Goal: Task Accomplishment & Management: Complete application form

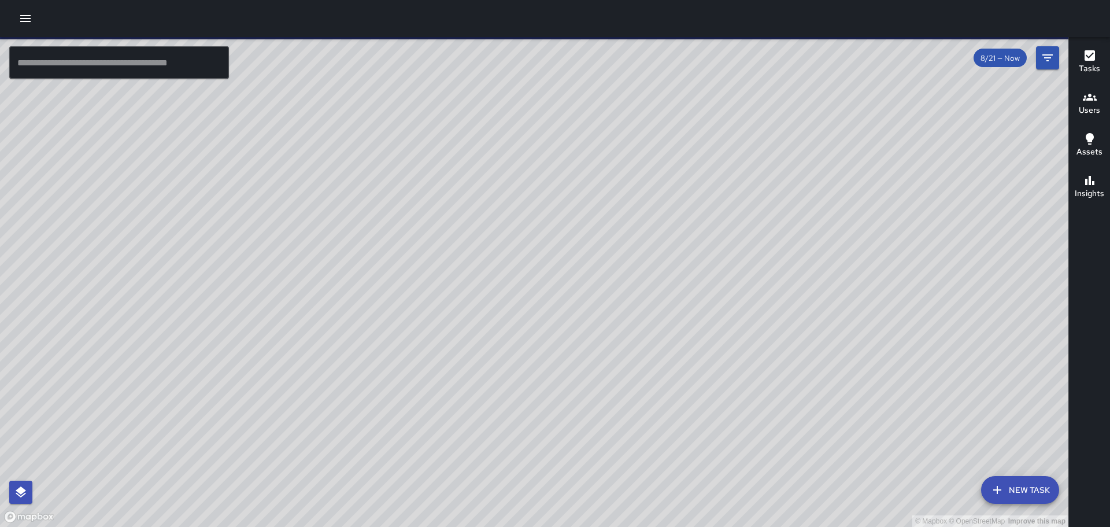
click at [31, 14] on icon "button" at bounding box center [26, 19] width 14 height 14
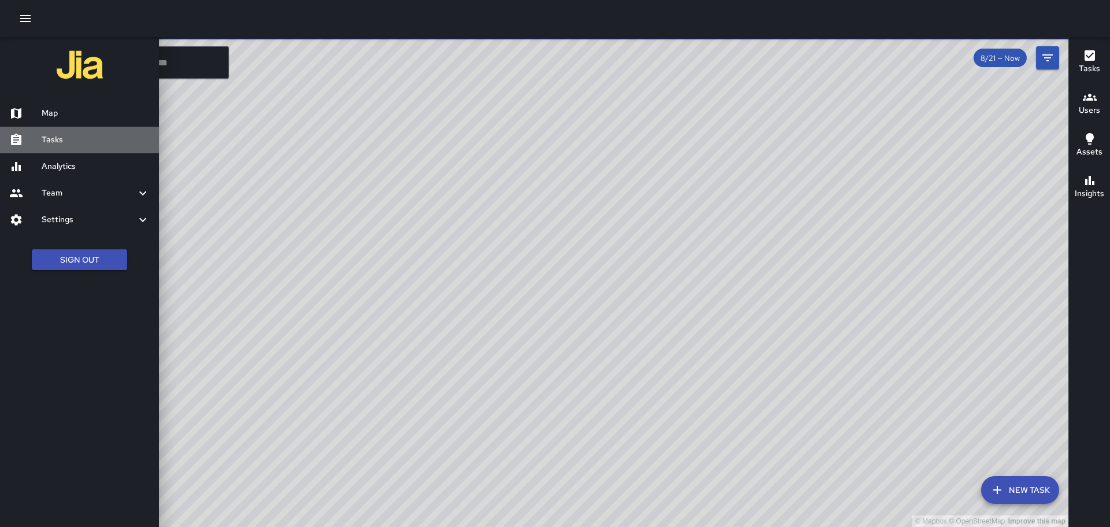
click at [62, 139] on h6 "Tasks" at bounding box center [96, 140] width 108 height 13
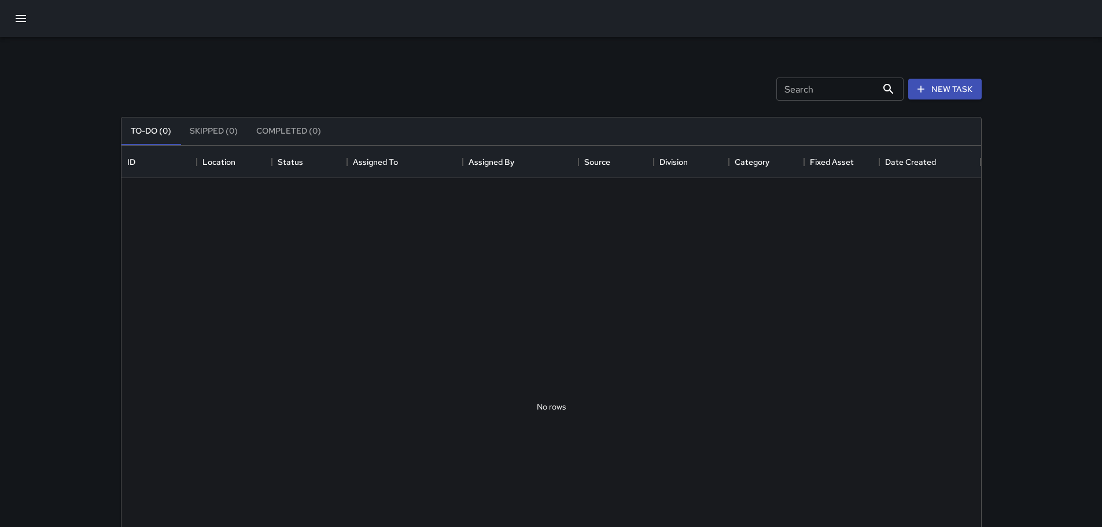
scroll to position [481, 851]
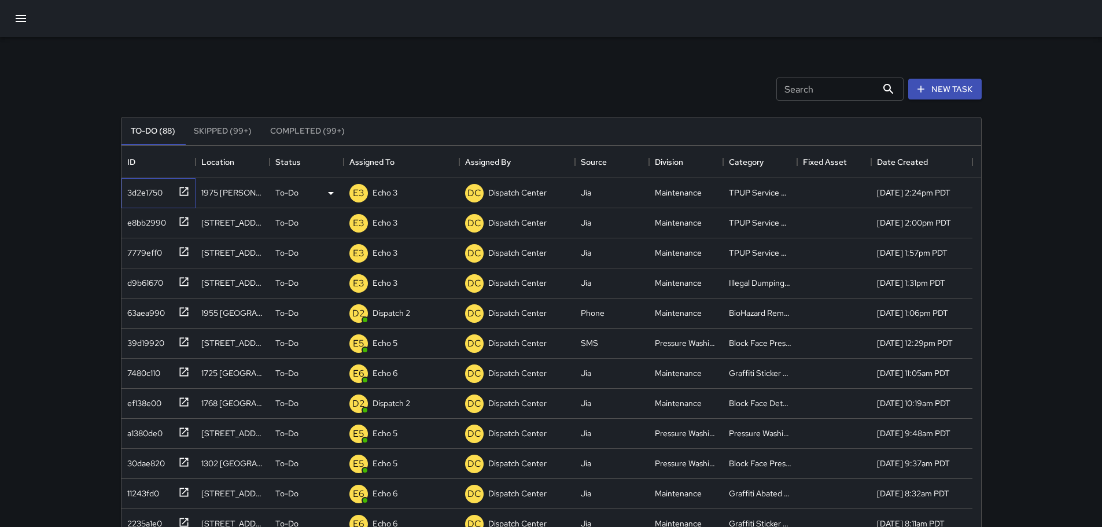
click at [184, 190] on icon at bounding box center [184, 192] width 12 height 12
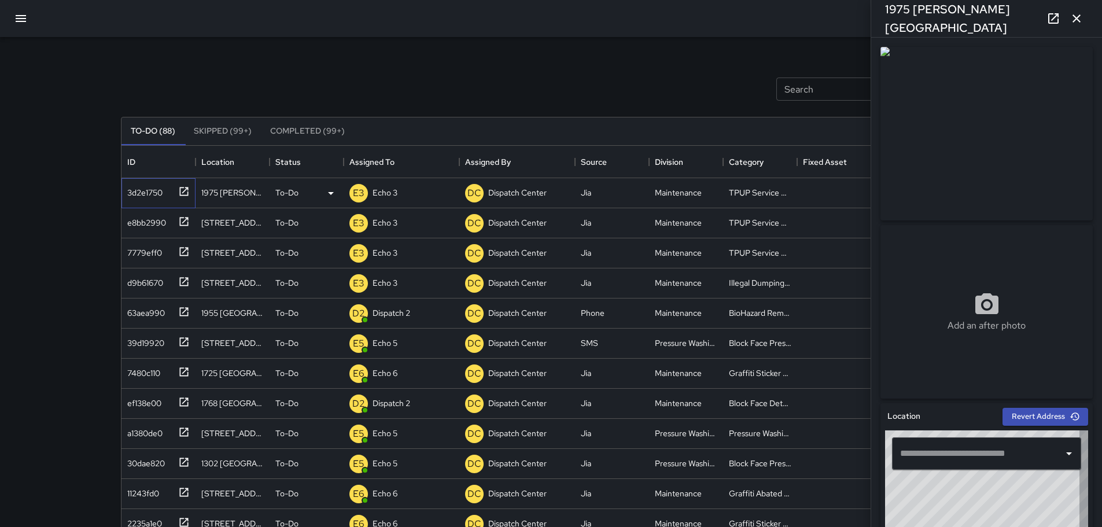
type input "**********"
click at [654, 77] on div "Search Search New Task" at bounding box center [551, 89] width 865 height 60
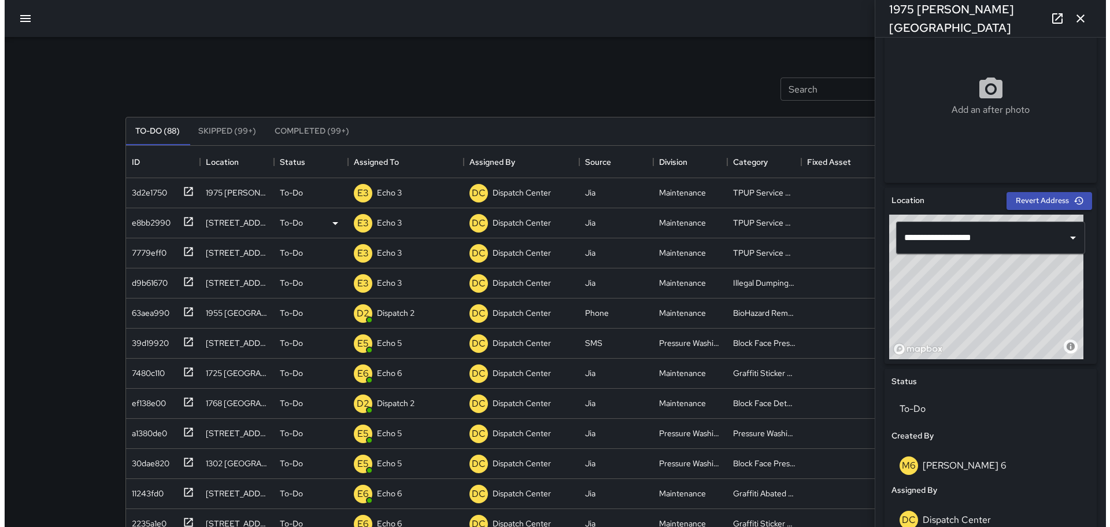
scroll to position [215, 0]
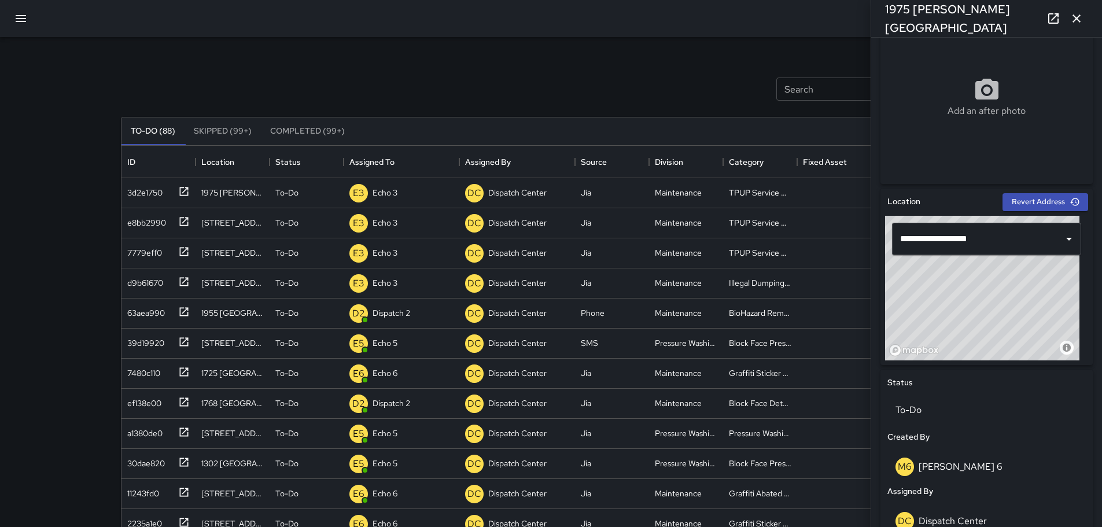
click at [579, 86] on div "Search Search New Task" at bounding box center [551, 89] width 865 height 60
click at [1073, 23] on icon "button" at bounding box center [1076, 19] width 14 height 14
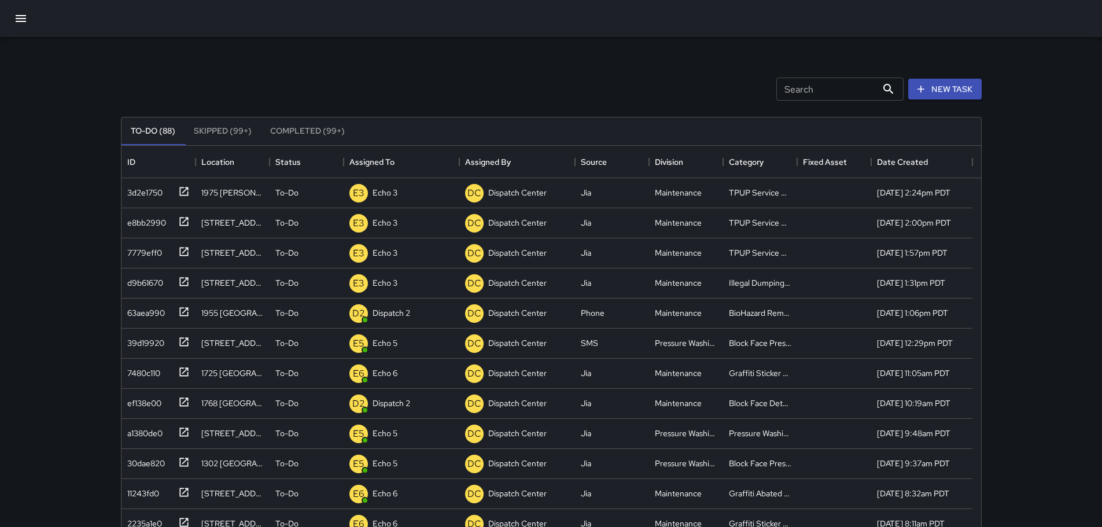
click at [19, 10] on button "button" at bounding box center [21, 19] width 28 height 28
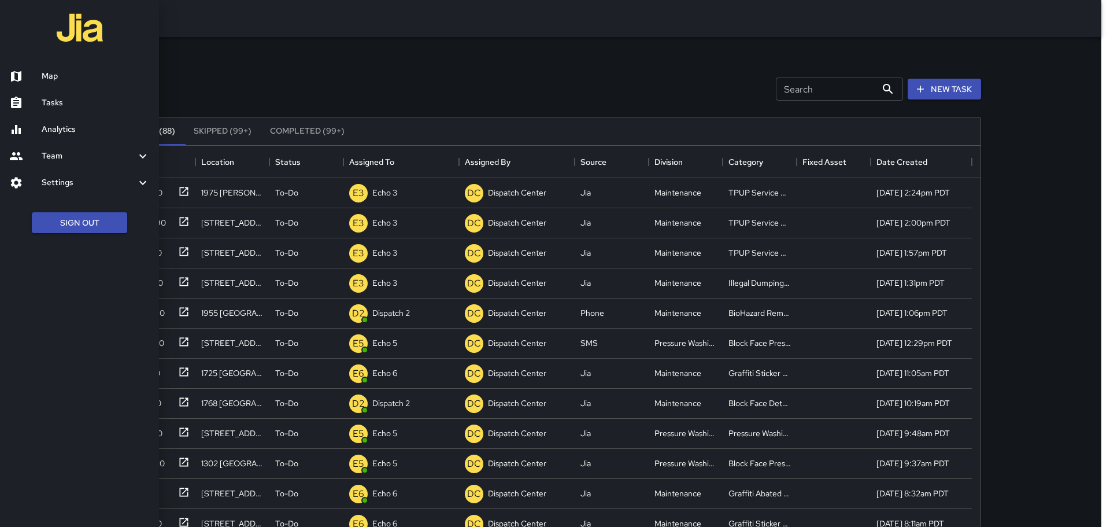
click at [80, 79] on h6 "Map" at bounding box center [96, 76] width 108 height 13
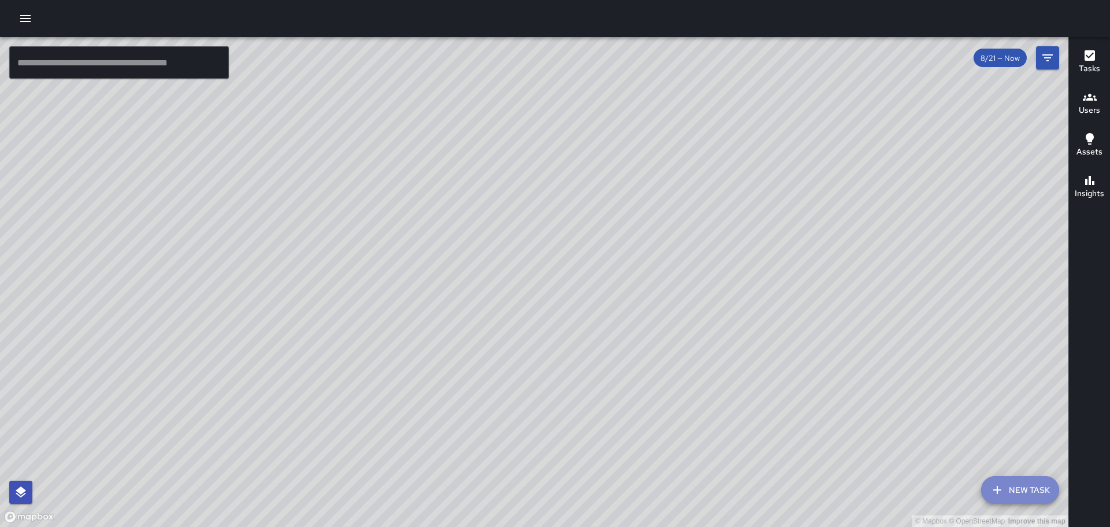
click at [998, 487] on icon "button" at bounding box center [998, 490] width 8 height 8
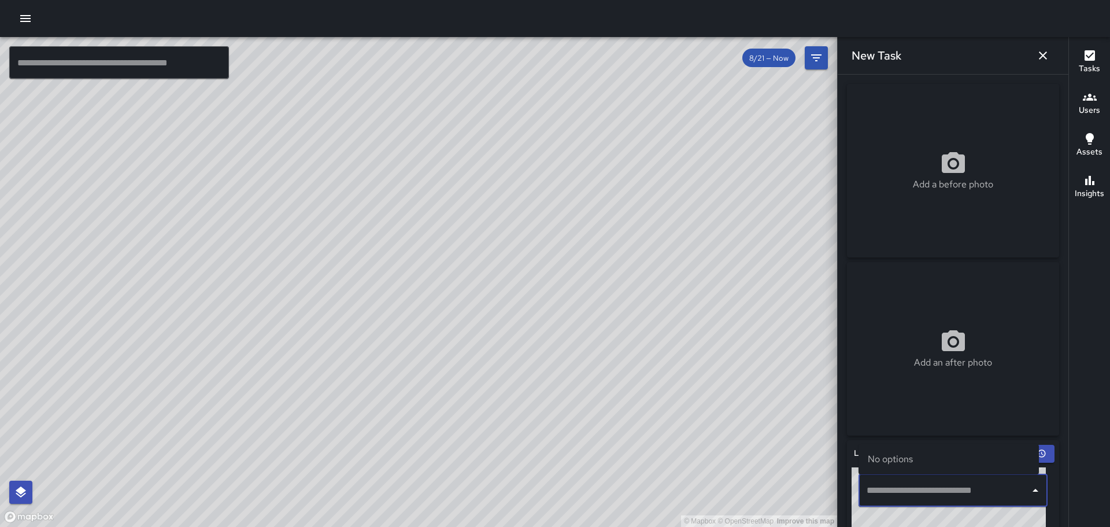
click at [962, 499] on input "text" at bounding box center [944, 490] width 161 height 22
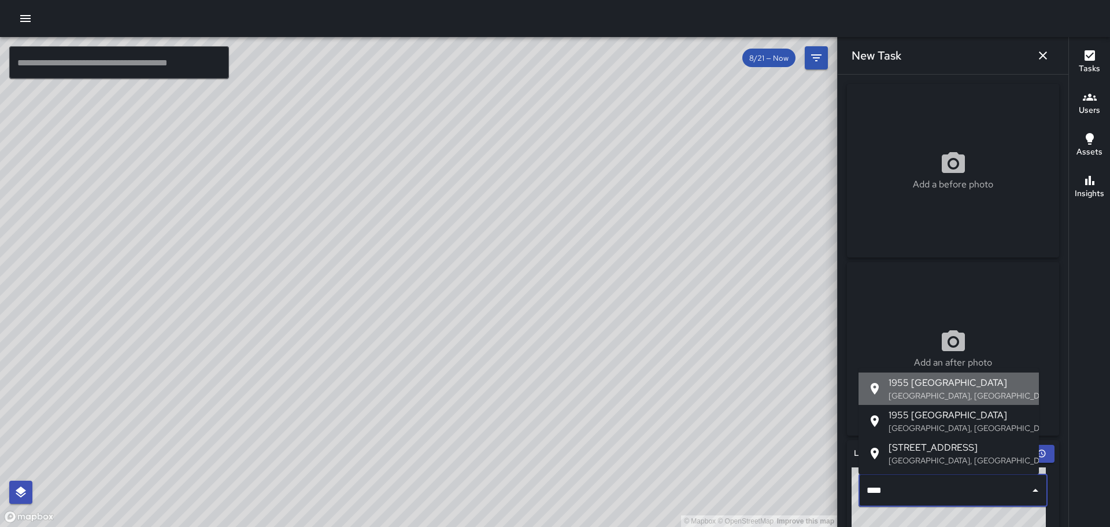
click at [924, 391] on p "Oakland, CA, USA" at bounding box center [959, 396] width 141 height 12
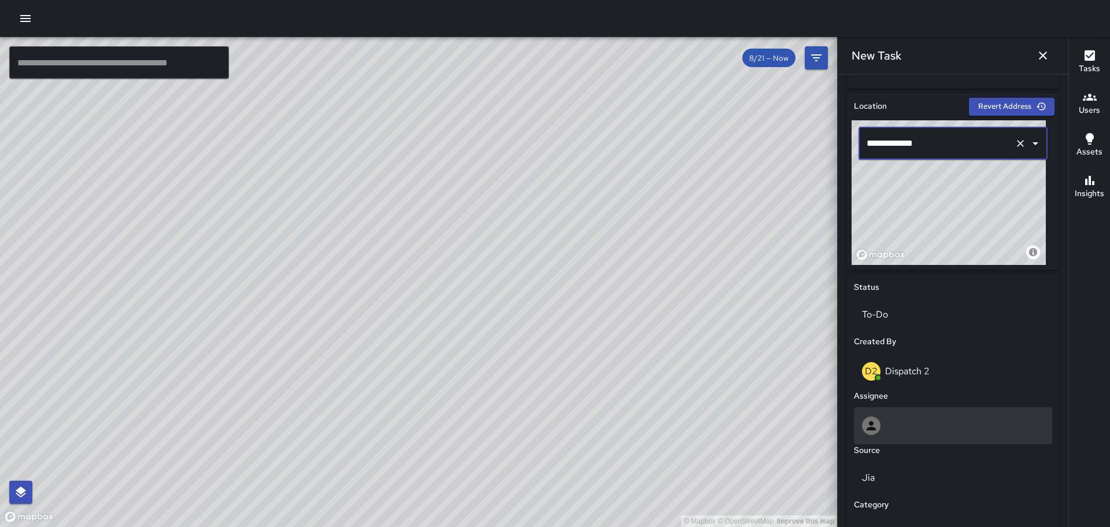
scroll to position [463, 0]
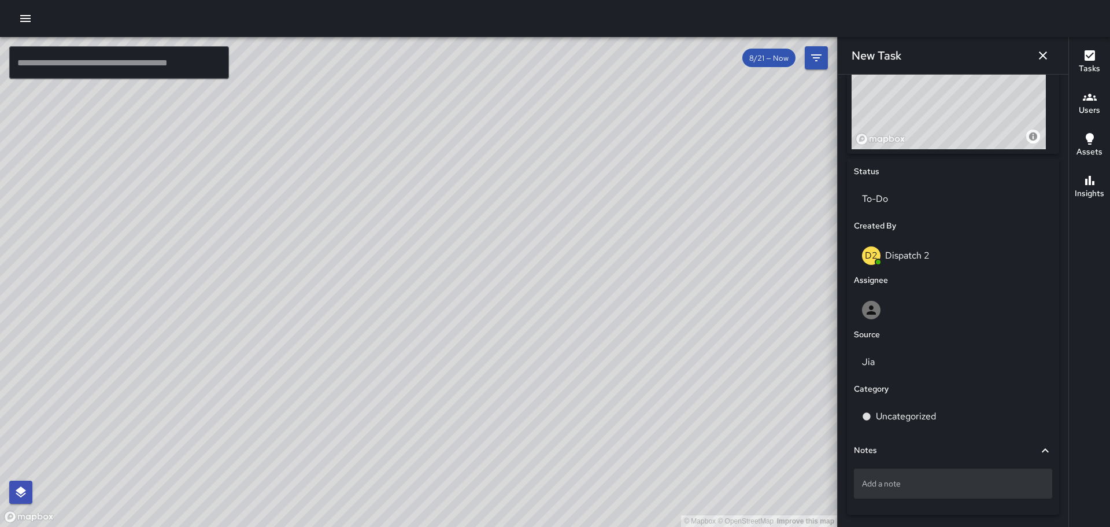
type input "**********"
click at [913, 488] on p "Add a note" at bounding box center [953, 484] width 182 height 12
type textarea "**********"
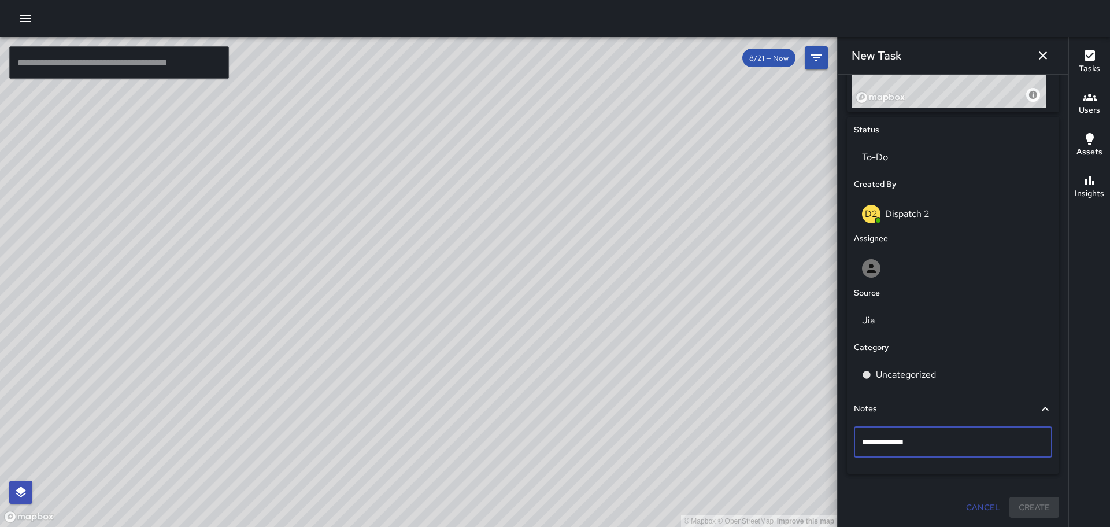
scroll to position [504, 0]
click at [933, 445] on p "Code Brown Fec" at bounding box center [953, 443] width 182 height 12
type textarea "**********"
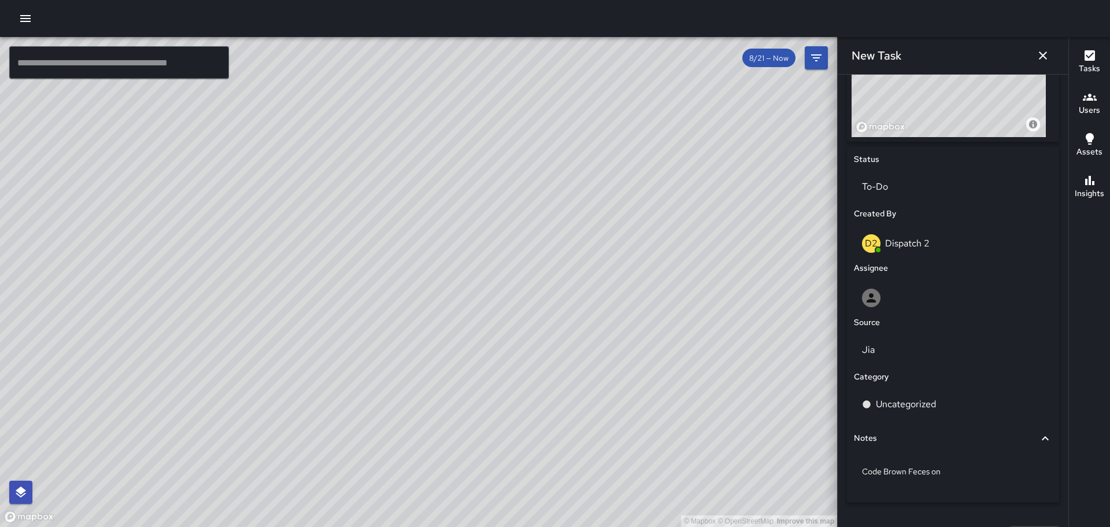
scroll to position [504, 0]
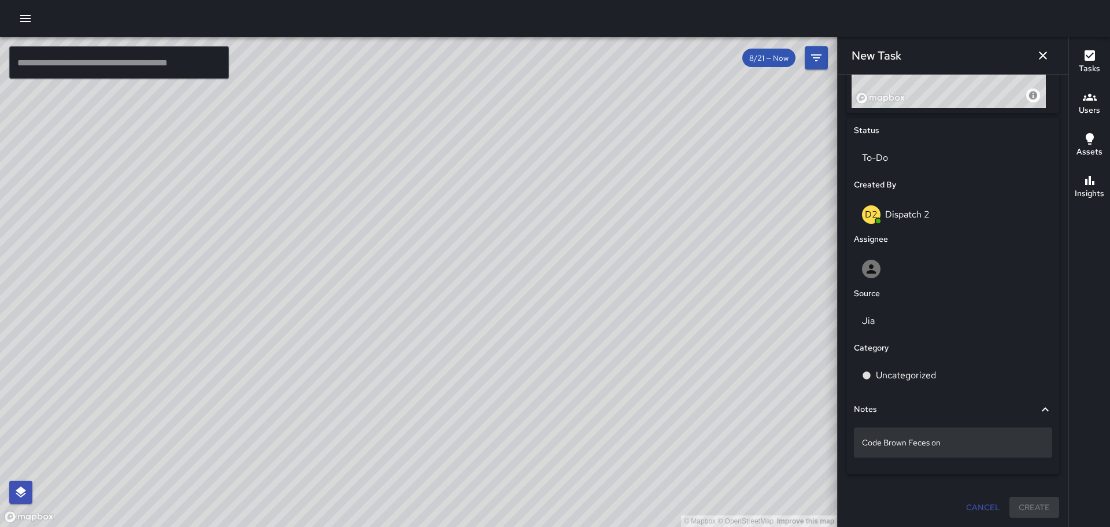
click at [959, 445] on p "Code Brown Feces on" at bounding box center [953, 443] width 182 height 12
type textarea "**********"
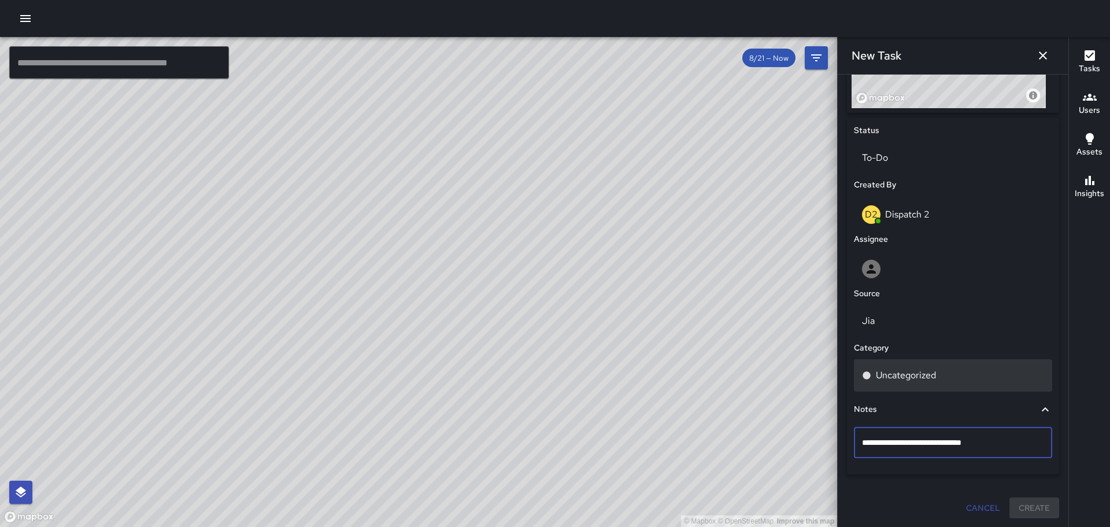
click at [923, 374] on p "Uncategorized" at bounding box center [906, 375] width 60 height 14
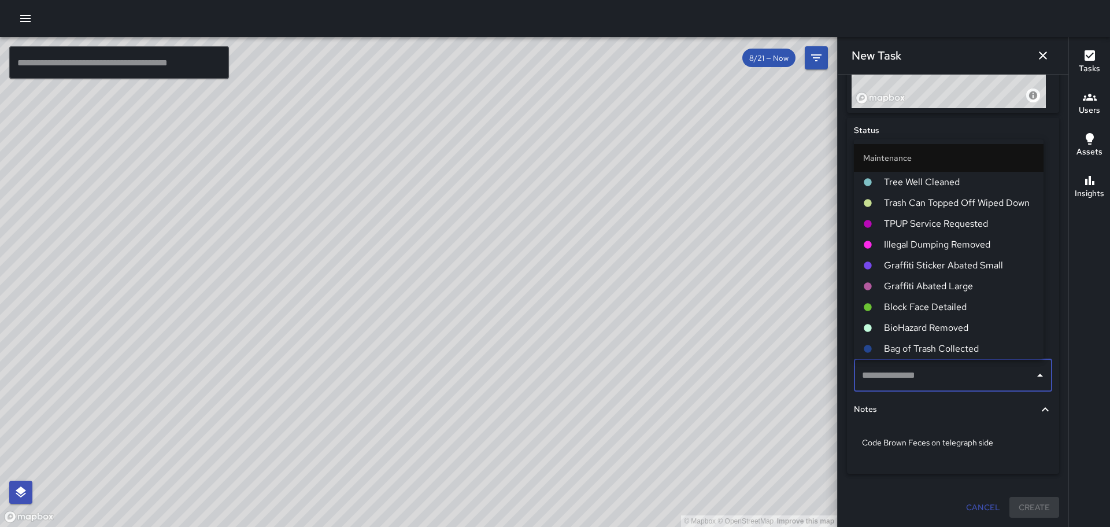
scroll to position [863, 0]
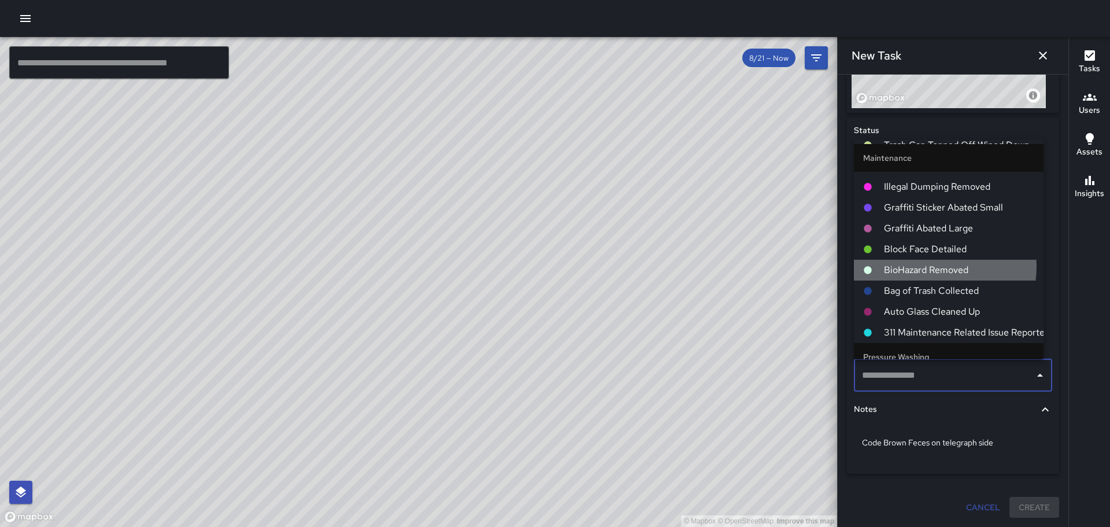
click at [937, 267] on span "BioHazard Removed" at bounding box center [959, 270] width 150 height 14
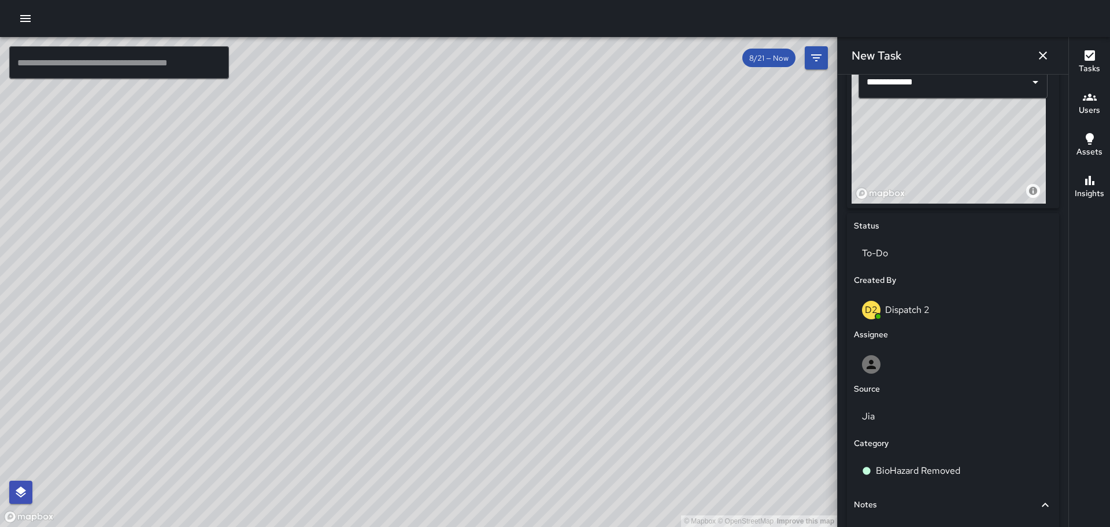
scroll to position [388, 0]
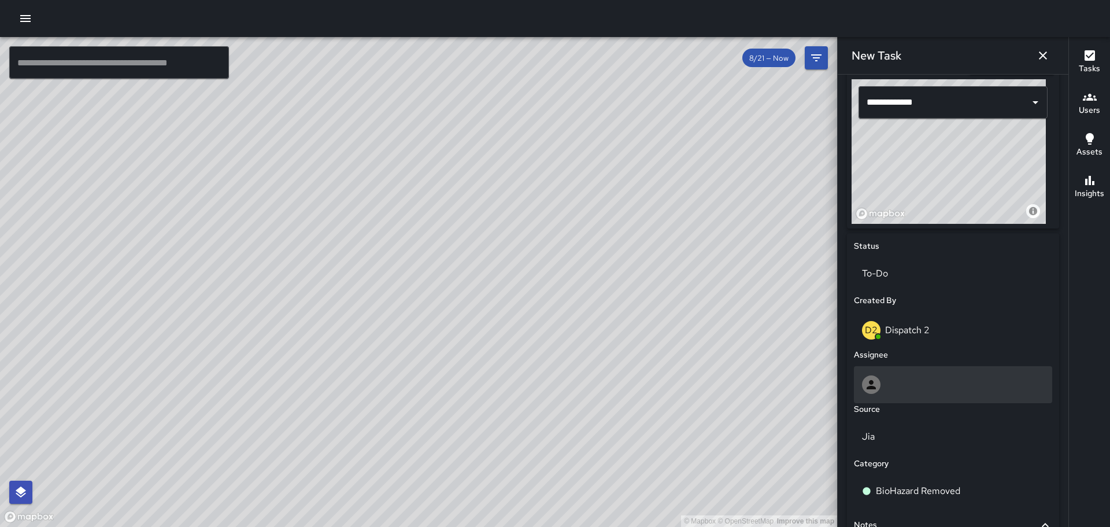
click at [885, 372] on div at bounding box center [953, 384] width 198 height 37
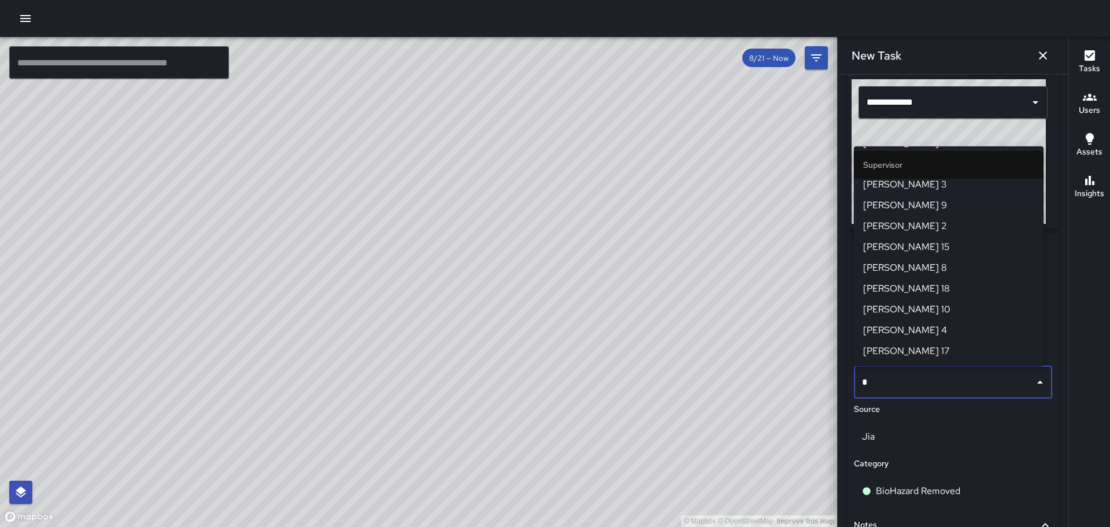
scroll to position [0, 0]
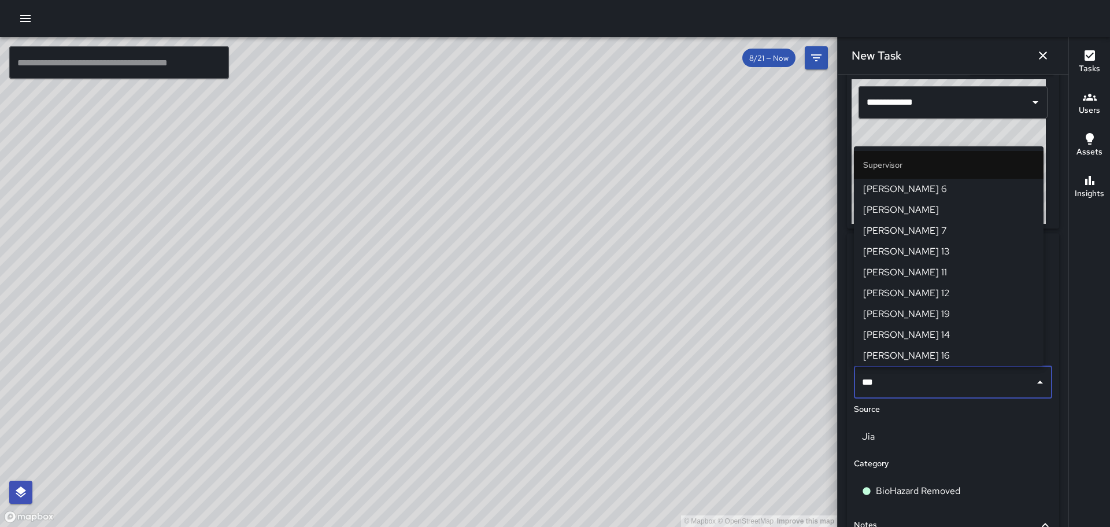
type input "****"
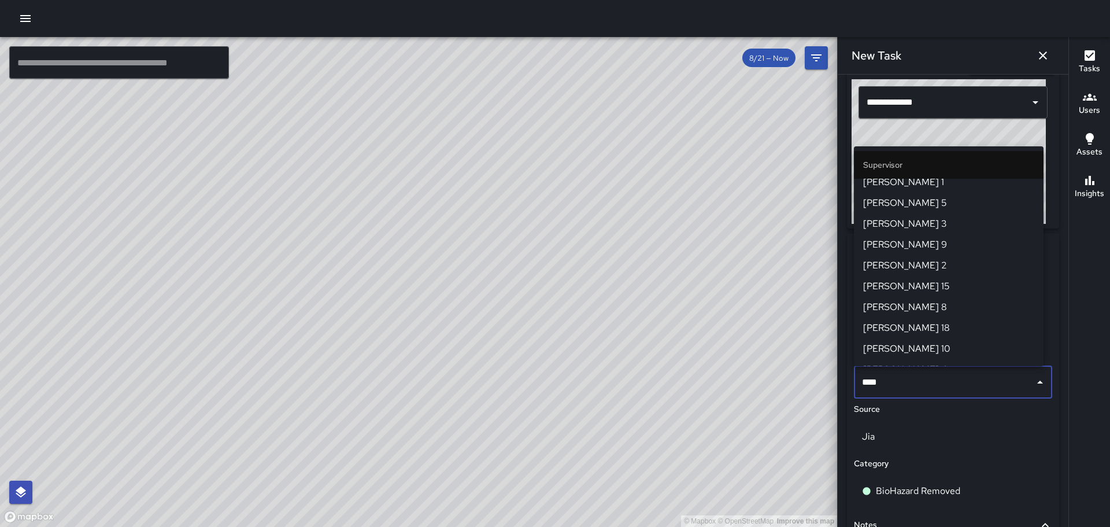
scroll to position [213, 0]
click at [887, 346] on span "[PERSON_NAME] 17" at bounding box center [948, 351] width 171 height 14
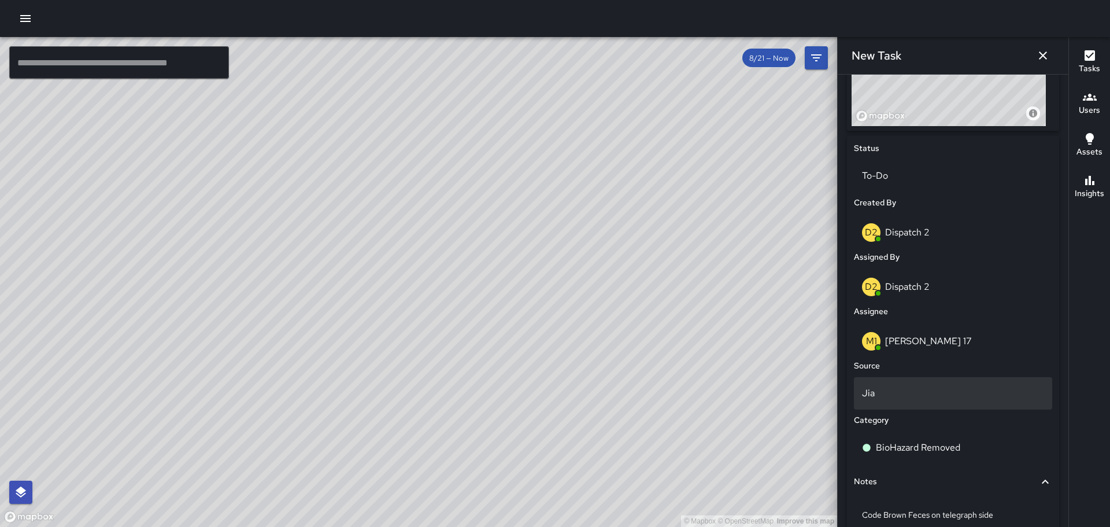
scroll to position [504, 0]
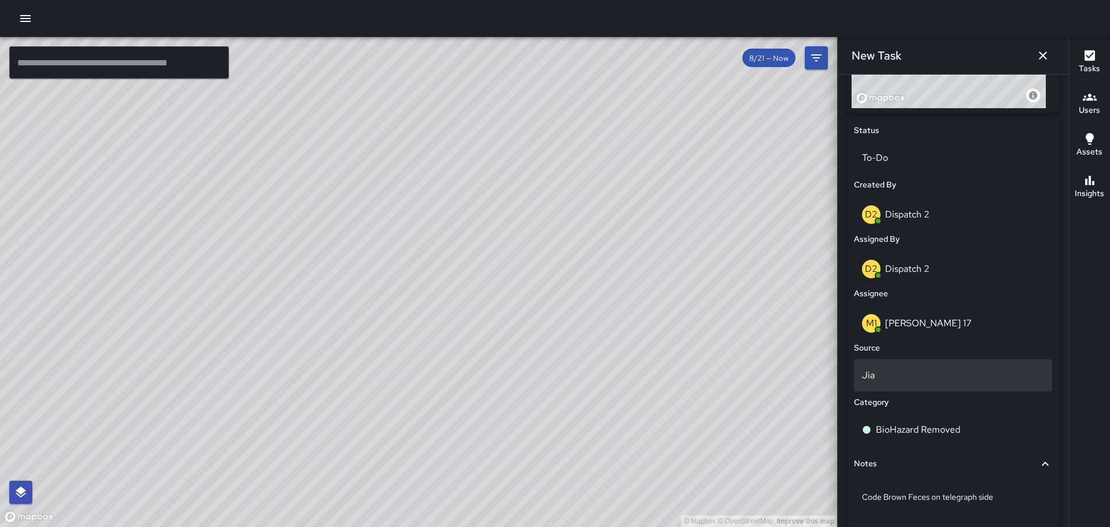
click at [880, 378] on p "Jia" at bounding box center [953, 375] width 182 height 14
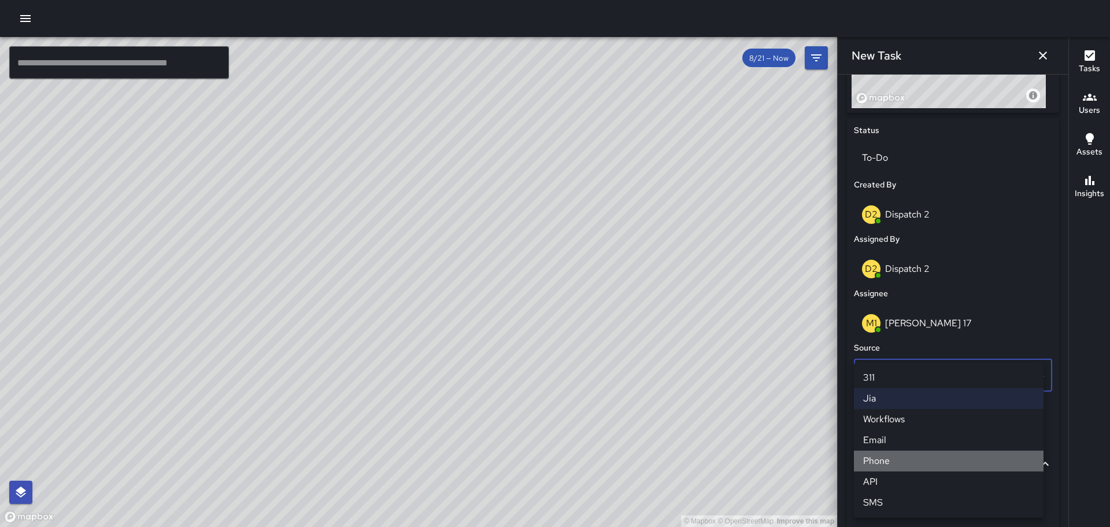
click at [883, 458] on li "Phone" at bounding box center [949, 461] width 190 height 21
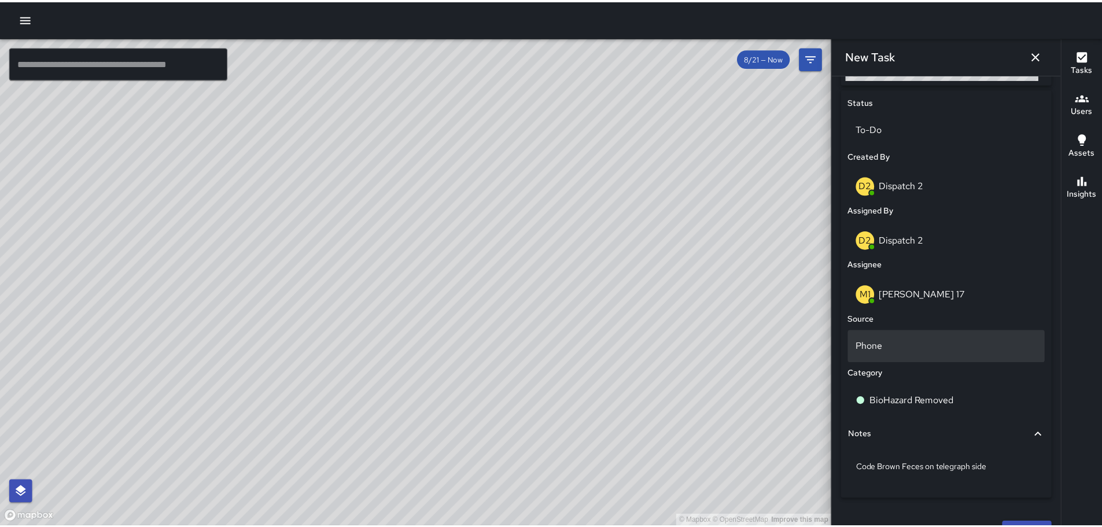
scroll to position [558, 0]
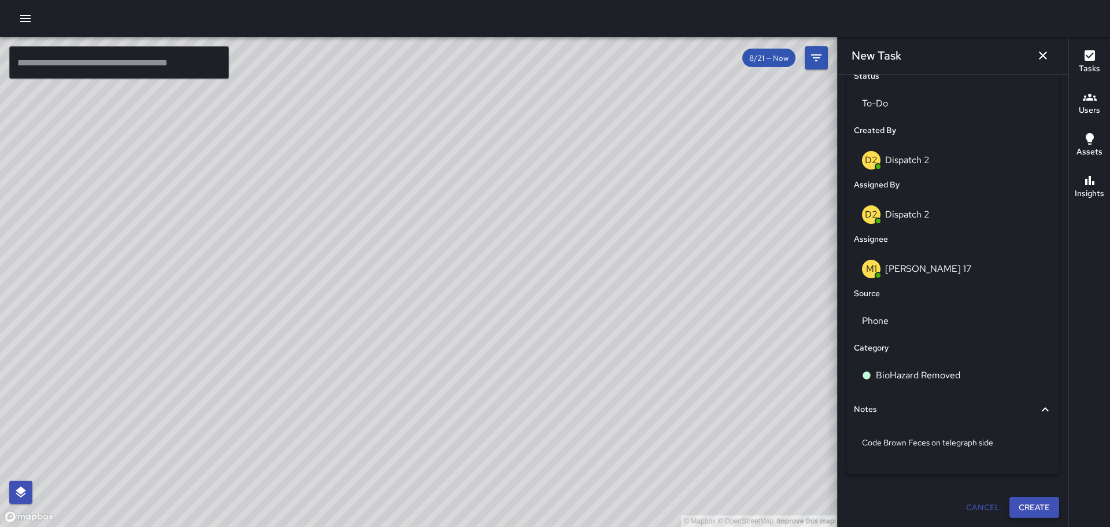
click at [1023, 507] on button "Create" at bounding box center [1035, 507] width 50 height 21
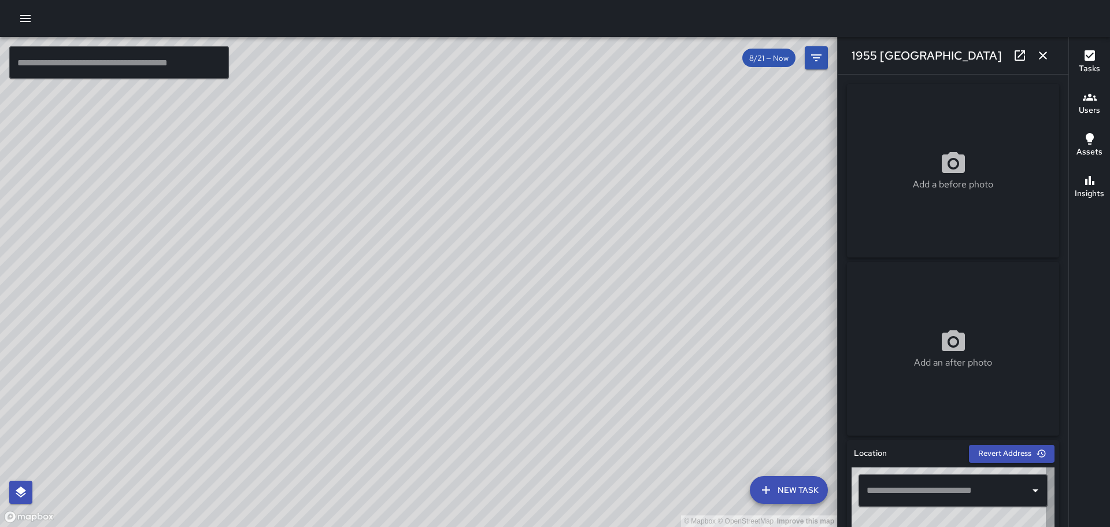
type input "**********"
click at [199, 55] on input "text" at bounding box center [119, 62] width 220 height 32
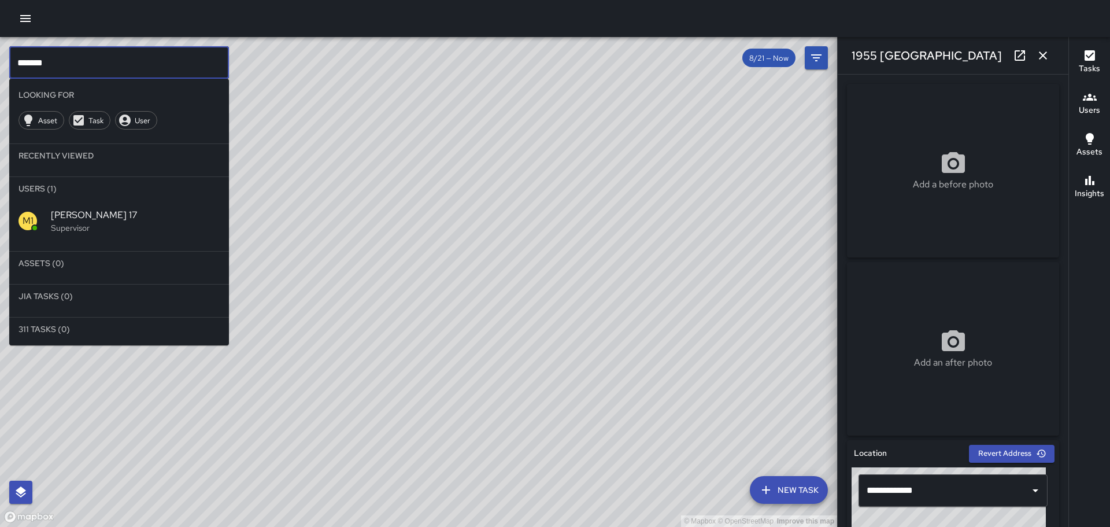
click at [60, 223] on p "Supervisor" at bounding box center [135, 228] width 169 height 12
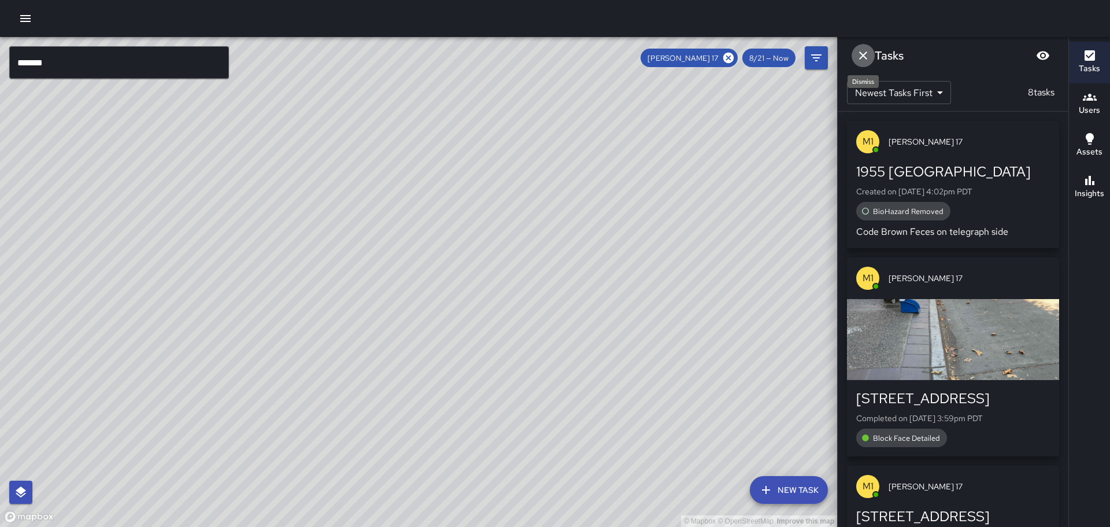
click at [868, 48] on button "Dismiss" at bounding box center [863, 55] width 23 height 23
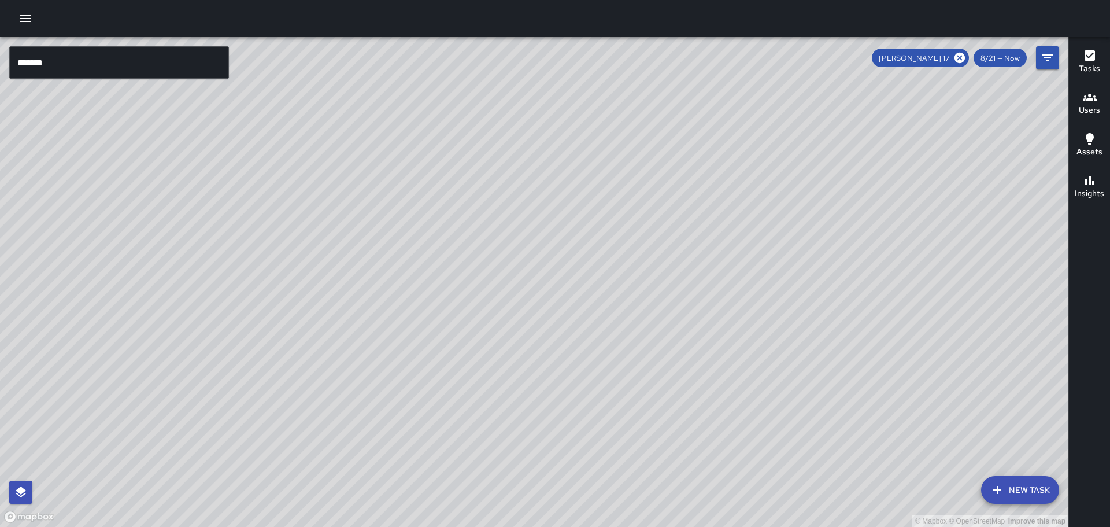
click at [158, 58] on input "*******" at bounding box center [119, 62] width 220 height 32
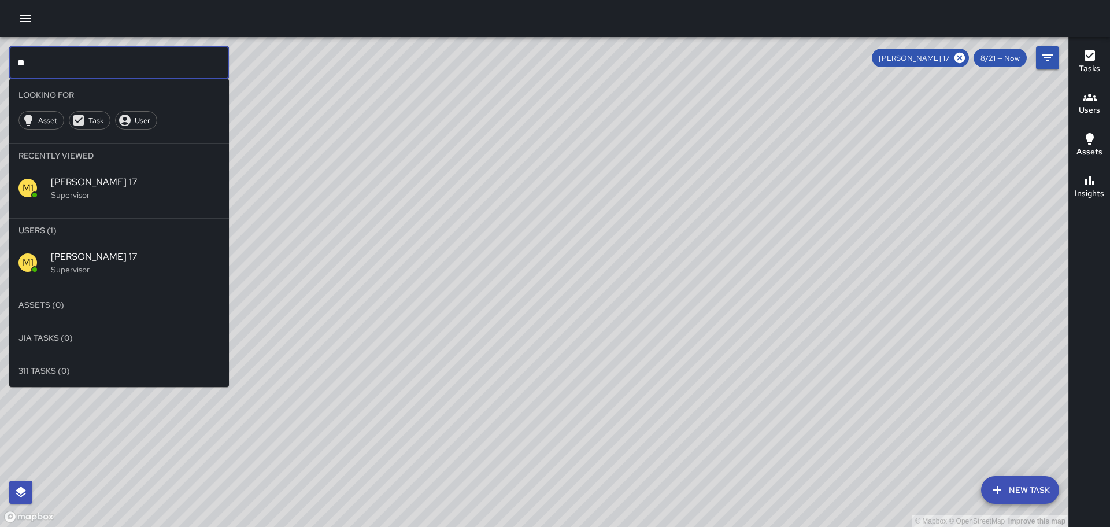
type input "*"
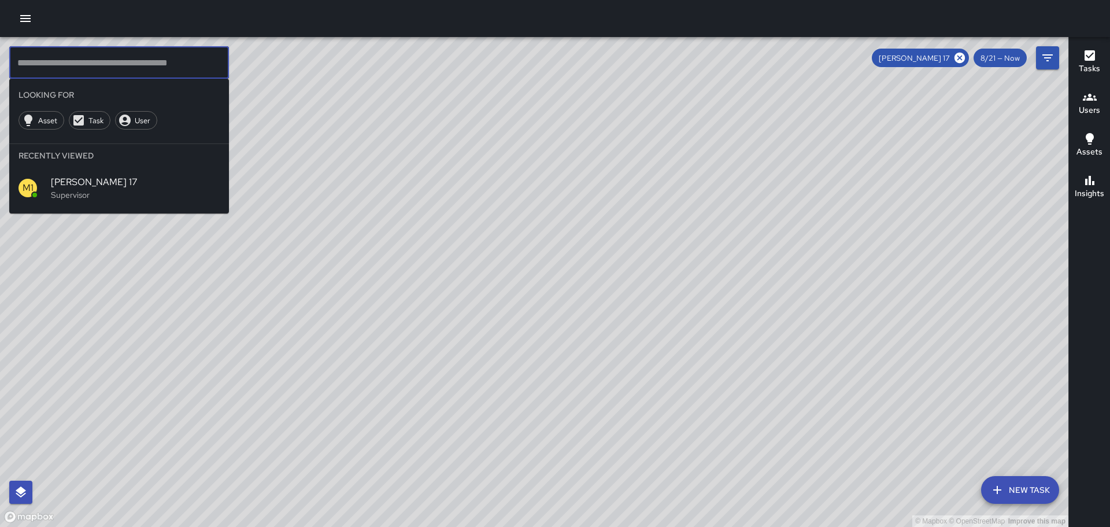
click at [460, 114] on div "© Mapbox © OpenStreetMap Improve this map" at bounding box center [534, 282] width 1069 height 490
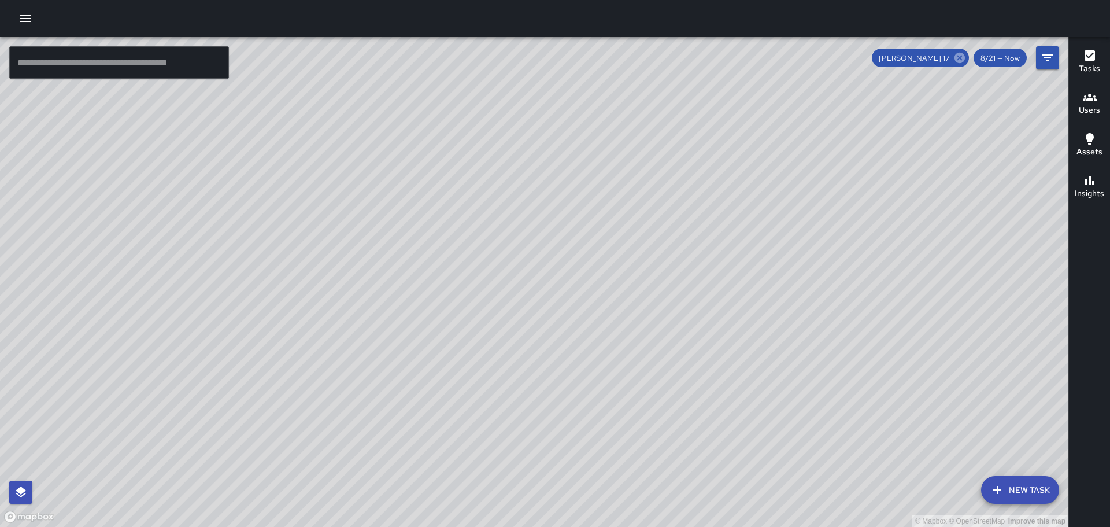
click at [961, 53] on icon at bounding box center [960, 58] width 10 height 10
click at [128, 69] on input "text" at bounding box center [119, 62] width 220 height 32
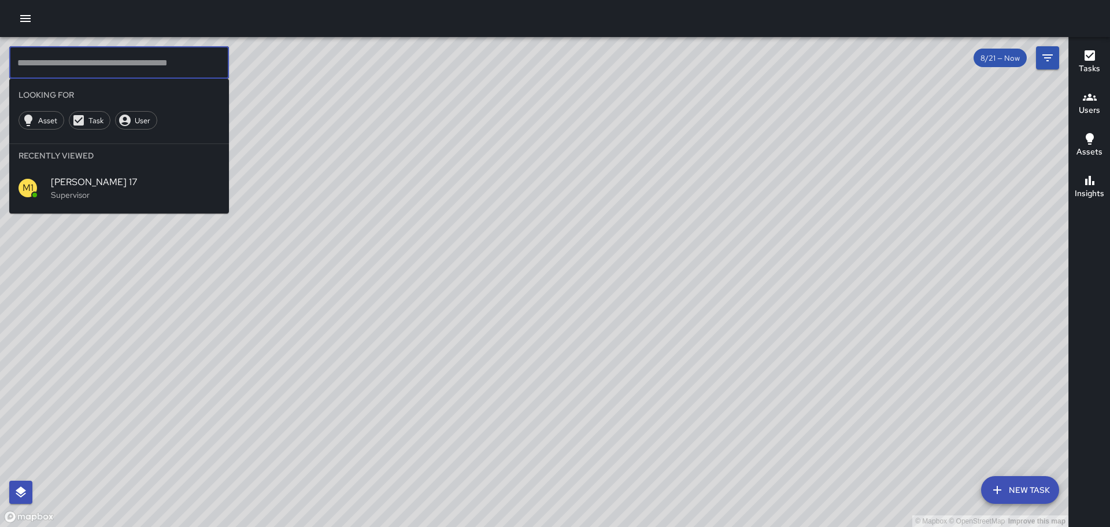
click at [331, 106] on div "© Mapbox © OpenStreetMap Improve this map" at bounding box center [534, 282] width 1069 height 490
click at [164, 63] on input "text" at bounding box center [119, 62] width 220 height 32
drag, startPoint x: 427, startPoint y: 121, endPoint x: 470, endPoint y: 117, distance: 43.5
click at [435, 118] on div "© Mapbox © OpenStreetMap Improve this map" at bounding box center [534, 282] width 1069 height 490
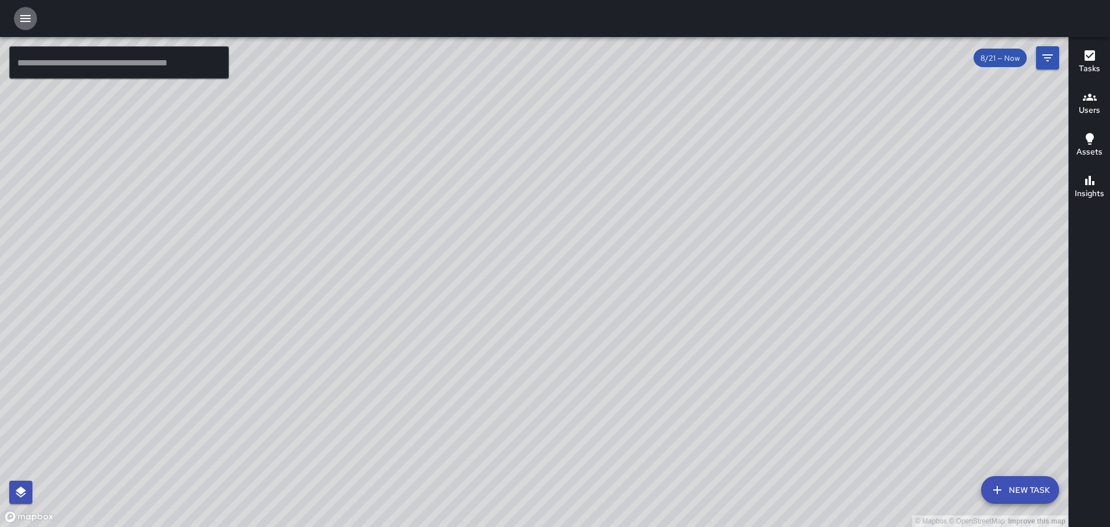
click at [32, 21] on icon "button" at bounding box center [26, 19] width 14 height 14
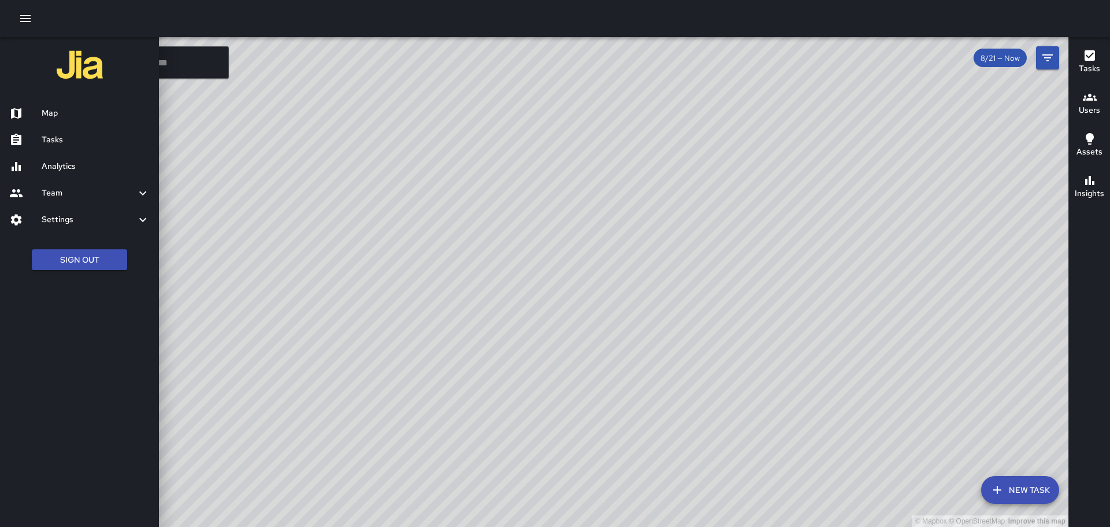
click at [46, 140] on h6 "Tasks" at bounding box center [96, 140] width 108 height 13
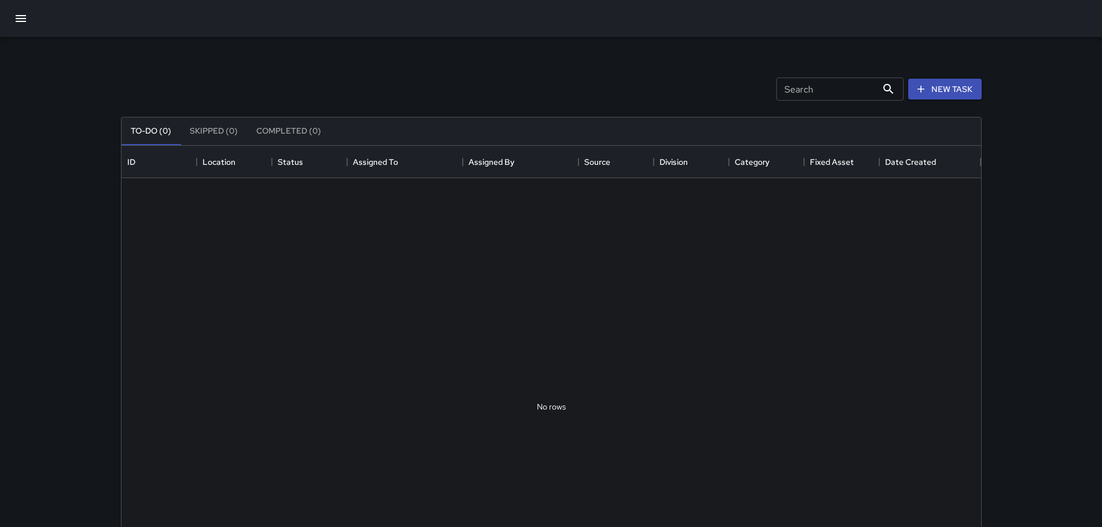
scroll to position [481, 851]
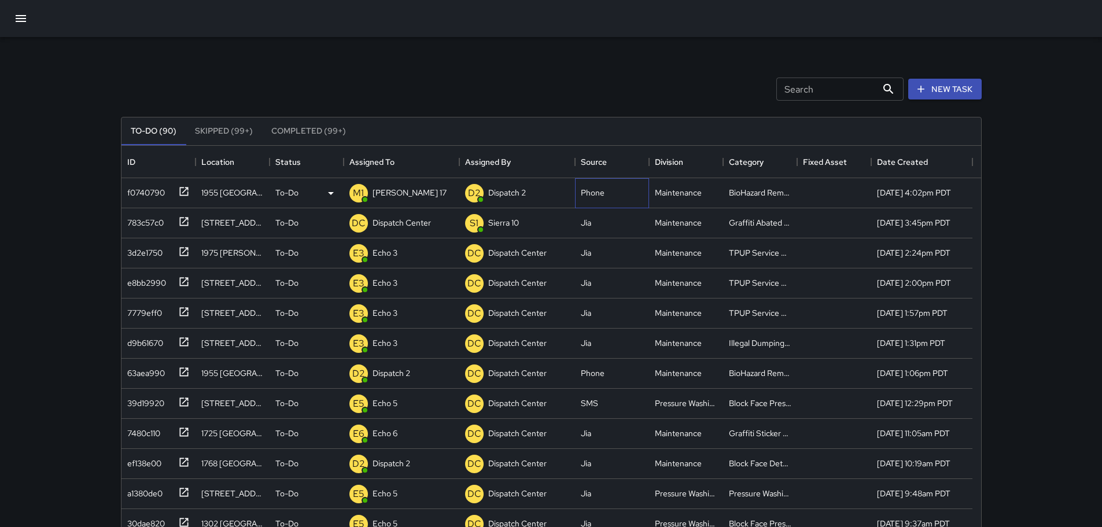
click at [588, 195] on div "Phone" at bounding box center [593, 193] width 24 height 12
click at [617, 197] on div "Phone" at bounding box center [612, 193] width 74 height 30
click at [621, 191] on div "Phone" at bounding box center [612, 193] width 74 height 30
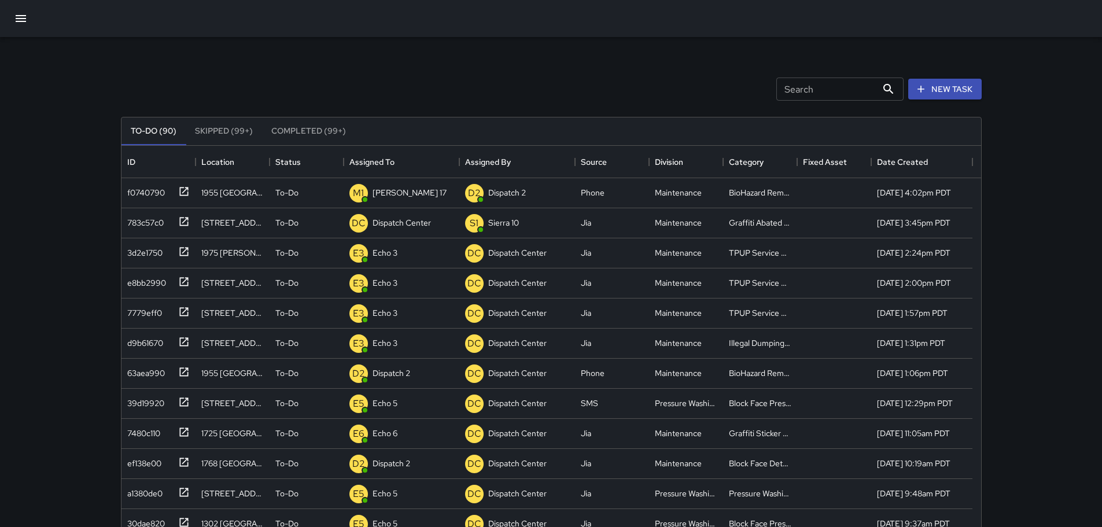
click at [9, 23] on button "button" at bounding box center [21, 19] width 28 height 28
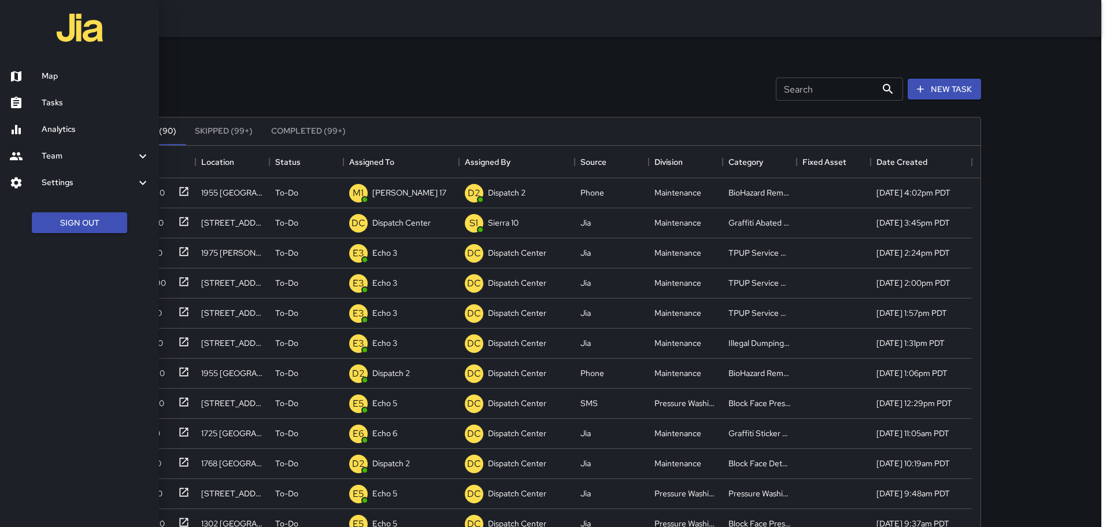
click at [62, 80] on h6 "Map" at bounding box center [96, 76] width 108 height 13
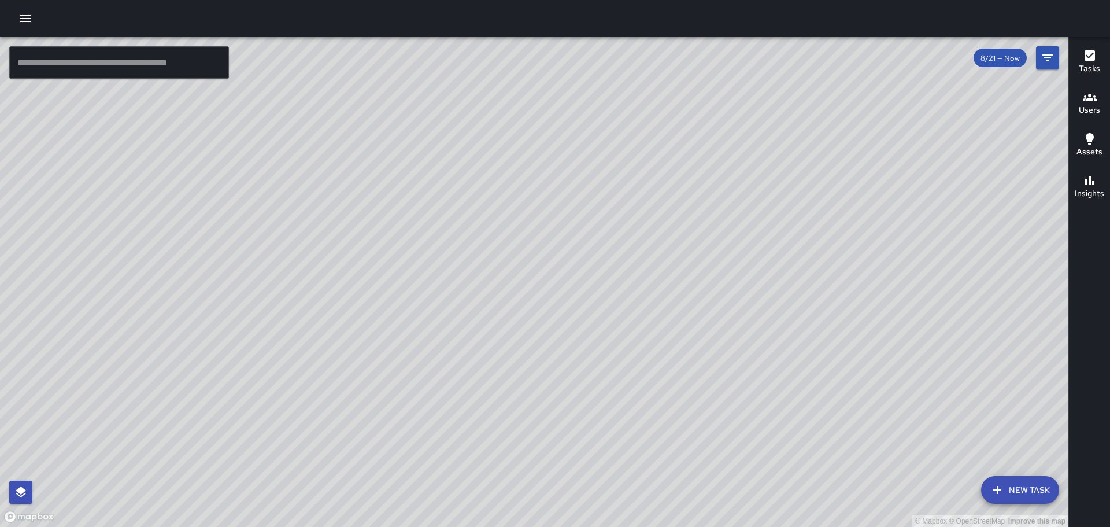
drag, startPoint x: 751, startPoint y: 133, endPoint x: 649, endPoint y: 311, distance: 204.9
click at [649, 311] on div "© Mapbox © OpenStreetMap Improve this map" at bounding box center [534, 282] width 1069 height 490
click at [29, 17] on icon "button" at bounding box center [26, 19] width 14 height 14
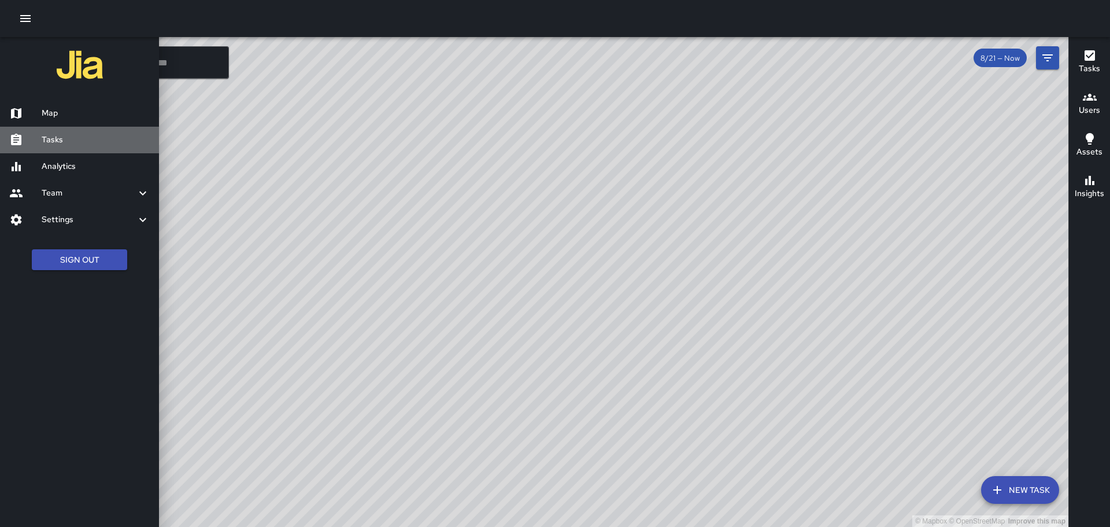
click at [53, 135] on h6 "Tasks" at bounding box center [96, 140] width 108 height 13
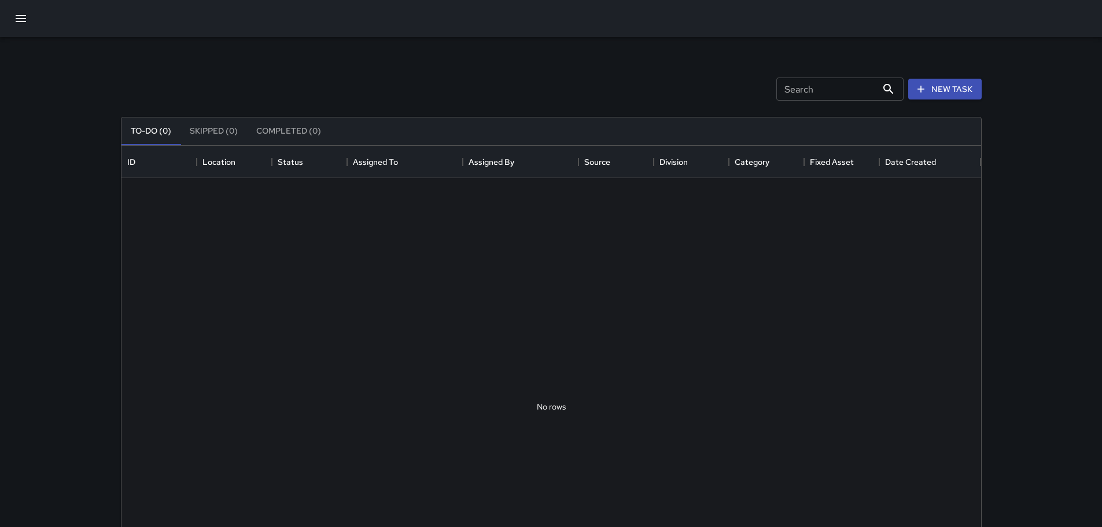
scroll to position [481, 851]
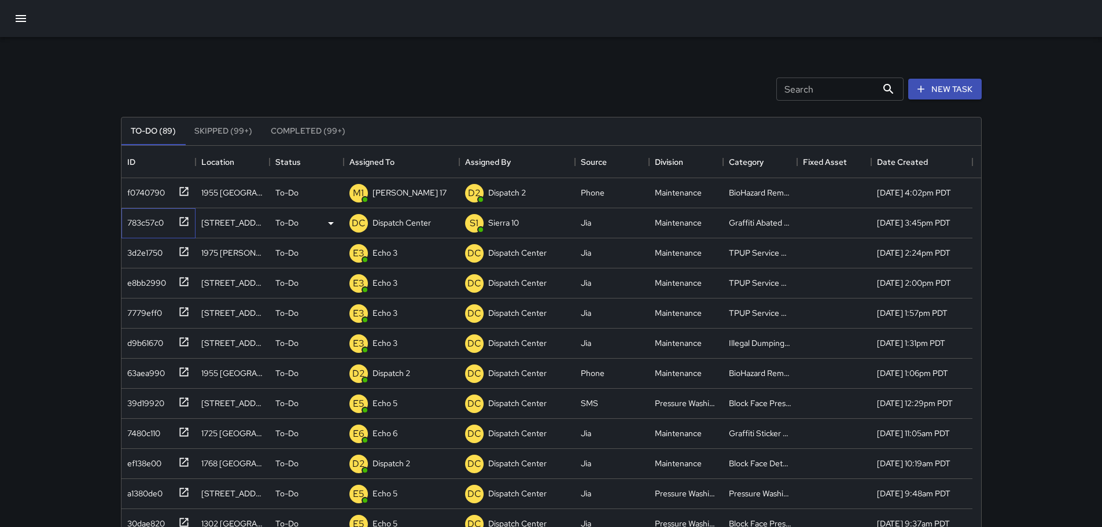
click at [186, 221] on icon at bounding box center [184, 222] width 12 height 12
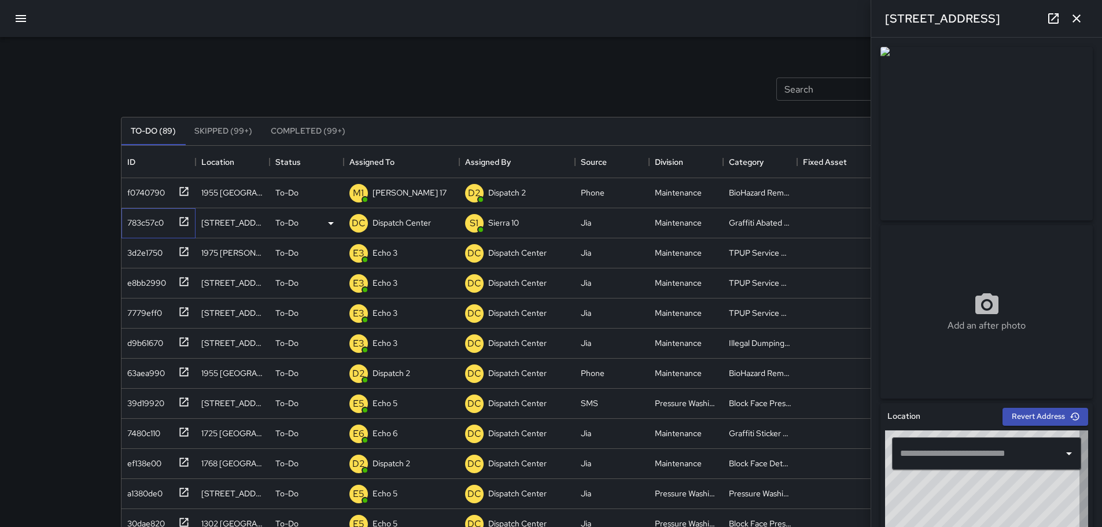
type input "**********"
click at [541, 28] on div at bounding box center [551, 18] width 1102 height 37
click at [1067, 67] on img at bounding box center [986, 134] width 212 height 174
click at [693, 61] on div "Search Search New Task" at bounding box center [551, 89] width 865 height 60
click at [1055, 21] on icon at bounding box center [1053, 19] width 14 height 14
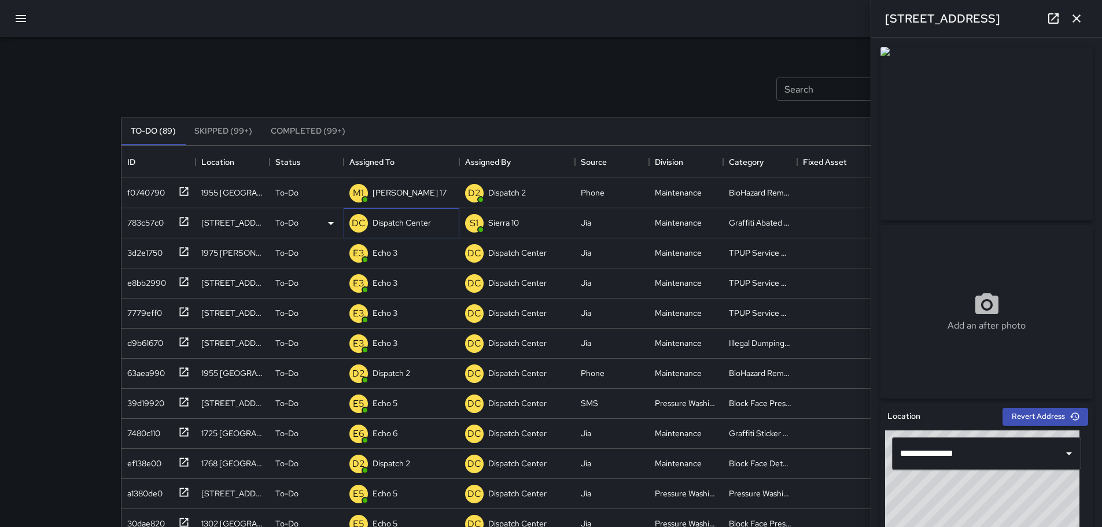
click at [405, 227] on p "Dispatch Center" at bounding box center [401, 223] width 58 height 12
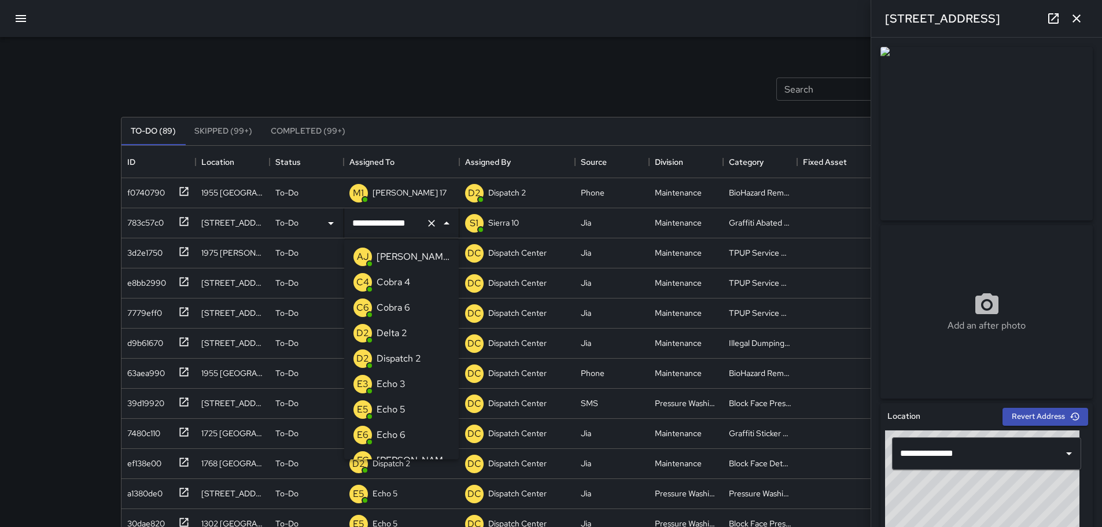
scroll to position [752, 0]
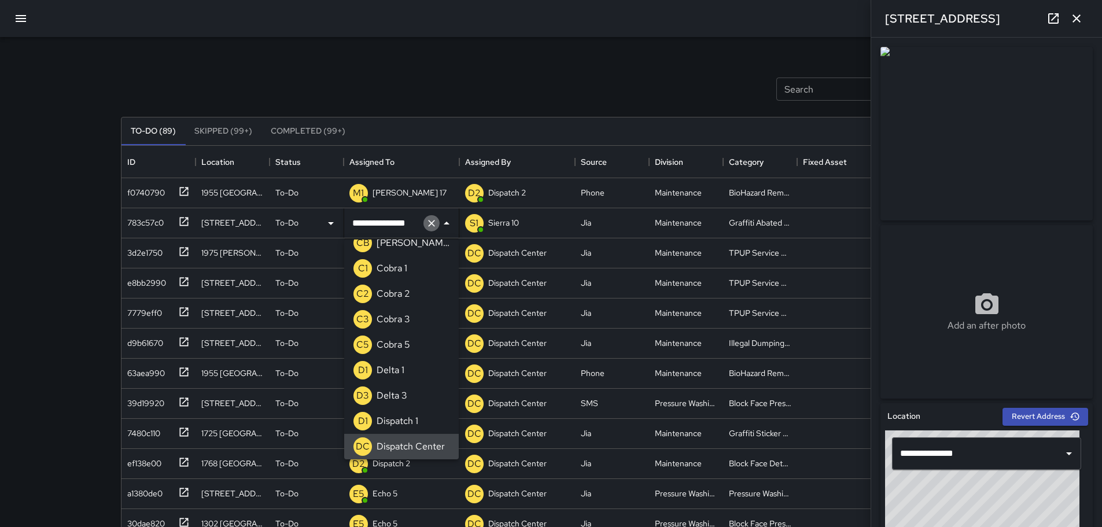
click at [429, 229] on button "Clear" at bounding box center [431, 223] width 16 height 16
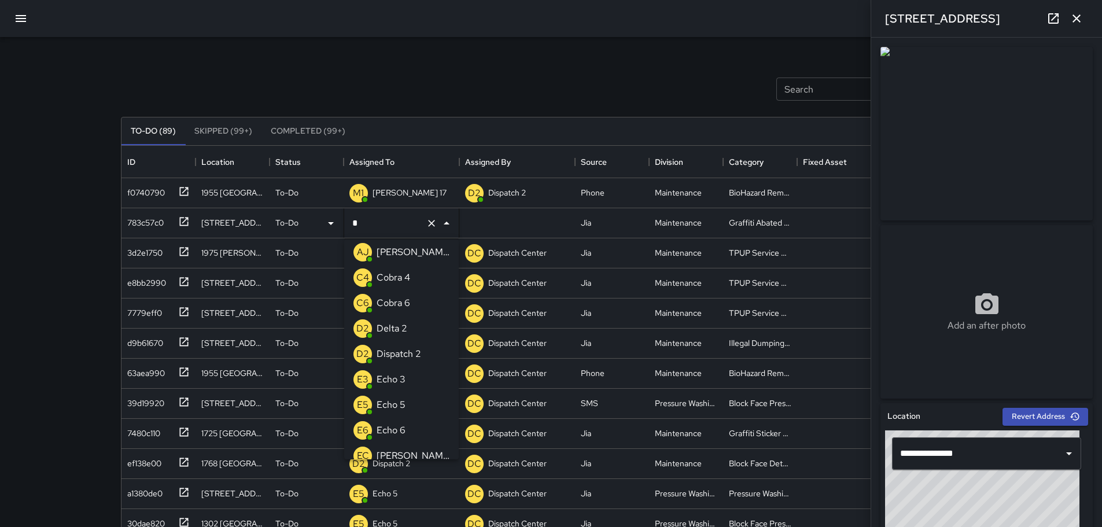
scroll to position [0, 0]
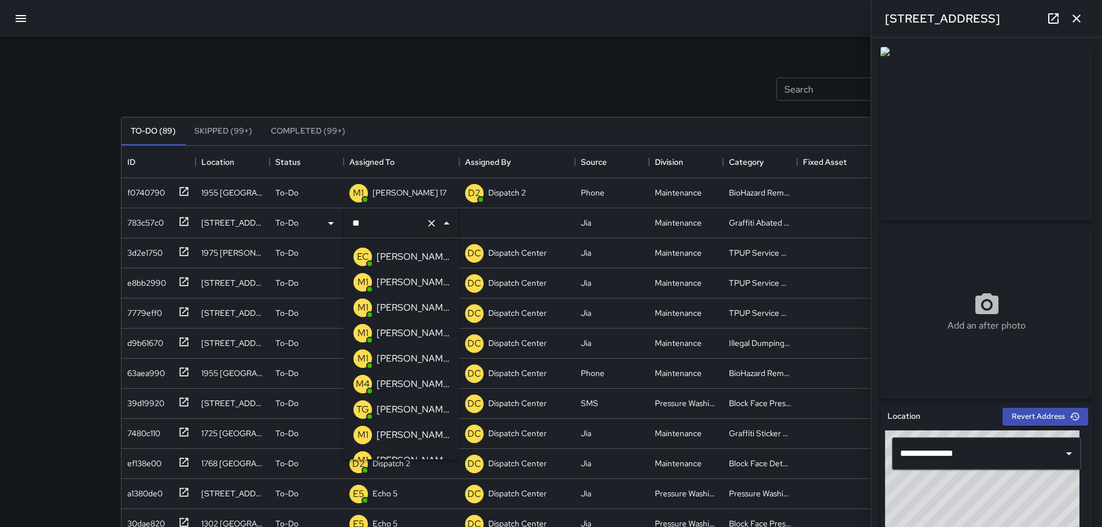
type input "***"
click at [404, 276] on p "[PERSON_NAME] 15" at bounding box center [412, 282] width 73 height 14
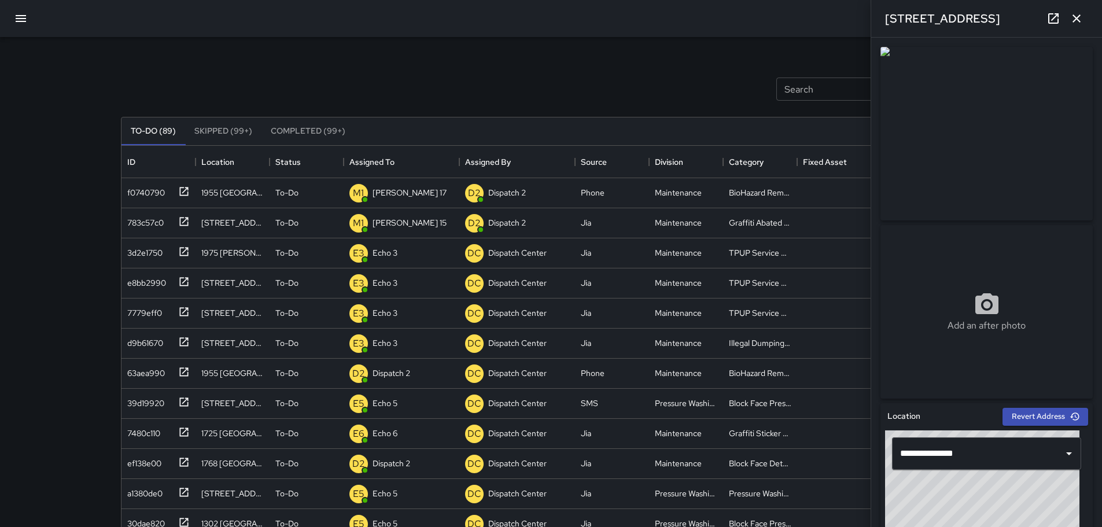
click at [47, 89] on div "Search Search New Task To-Do (89) Skipped (99+) Completed (99+) ID Location Sta…" at bounding box center [551, 341] width 1102 height 683
click at [586, 58] on div "Search Search New Task To-Do (89) Skipped (99+) Completed (99+) ID Location Sta…" at bounding box center [551, 360] width 888 height 646
click at [1076, 19] on icon "button" at bounding box center [1076, 18] width 8 height 8
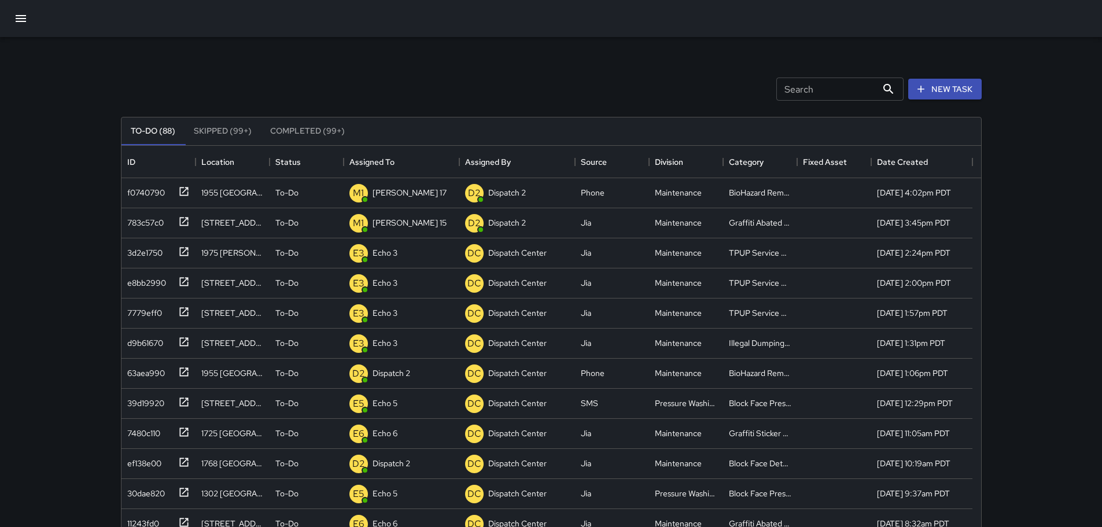
click at [22, 13] on icon "button" at bounding box center [21, 19] width 14 height 14
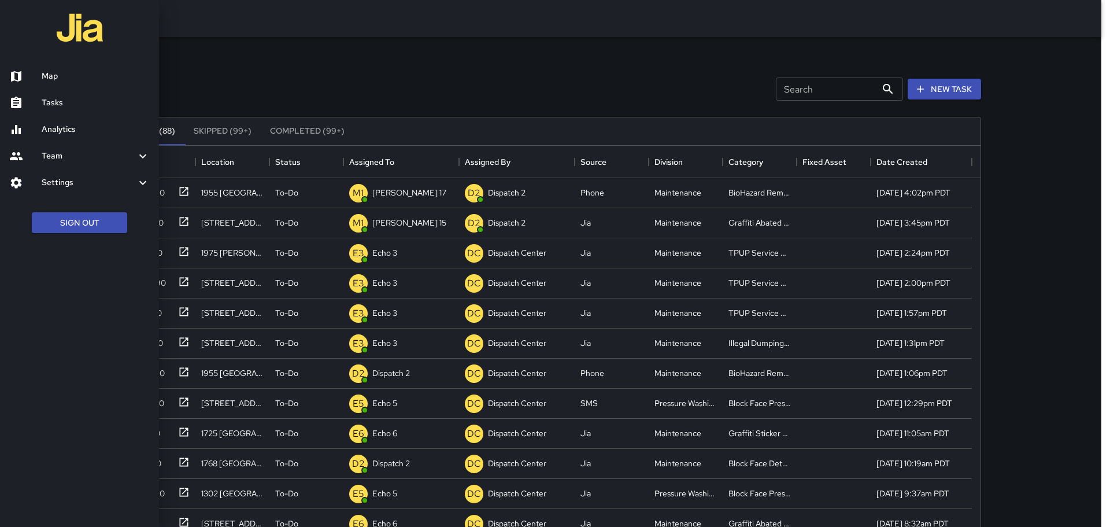
click at [69, 105] on h6 "Tasks" at bounding box center [96, 103] width 108 height 13
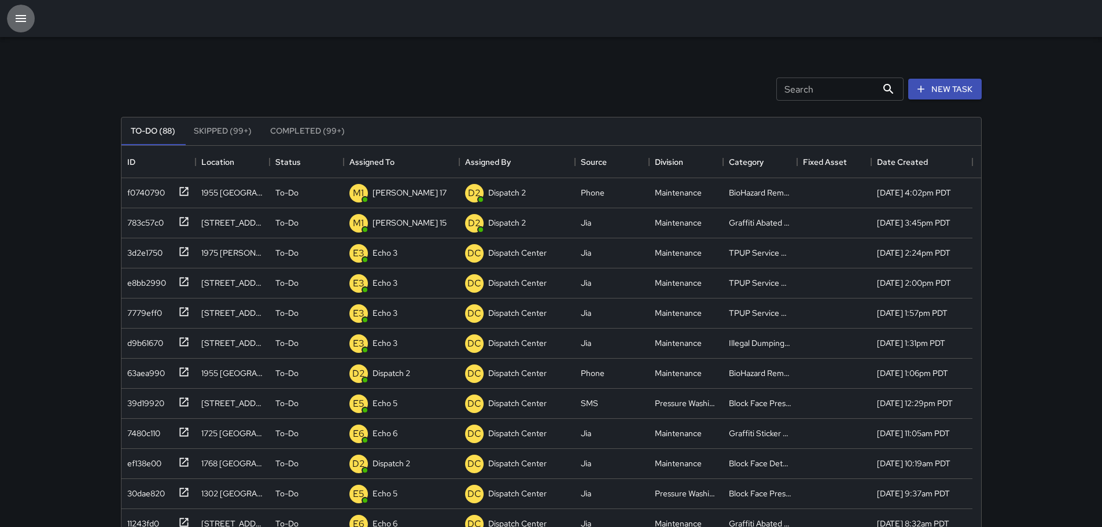
click at [8, 23] on button "button" at bounding box center [21, 19] width 28 height 28
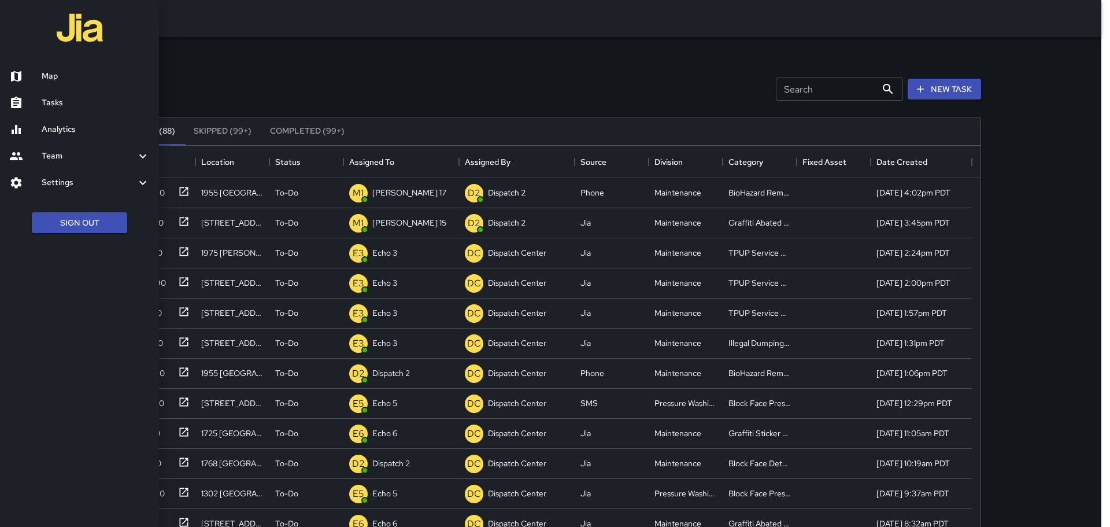
click at [75, 80] on h6 "Map" at bounding box center [96, 76] width 108 height 13
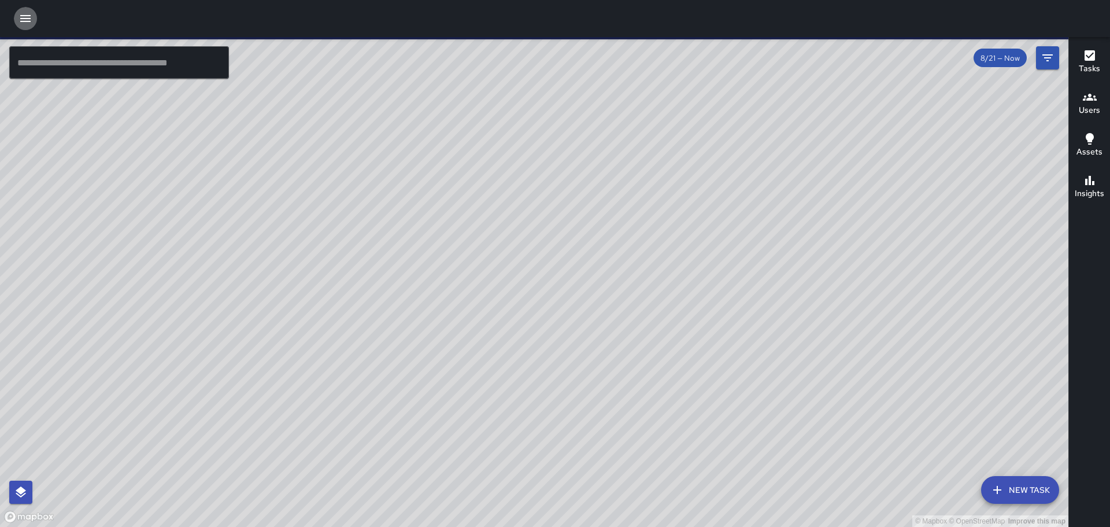
click at [22, 15] on icon "button" at bounding box center [25, 18] width 10 height 7
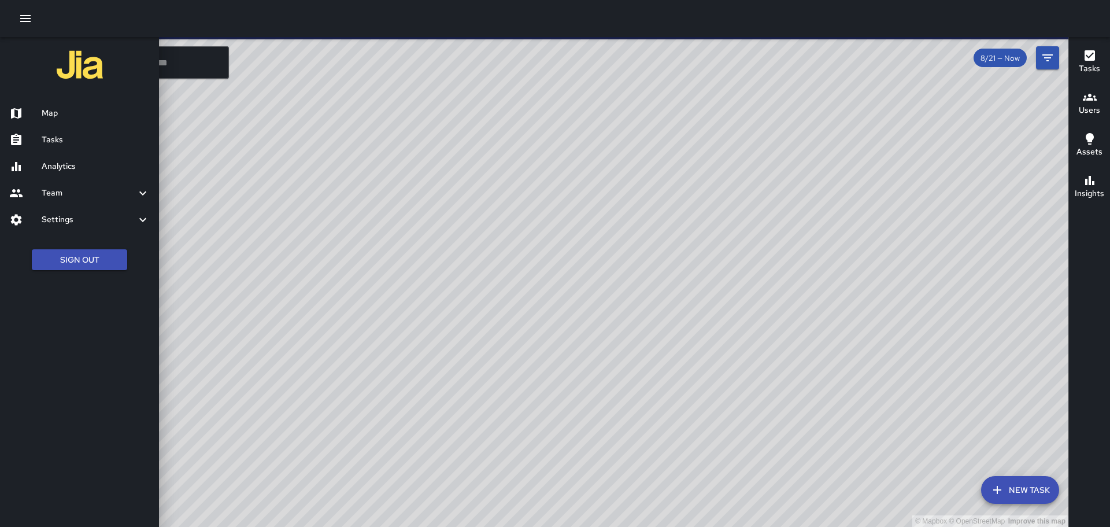
click at [60, 141] on h6 "Tasks" at bounding box center [96, 140] width 108 height 13
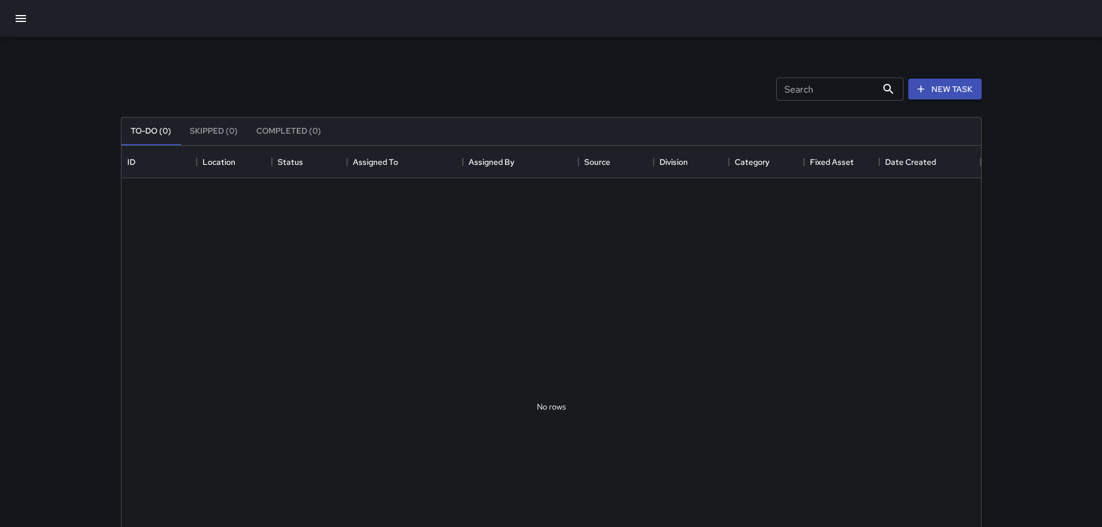
scroll to position [481, 851]
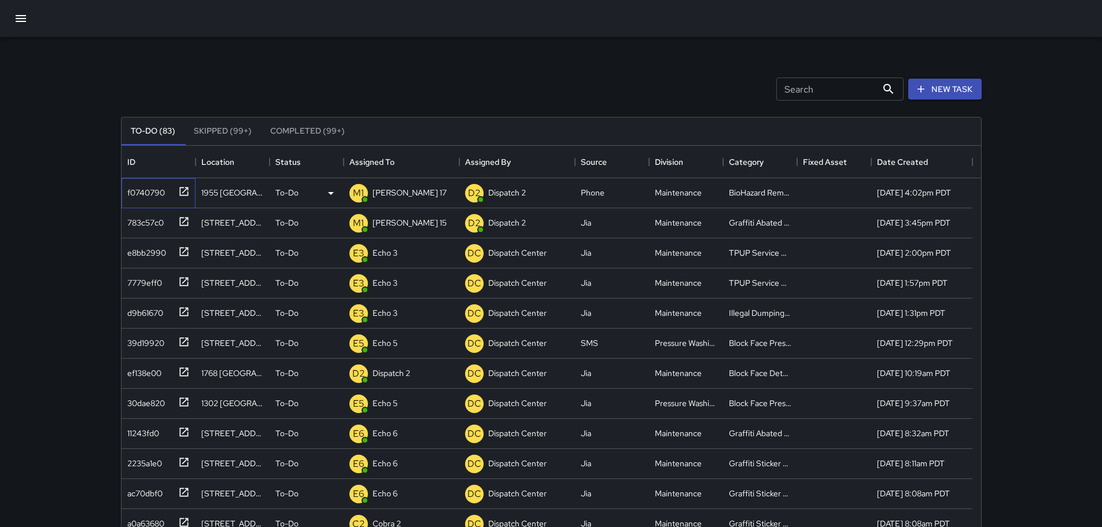
click at [188, 194] on icon at bounding box center [184, 192] width 12 height 12
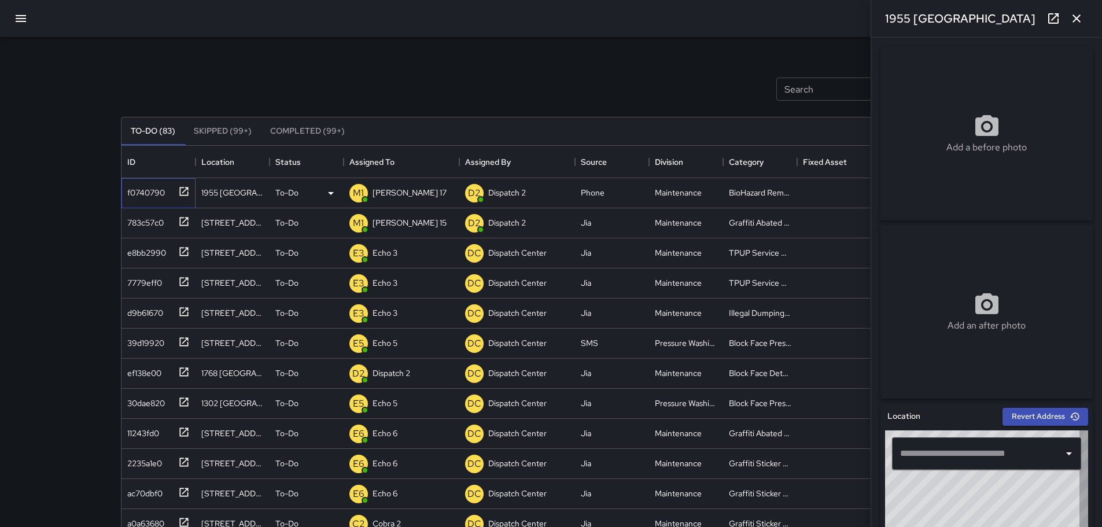
type input "**********"
click at [1073, 16] on icon "button" at bounding box center [1076, 19] width 14 height 14
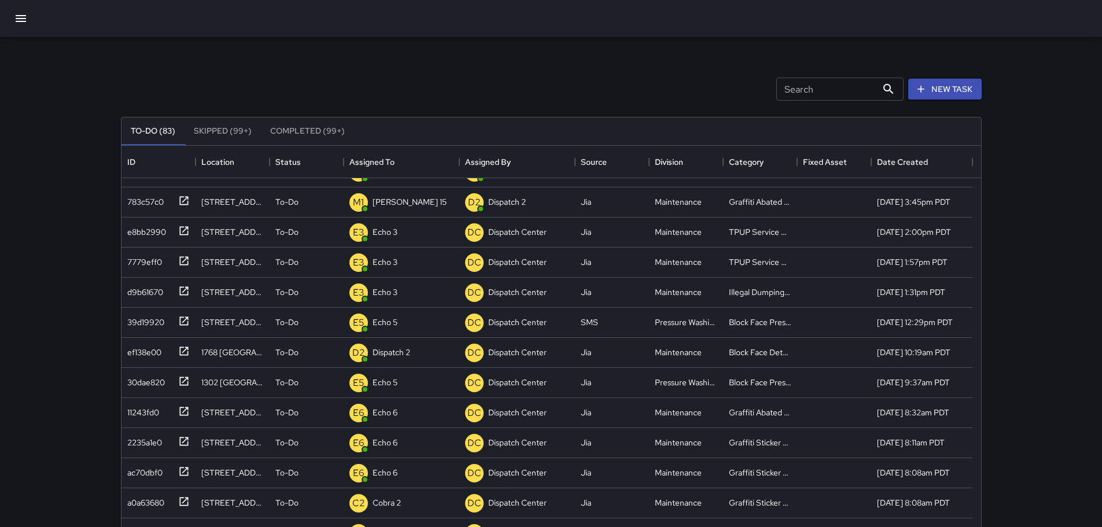
scroll to position [0, 0]
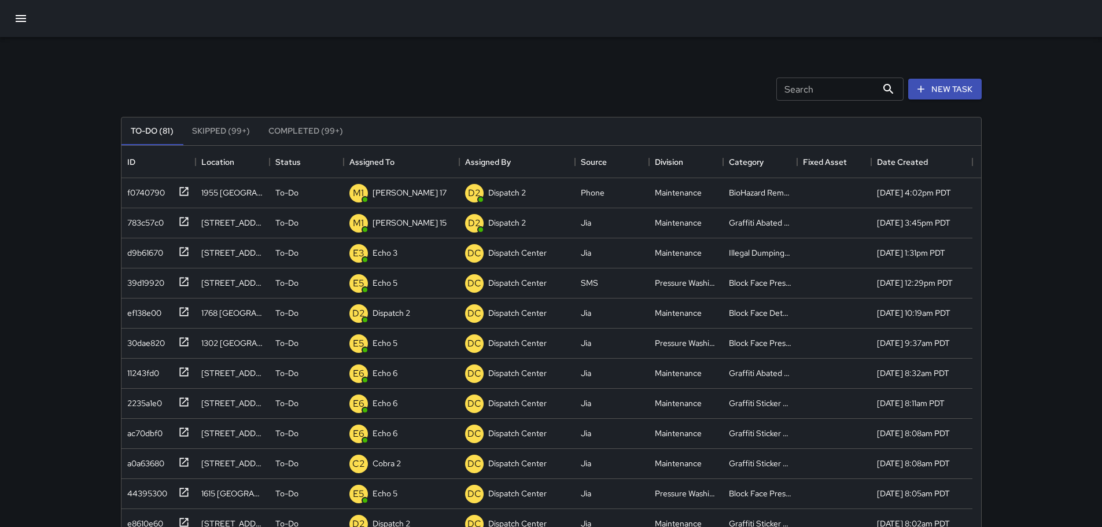
click at [25, 16] on icon "button" at bounding box center [21, 18] width 10 height 7
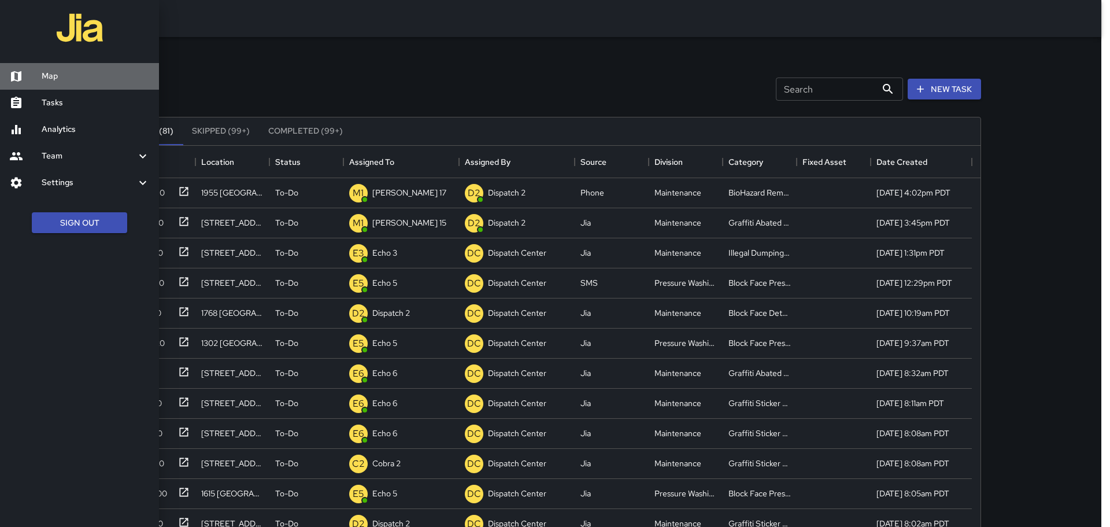
click at [65, 80] on h6 "Map" at bounding box center [96, 76] width 108 height 13
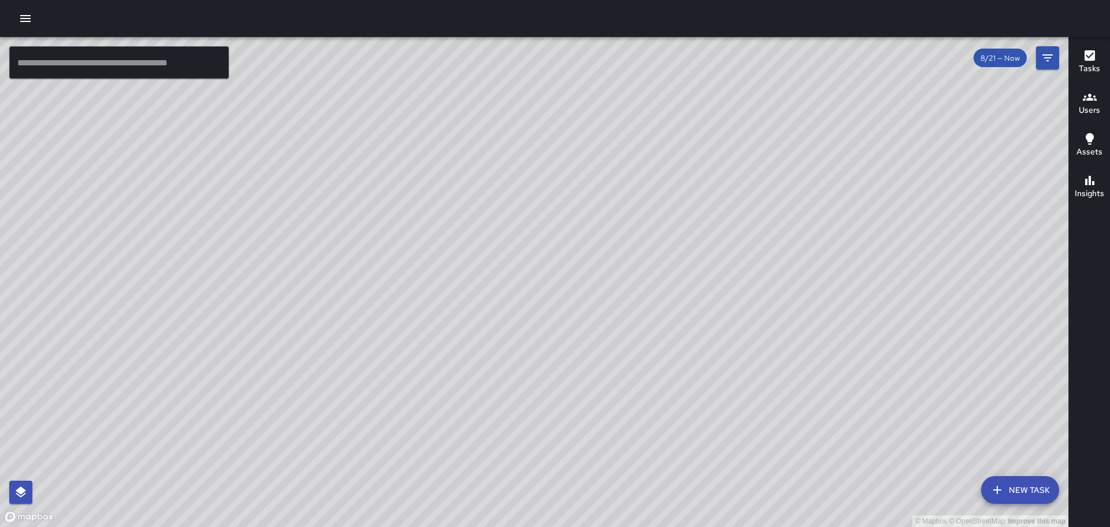
drag, startPoint x: 242, startPoint y: 259, endPoint x: 326, endPoint y: 273, distance: 85.1
click at [329, 268] on div "© Mapbox © OpenStreetMap Improve this map" at bounding box center [534, 282] width 1069 height 490
drag, startPoint x: 319, startPoint y: 242, endPoint x: 333, endPoint y: 242, distance: 13.9
click at [333, 242] on div "© Mapbox © OpenStreetMap Improve this map" at bounding box center [534, 282] width 1069 height 490
drag, startPoint x: 124, startPoint y: 167, endPoint x: 504, endPoint y: 338, distance: 416.2
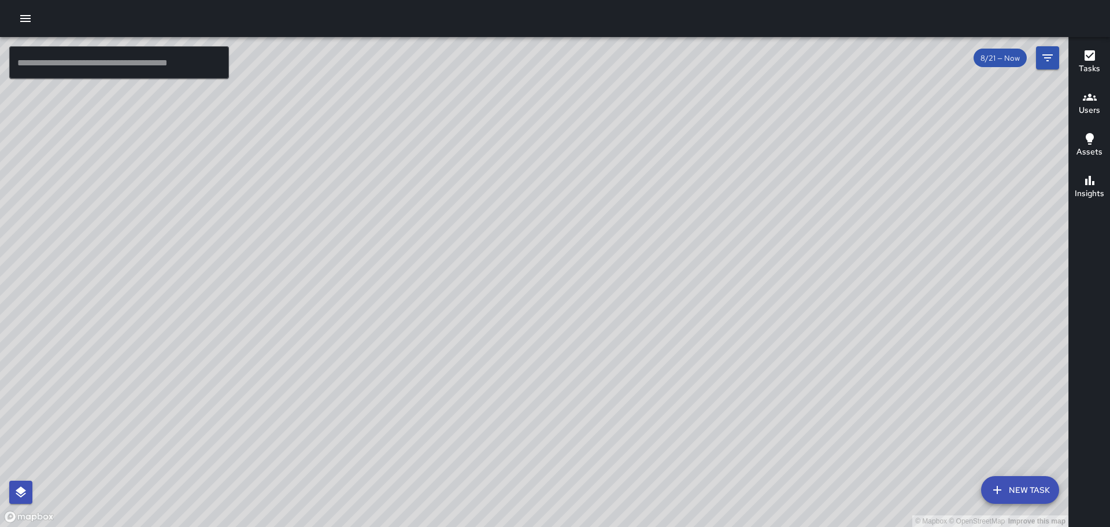
click at [506, 337] on div "© Mapbox © OpenStreetMap Improve this map" at bounding box center [534, 282] width 1069 height 490
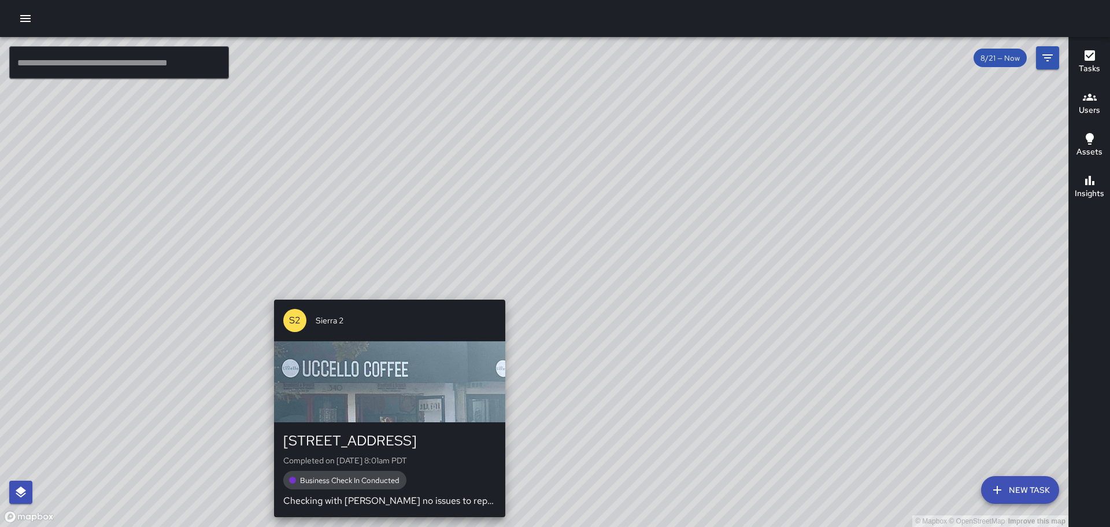
drag, startPoint x: 415, startPoint y: 156, endPoint x: 385, endPoint y: 309, distance: 156.2
click at [385, 309] on div "© Mapbox © OpenStreetMap Improve this map S2 Sierra 2 347 14th Street Completed…" at bounding box center [534, 282] width 1069 height 490
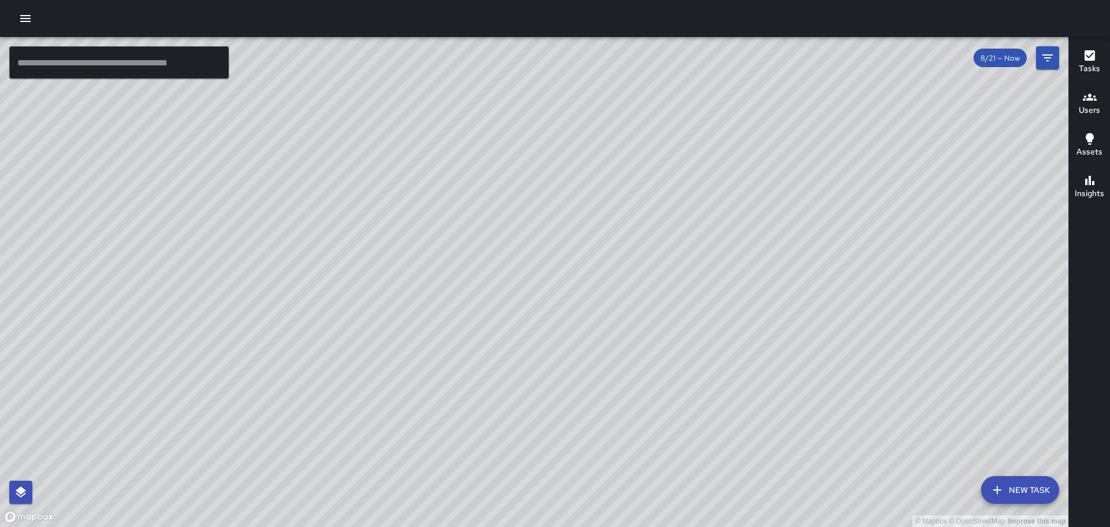
drag, startPoint x: 403, startPoint y: 198, endPoint x: 419, endPoint y: 276, distance: 79.6
click at [419, 276] on div "© Mapbox © OpenStreetMap Improve this map" at bounding box center [534, 282] width 1069 height 490
drag, startPoint x: 364, startPoint y: 343, endPoint x: 569, endPoint y: 178, distance: 262.7
click at [569, 178] on div "© Mapbox © OpenStreetMap Improve this map" at bounding box center [534, 282] width 1069 height 490
click at [30, 22] on icon "button" at bounding box center [25, 18] width 10 height 7
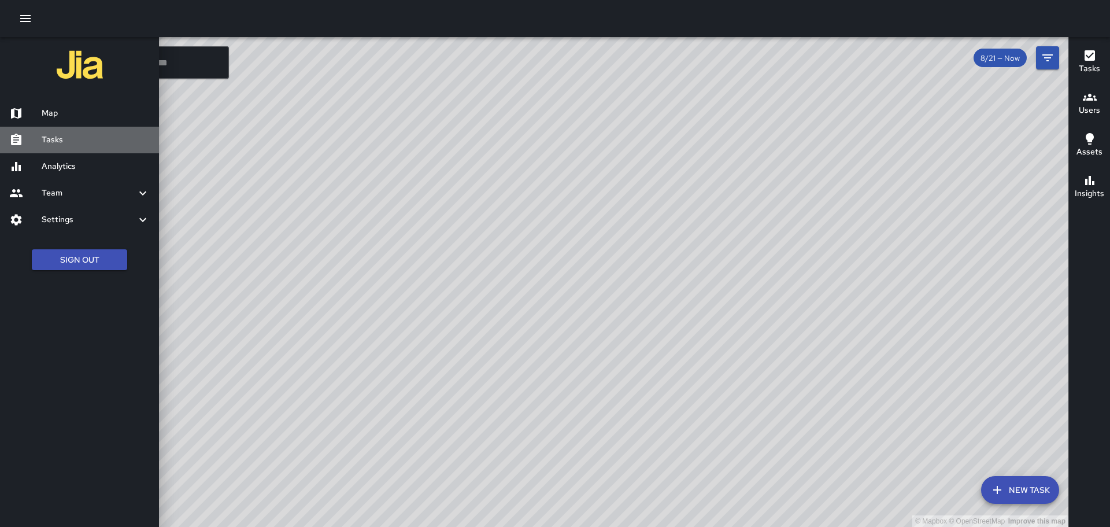
click at [43, 142] on h6 "Tasks" at bounding box center [96, 140] width 108 height 13
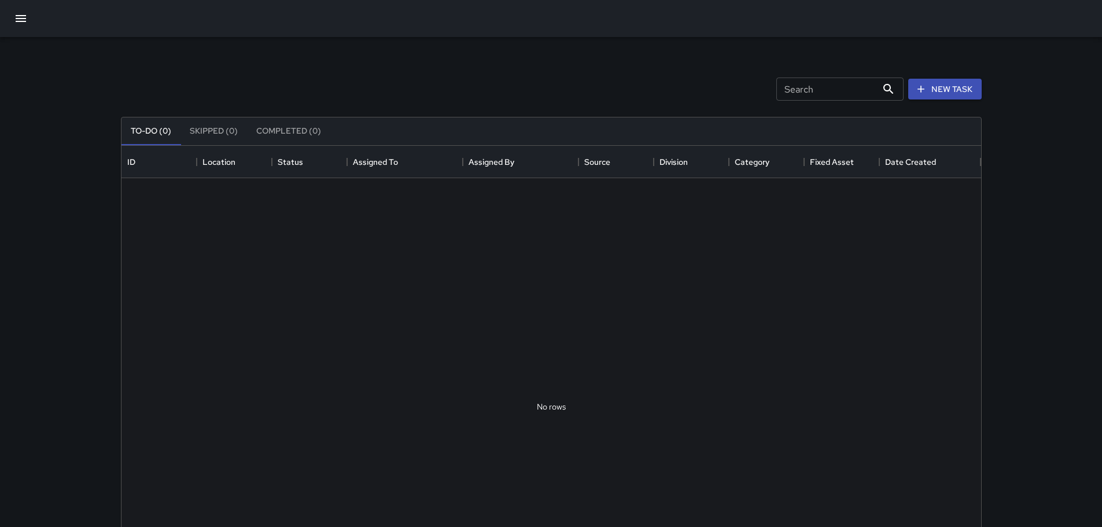
scroll to position [481, 851]
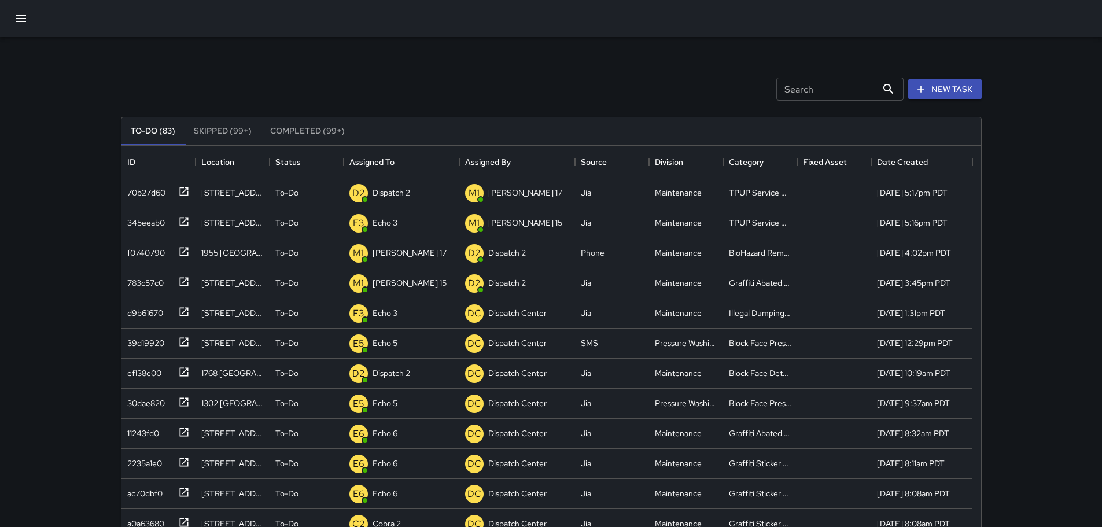
click at [20, 31] on button "button" at bounding box center [21, 19] width 28 height 28
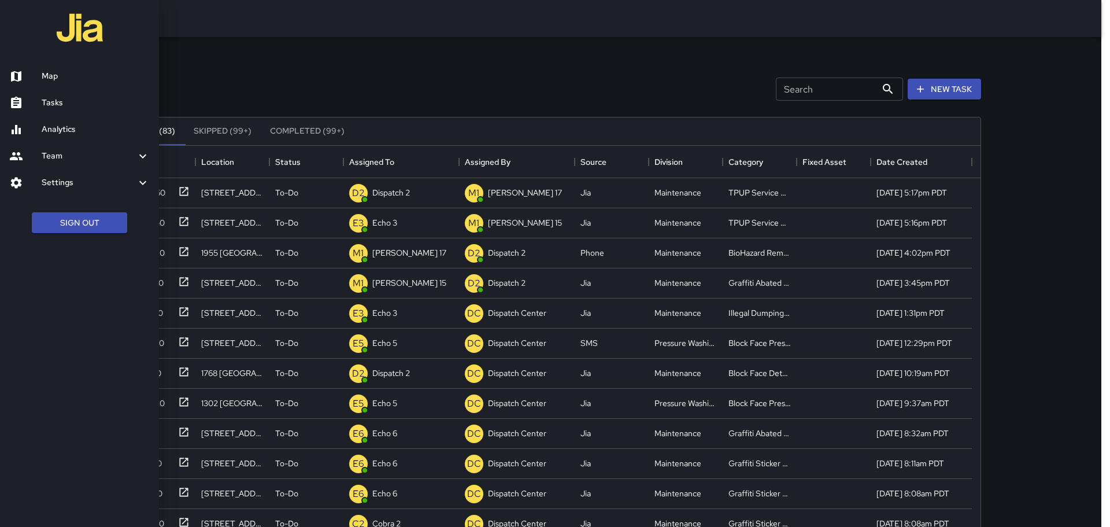
click at [248, 197] on div at bounding box center [555, 263] width 1110 height 527
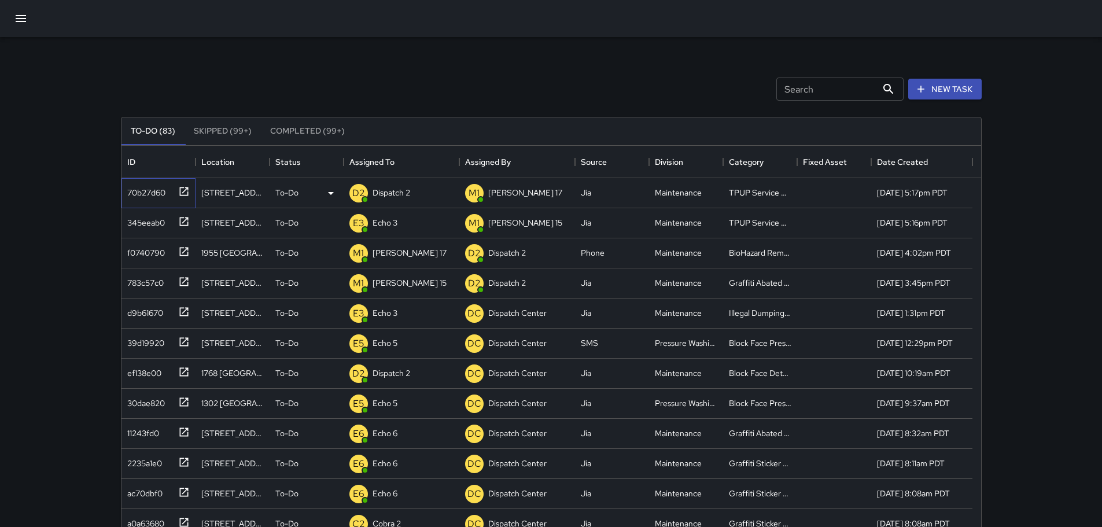
click at [181, 193] on icon at bounding box center [184, 192] width 12 height 12
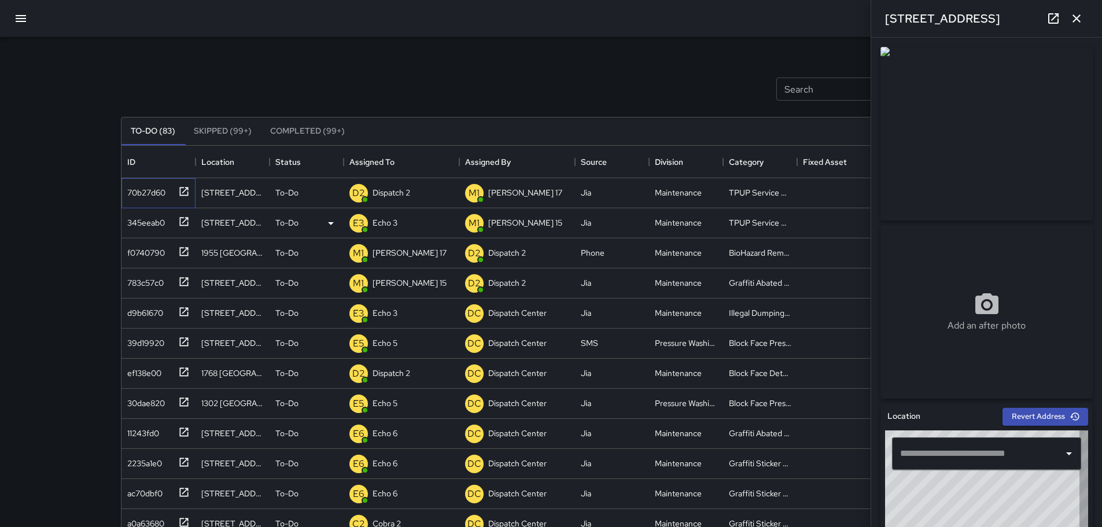
type input "**********"
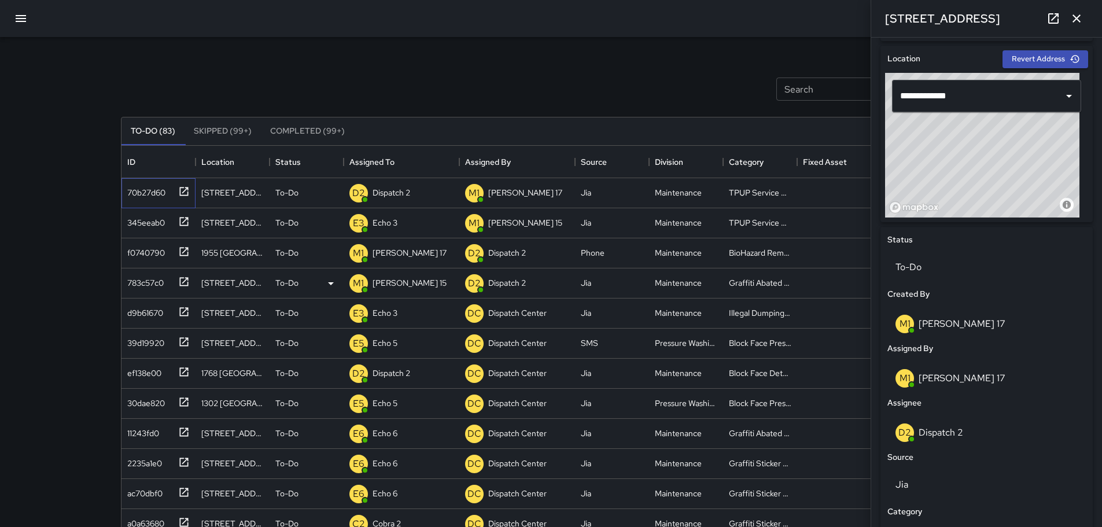
scroll to position [353, 0]
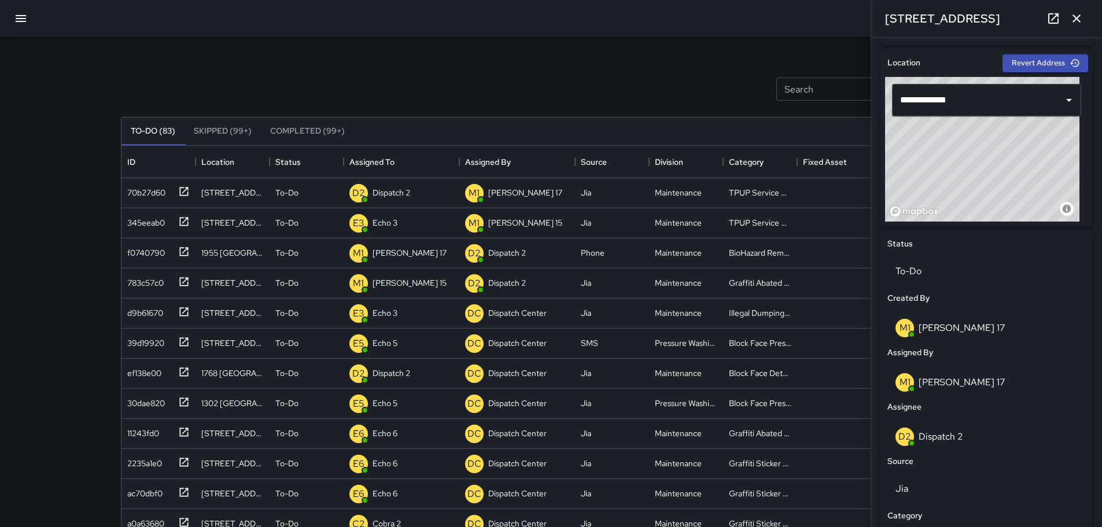
click at [1043, 164] on div "© Mapbox © OpenStreetMap Improve this map" at bounding box center [982, 149] width 194 height 145
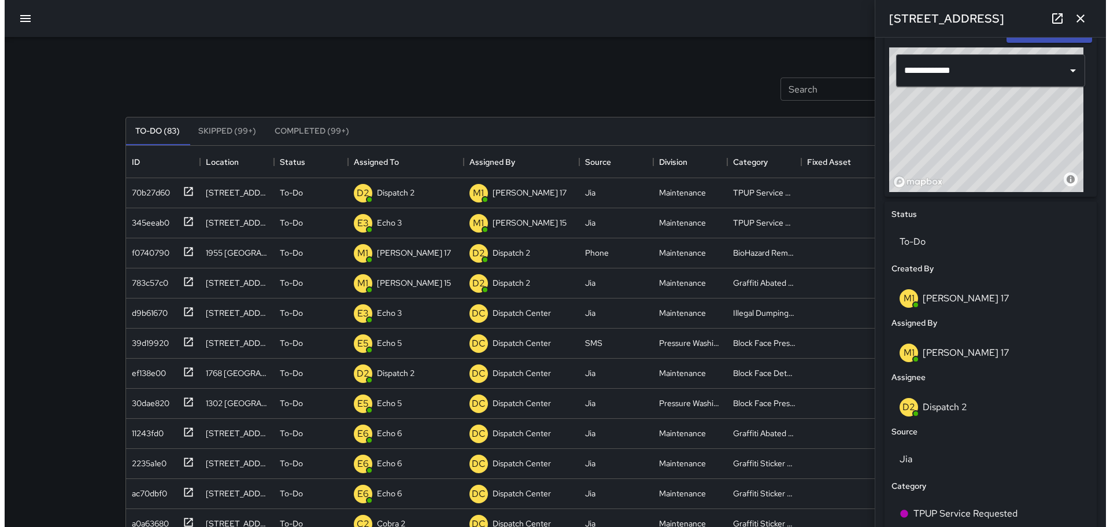
scroll to position [411, 0]
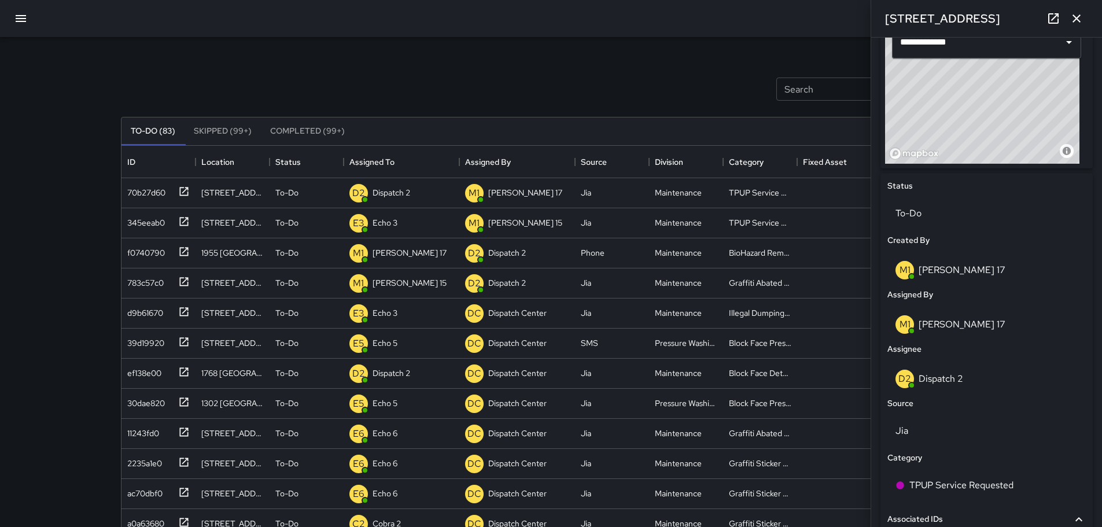
click at [14, 9] on div at bounding box center [551, 18] width 1102 height 37
click at [20, 14] on icon "button" at bounding box center [21, 19] width 14 height 14
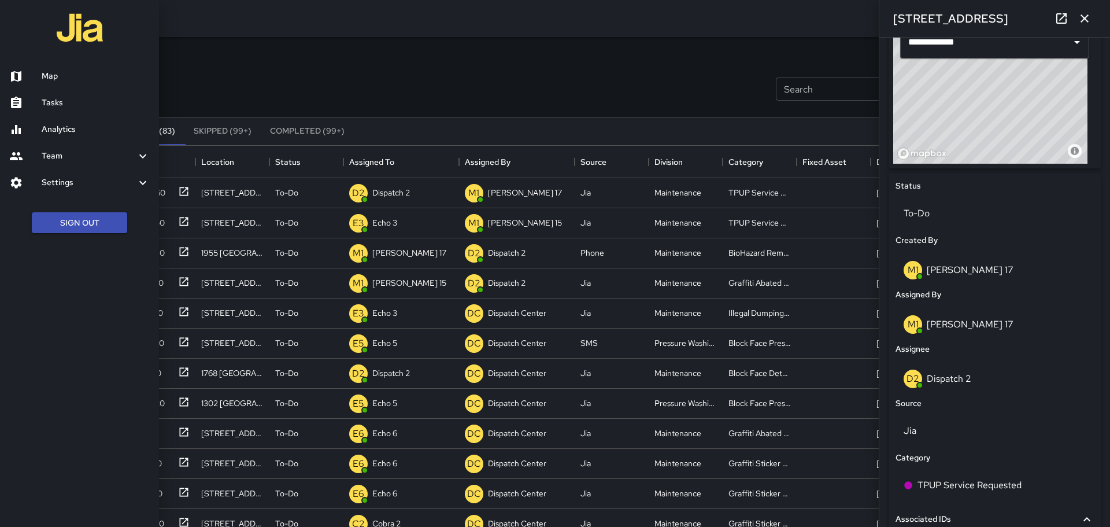
click at [57, 80] on h6 "Map" at bounding box center [96, 76] width 108 height 13
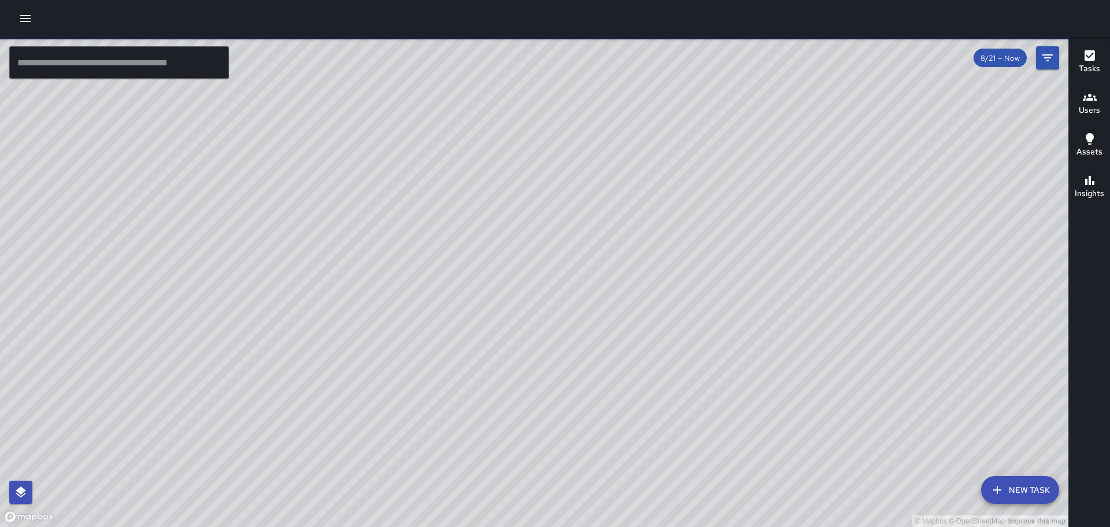
drag, startPoint x: 618, startPoint y: 230, endPoint x: 477, endPoint y: 307, distance: 160.4
click at [477, 307] on div "© Mapbox © OpenStreetMap Improve this map" at bounding box center [534, 282] width 1069 height 490
drag, startPoint x: 592, startPoint y: 345, endPoint x: 706, endPoint y: 209, distance: 177.0
click at [706, 209] on div "© Mapbox © OpenStreetMap Improve this map" at bounding box center [534, 282] width 1069 height 490
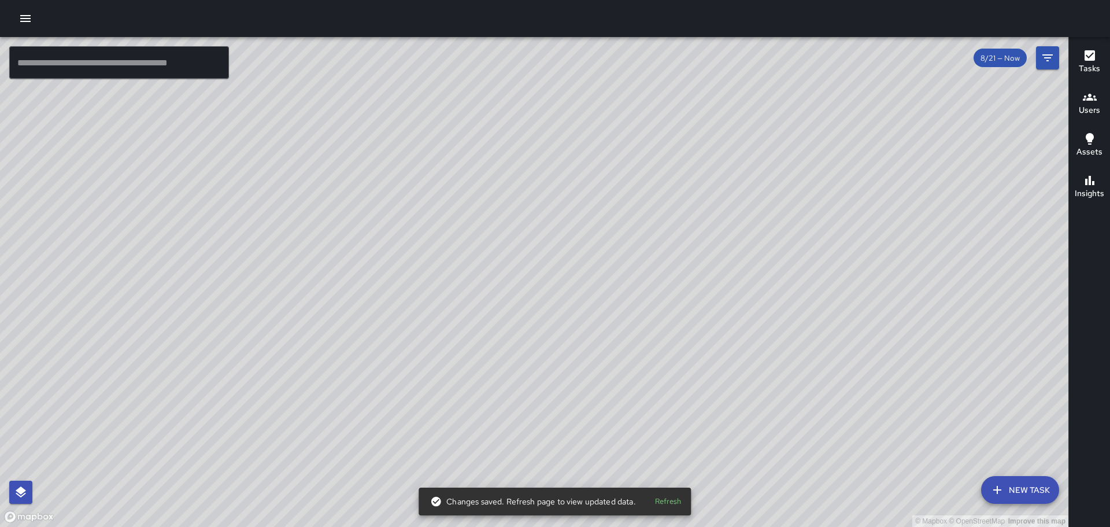
drag, startPoint x: 566, startPoint y: 385, endPoint x: 559, endPoint y: 238, distance: 147.1
click at [559, 238] on div "© Mapbox © OpenStreetMap Improve this map" at bounding box center [534, 282] width 1069 height 490
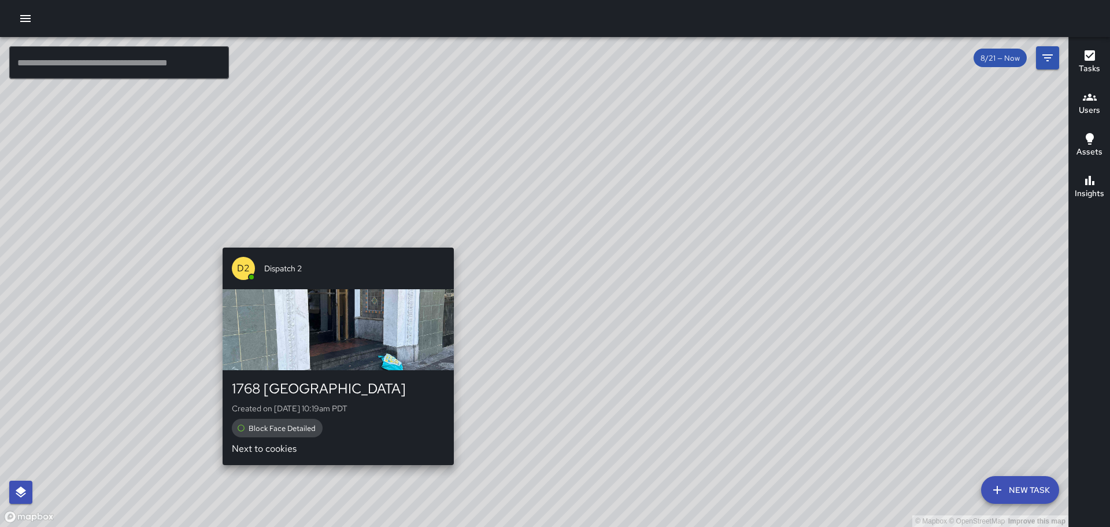
click at [333, 241] on div "© Mapbox © OpenStreetMap Improve this map D2 Dispatch 2 1768 Broadway Created o…" at bounding box center [534, 282] width 1069 height 490
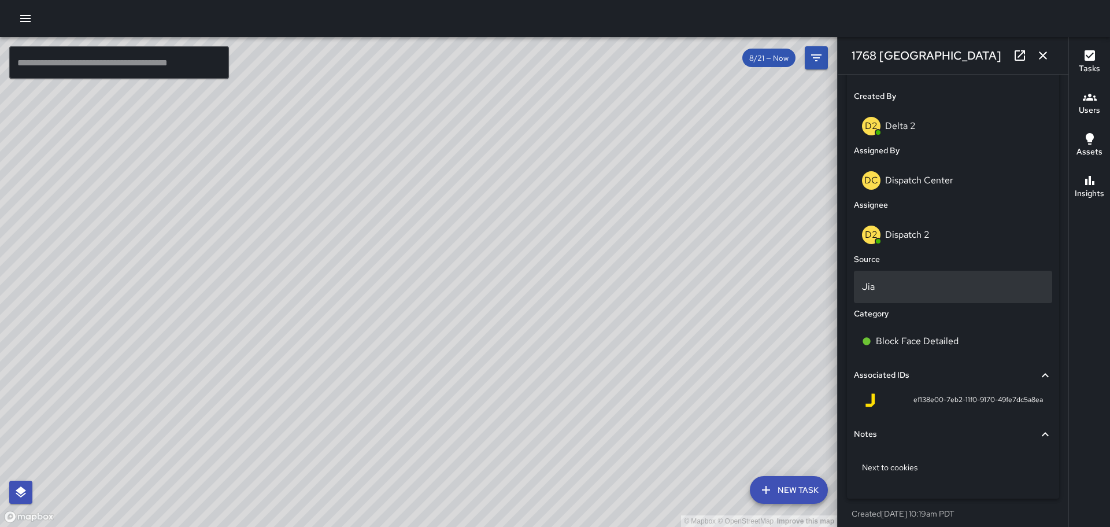
scroll to position [599, 0]
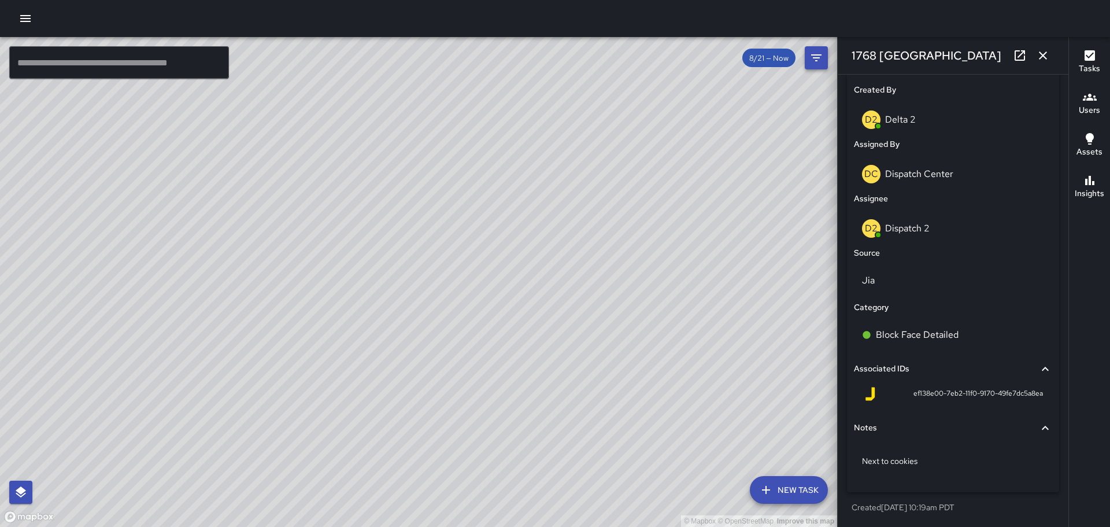
click at [1048, 51] on icon "button" at bounding box center [1043, 56] width 14 height 14
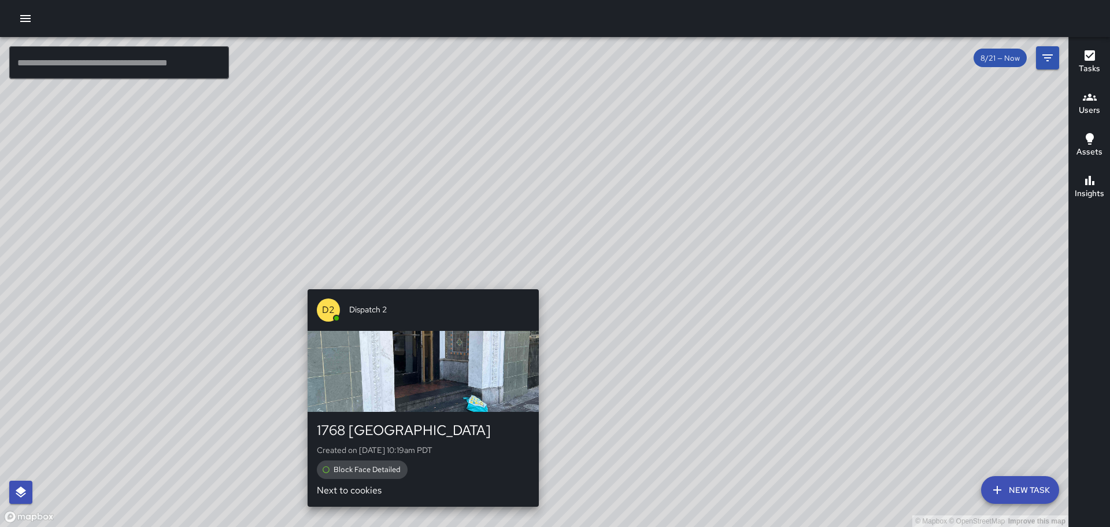
click at [532, 282] on div "© Mapbox © OpenStreetMap Improve this map D2 Dispatch 2 1768 Broadway Created o…" at bounding box center [534, 282] width 1069 height 490
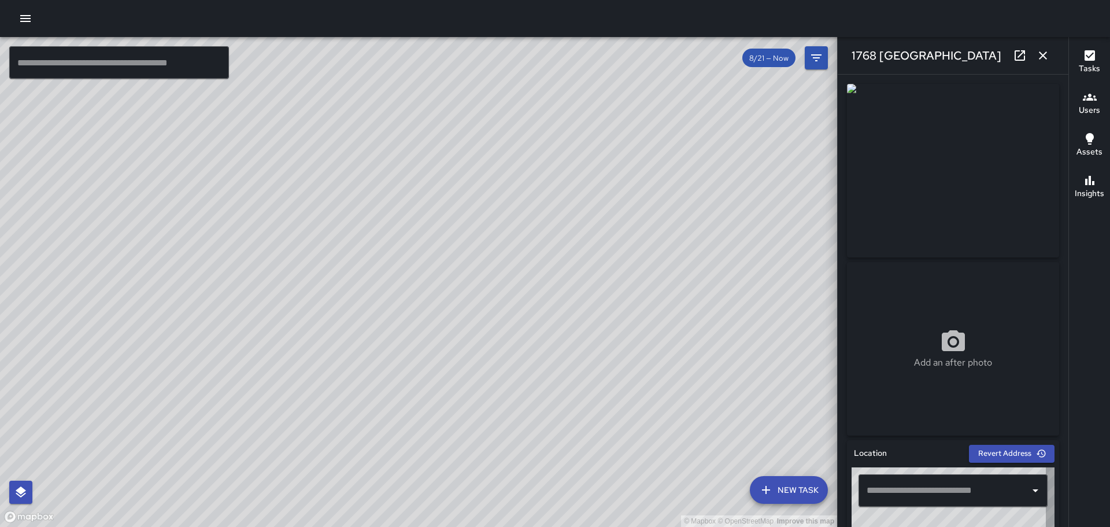
type input "**********"
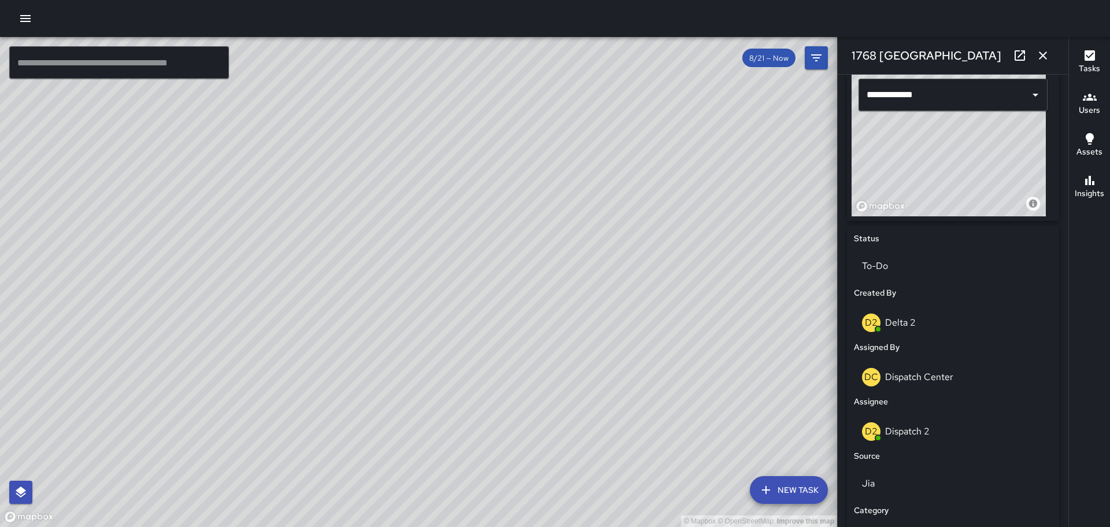
scroll to position [367, 0]
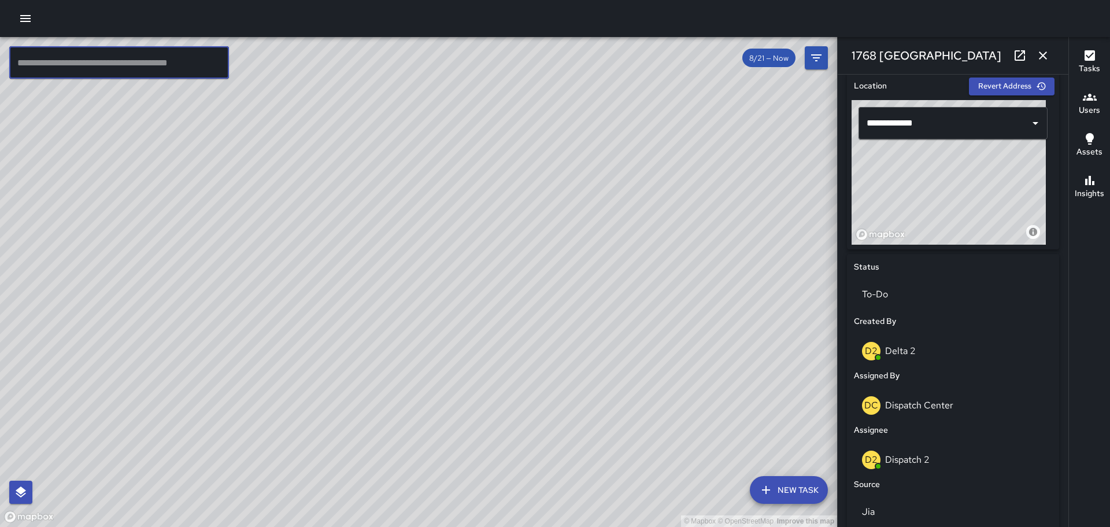
click at [68, 58] on input "text" at bounding box center [119, 62] width 220 height 32
click at [1036, 57] on button "button" at bounding box center [1043, 55] width 23 height 23
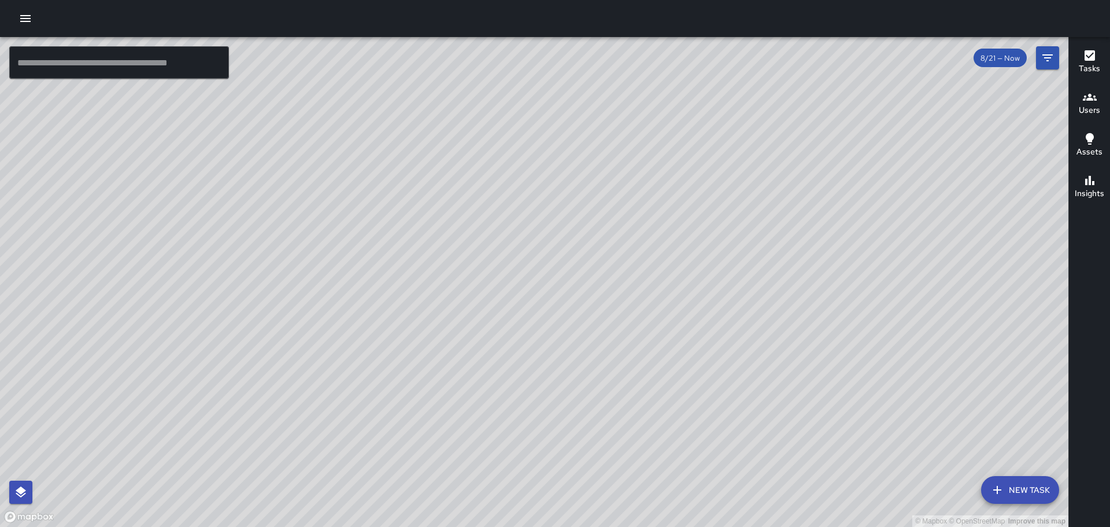
click at [1020, 485] on button "New Task" at bounding box center [1020, 490] width 78 height 28
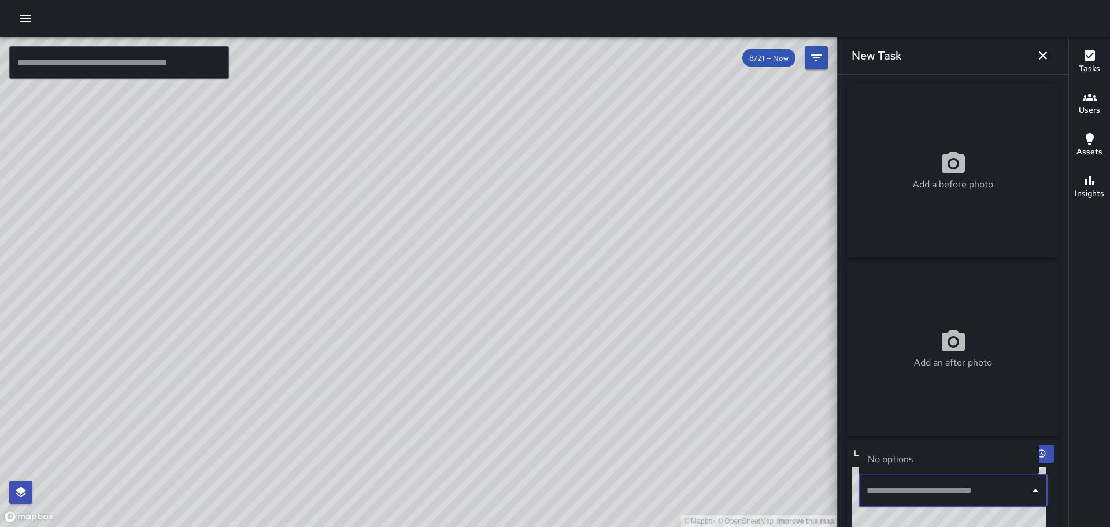
click at [999, 494] on input "text" at bounding box center [944, 490] width 161 height 22
click at [932, 445] on span "[STREET_ADDRESS]" at bounding box center [959, 448] width 141 height 14
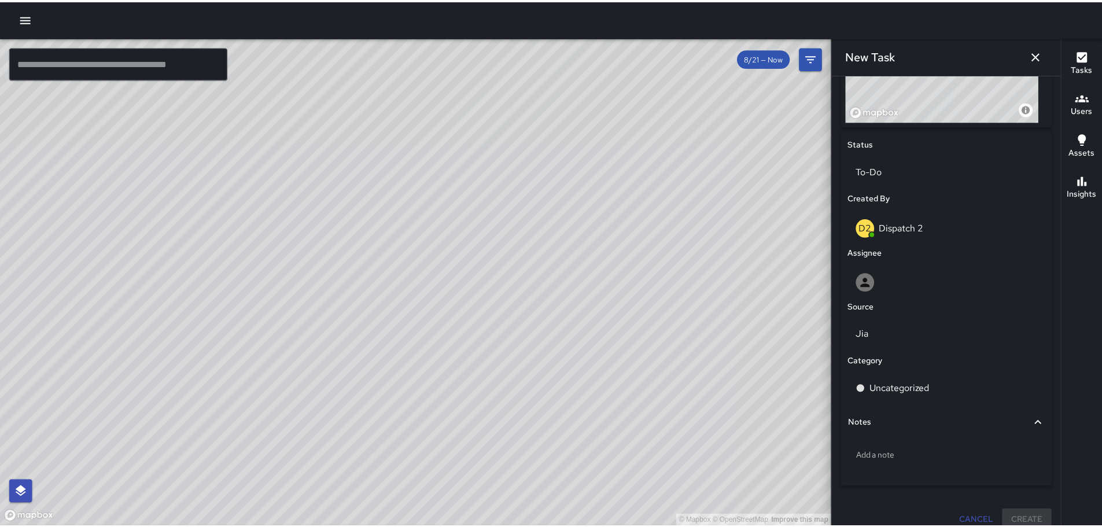
scroll to position [504, 0]
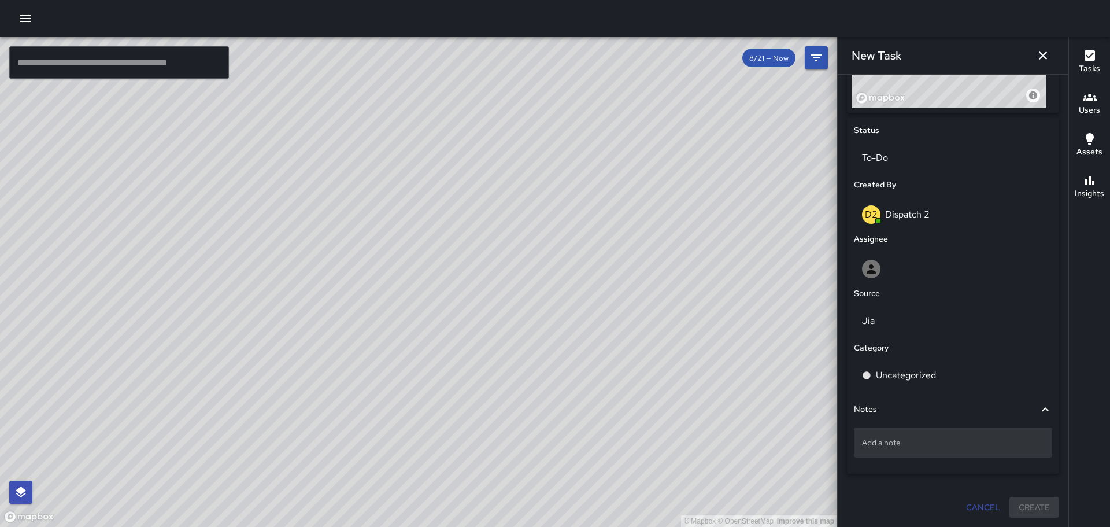
type input "**********"
click at [931, 449] on div "Add a note" at bounding box center [953, 442] width 198 height 30
type textarea "*******"
click at [23, 10] on button "button" at bounding box center [25, 18] width 23 height 23
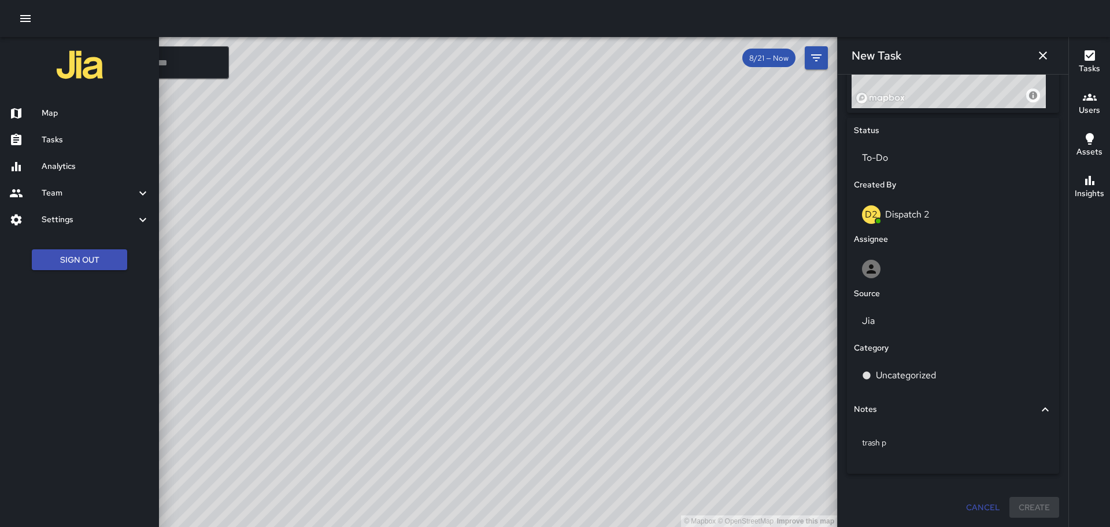
click at [239, 23] on div at bounding box center [555, 18] width 1110 height 37
click at [39, 136] on div at bounding box center [25, 140] width 32 height 14
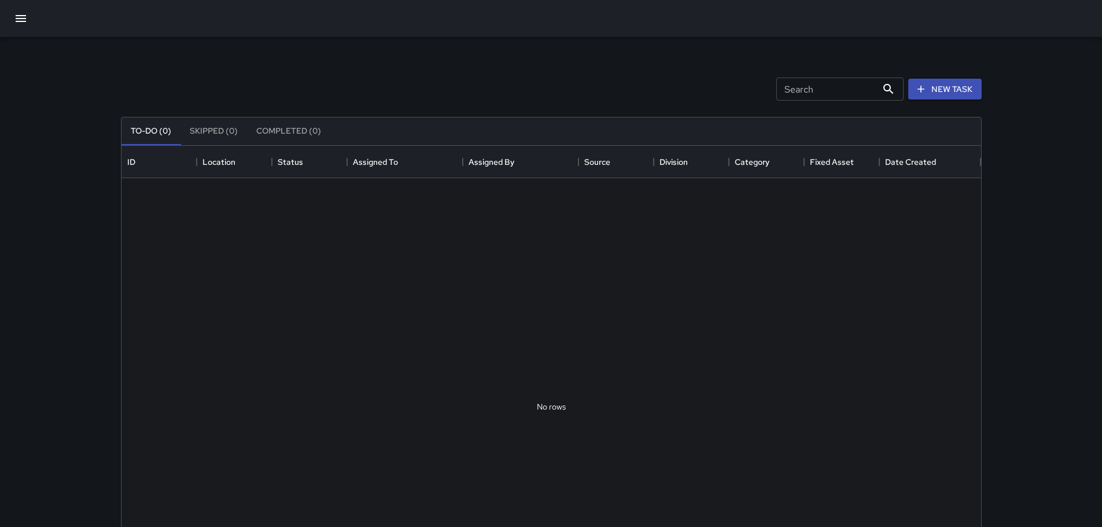
scroll to position [481, 851]
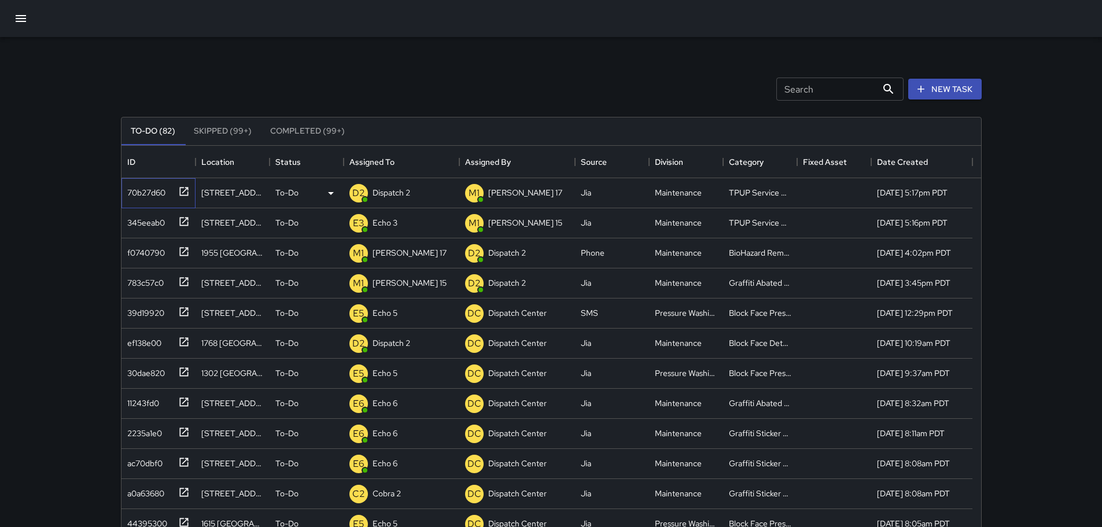
click at [186, 192] on icon at bounding box center [184, 192] width 12 height 12
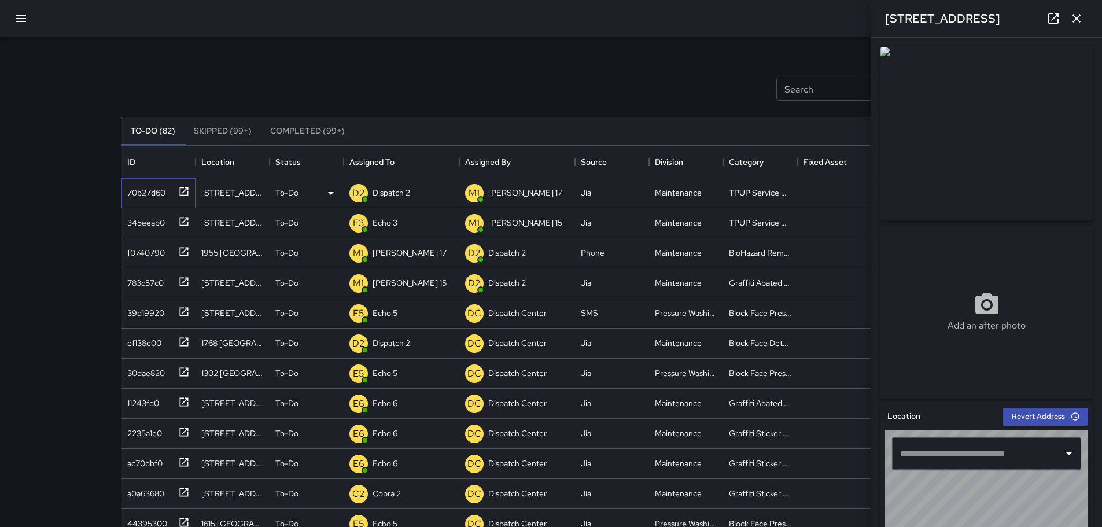
type input "**********"
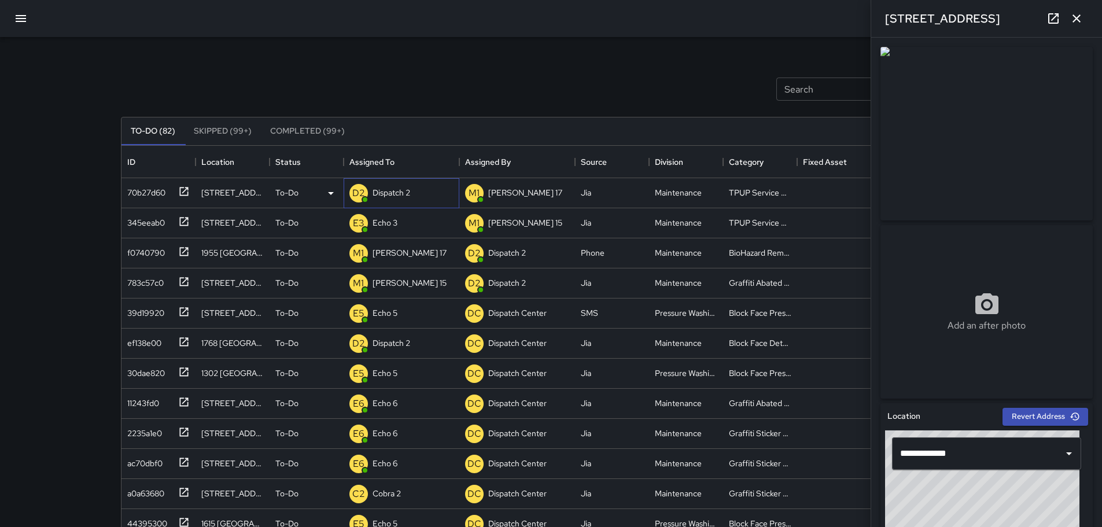
click at [400, 195] on p "Dispatch 2" at bounding box center [391, 193] width 38 height 12
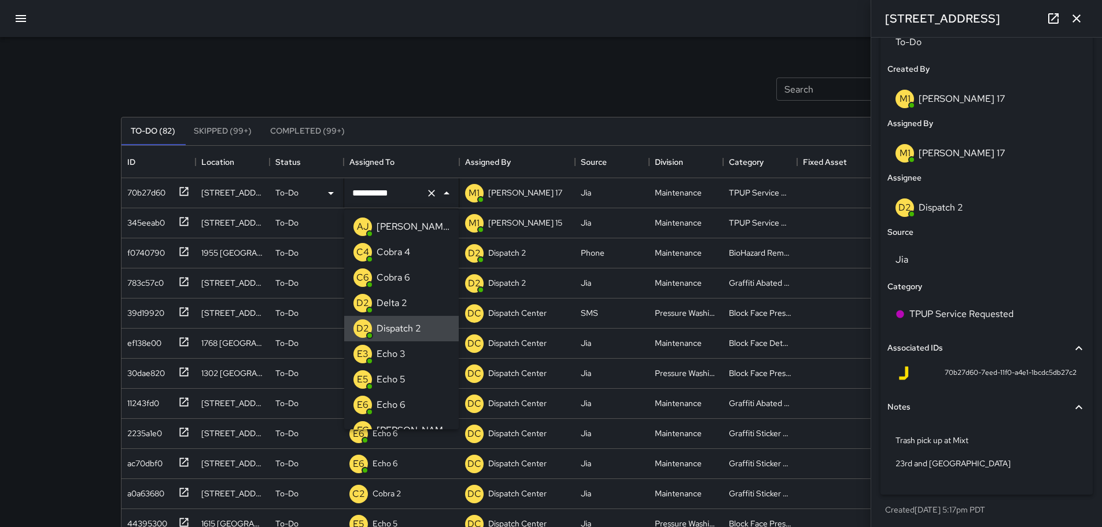
scroll to position [585, 0]
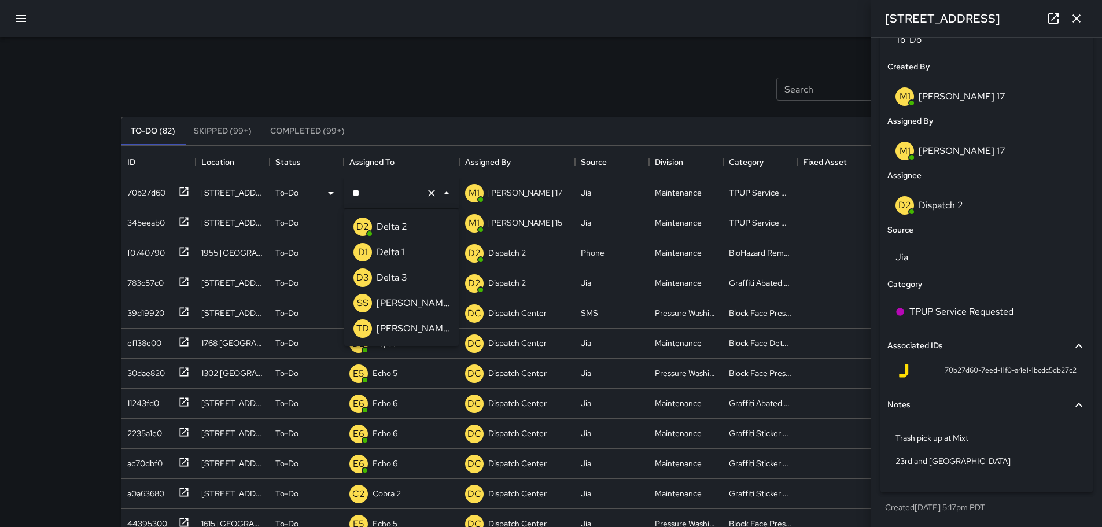
type input "*"
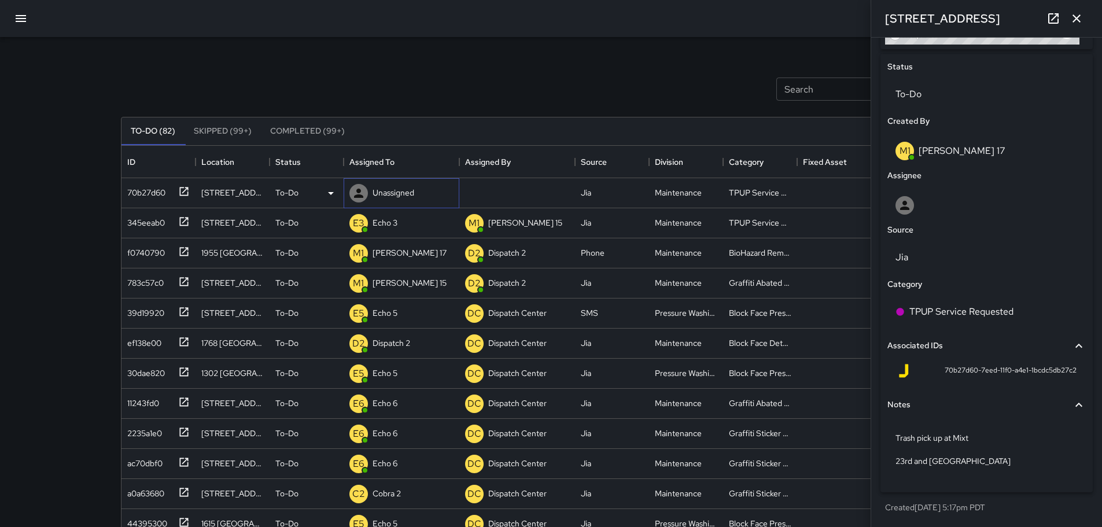
scroll to position [530, 0]
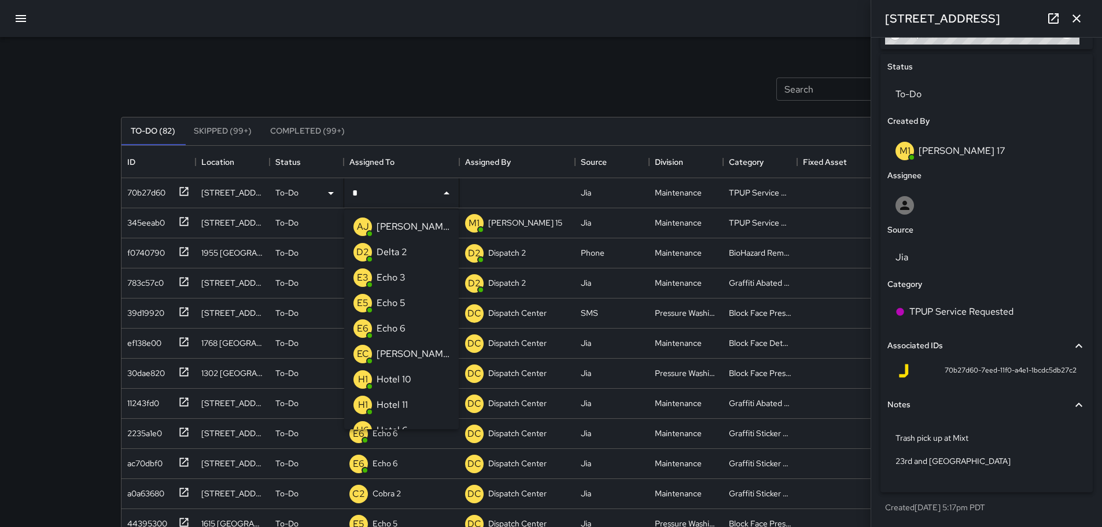
click at [376, 281] on div "Echo 3" at bounding box center [391, 277] width 34 height 19
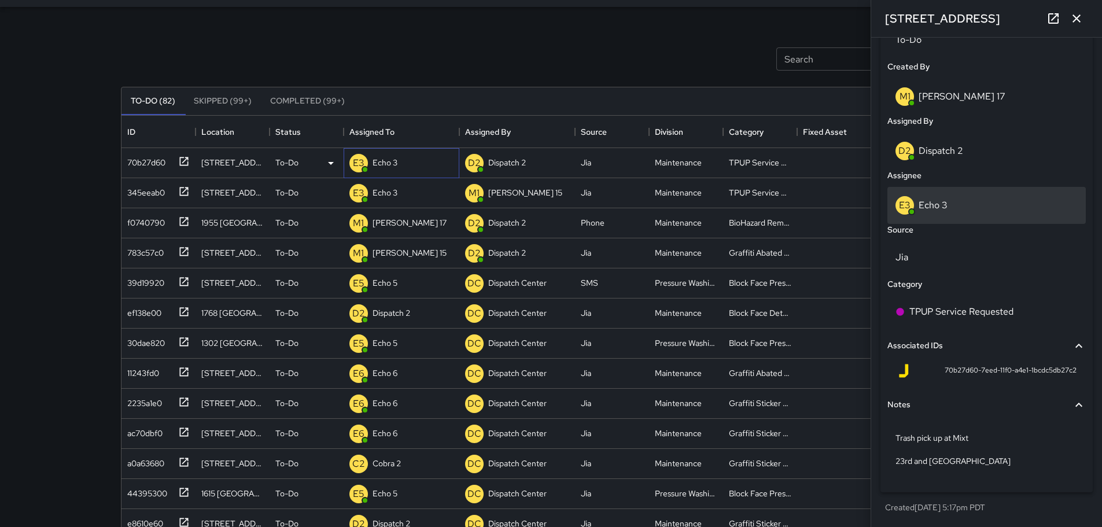
scroll to position [58, 0]
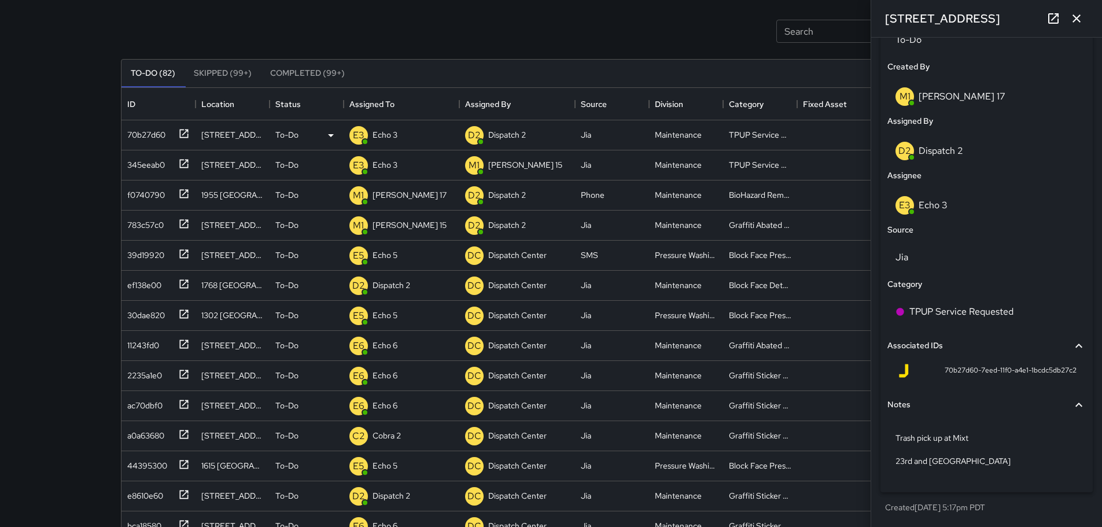
click at [1073, 17] on icon "button" at bounding box center [1076, 19] width 14 height 14
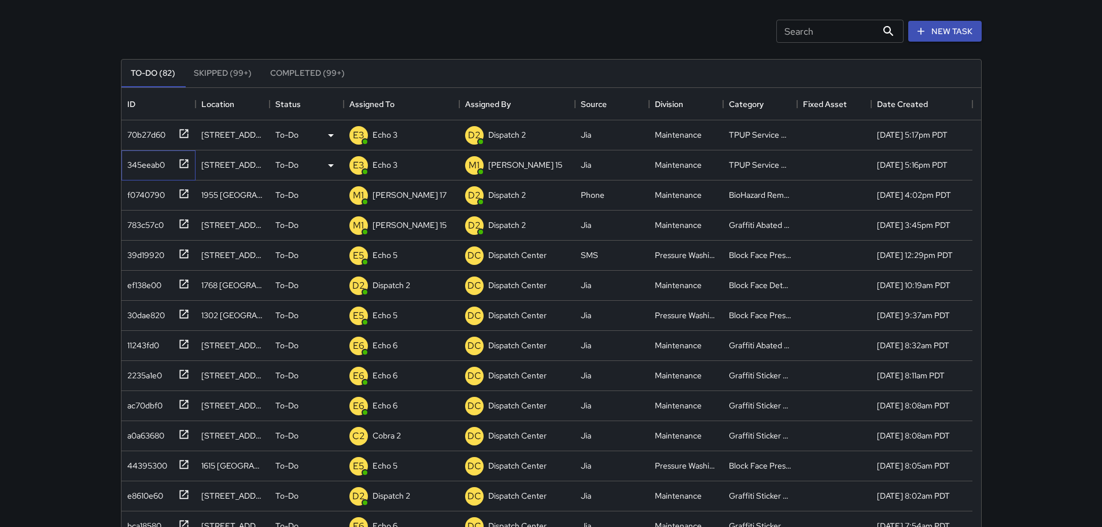
click at [185, 164] on icon at bounding box center [184, 164] width 12 height 12
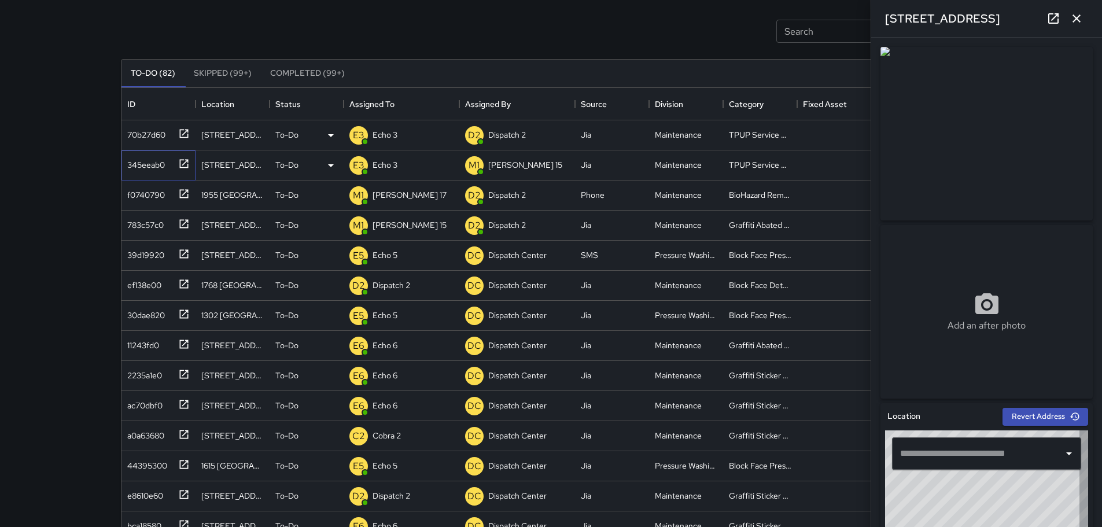
type input "**********"
click at [1080, 21] on icon "button" at bounding box center [1076, 19] width 14 height 14
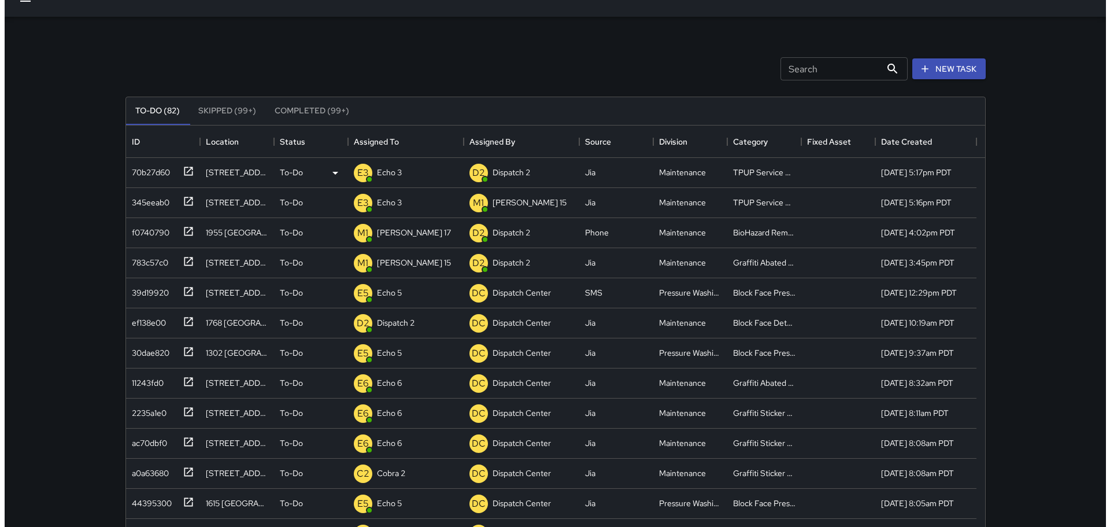
scroll to position [0, 0]
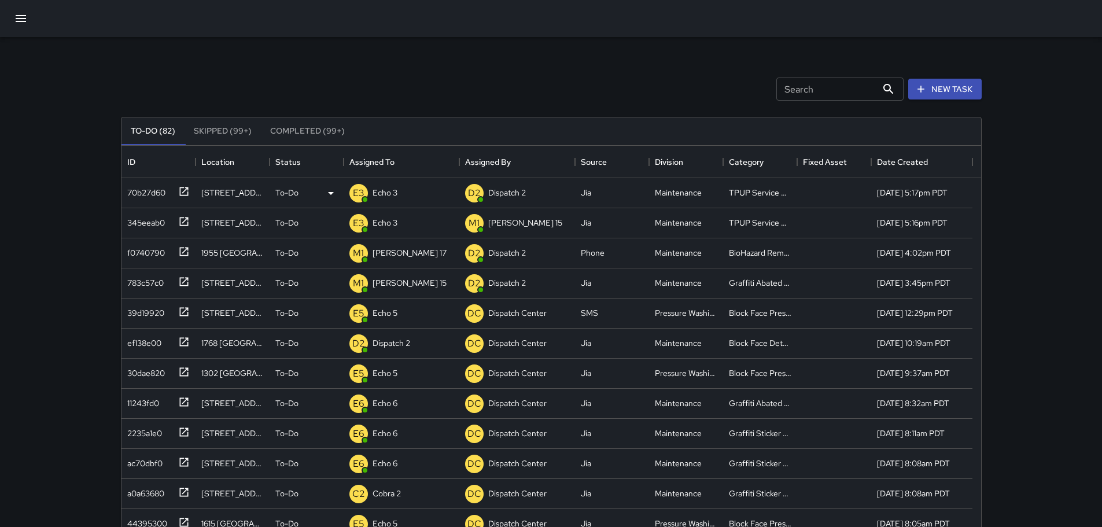
click at [32, 22] on button "button" at bounding box center [21, 19] width 28 height 28
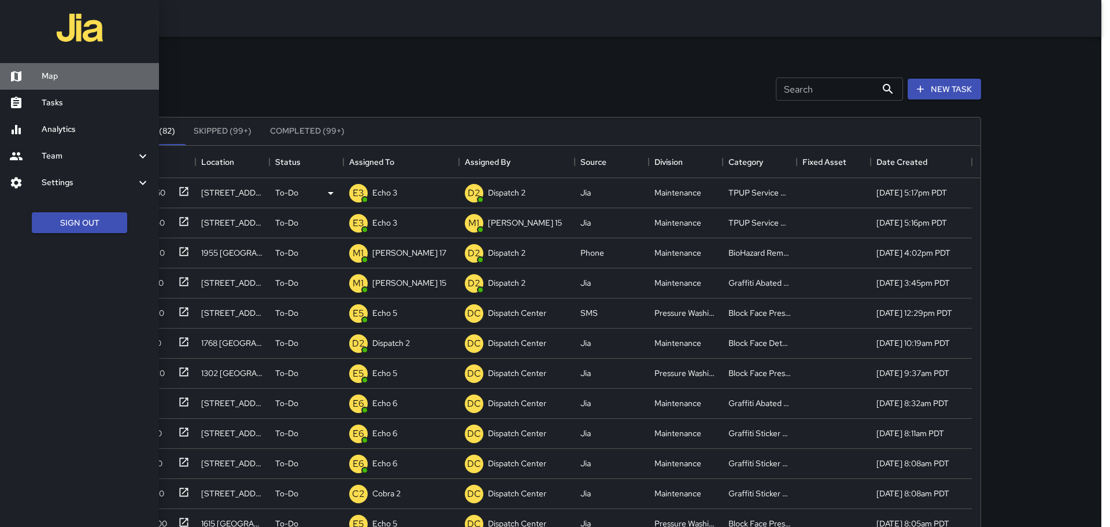
click at [64, 75] on h6 "Map" at bounding box center [96, 76] width 108 height 13
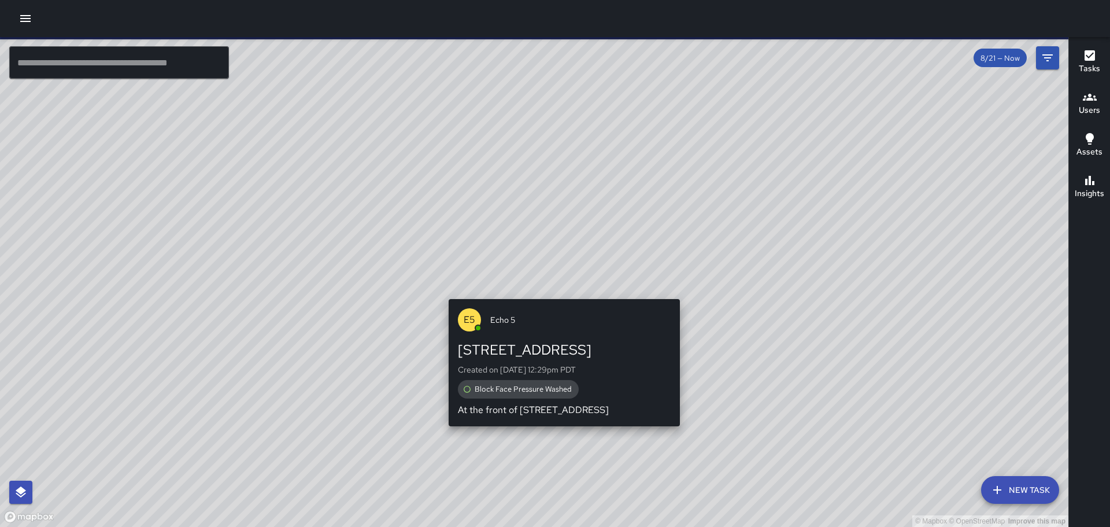
click at [560, 291] on div "© Mapbox © OpenStreetMap Improve this map E5 Echo 5 426 17th Street Created on …" at bounding box center [534, 282] width 1069 height 490
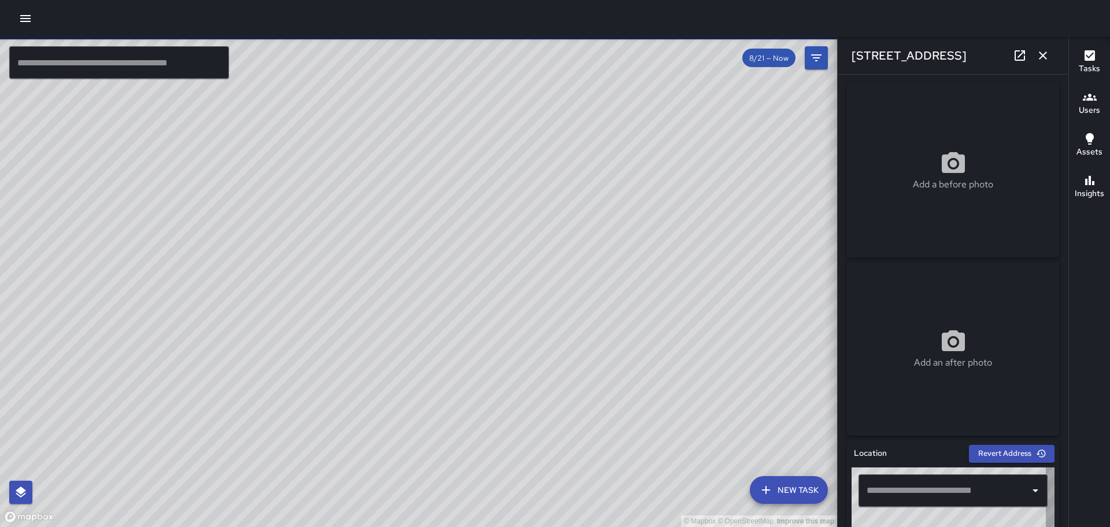
type input "**********"
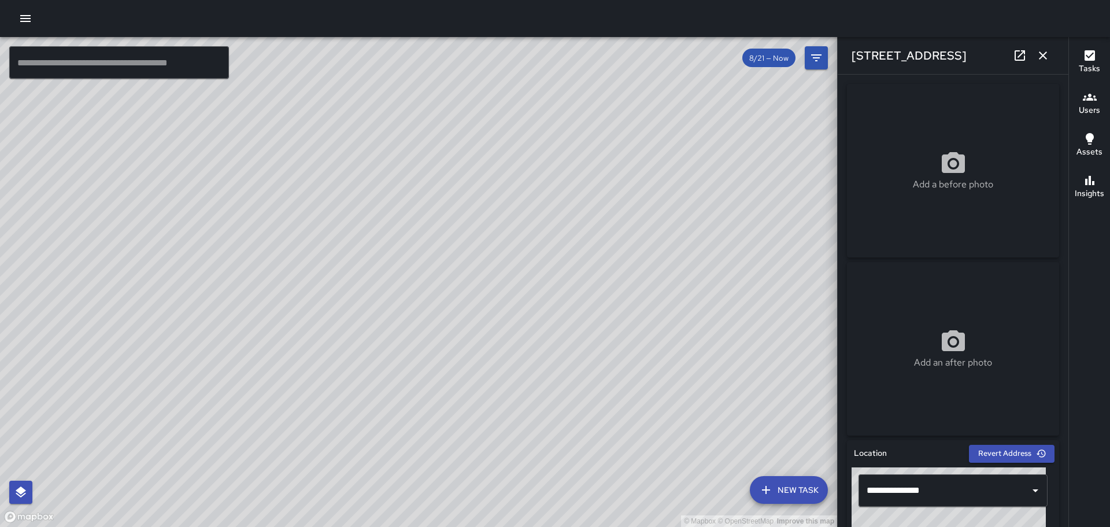
click at [1049, 55] on icon "button" at bounding box center [1043, 56] width 14 height 14
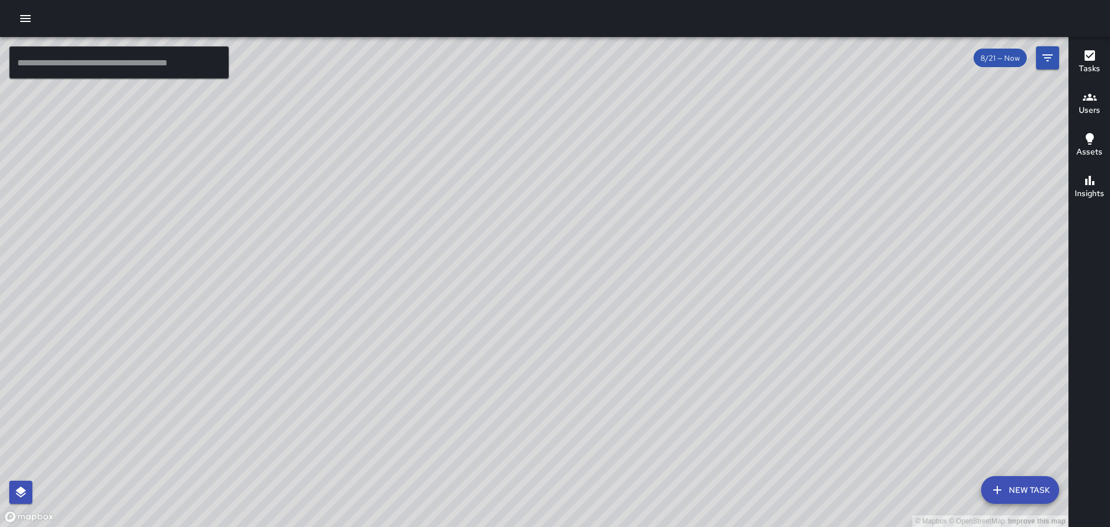
click at [111, 69] on input "text" at bounding box center [119, 62] width 220 height 32
click at [541, 137] on div "© Mapbox © OpenStreetMap Improve this map" at bounding box center [534, 282] width 1069 height 490
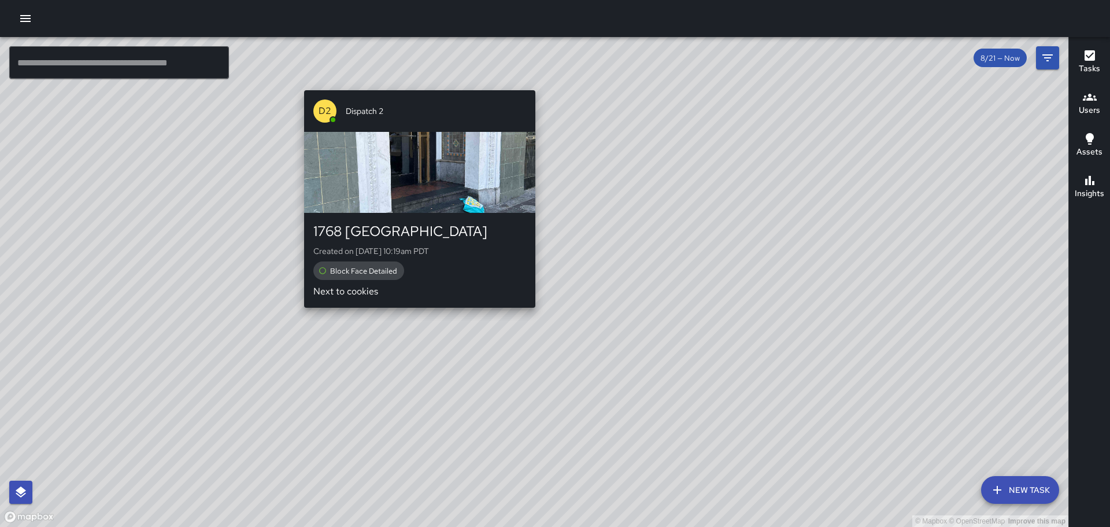
click at [531, 84] on div "© Mapbox © OpenStreetMap Improve this map D2 Dispatch 2 1768 Broadway Created o…" at bounding box center [534, 282] width 1069 height 490
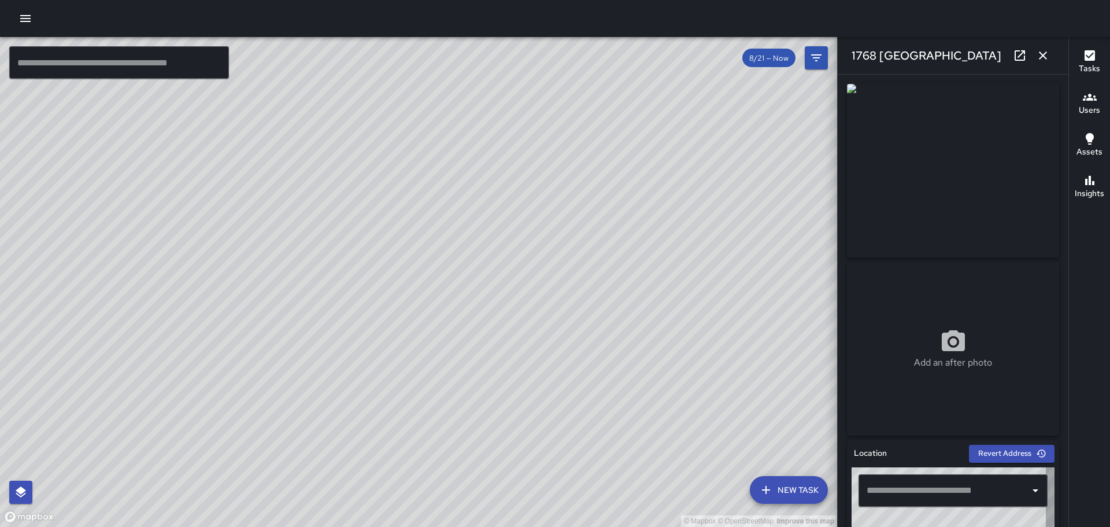
type input "**********"
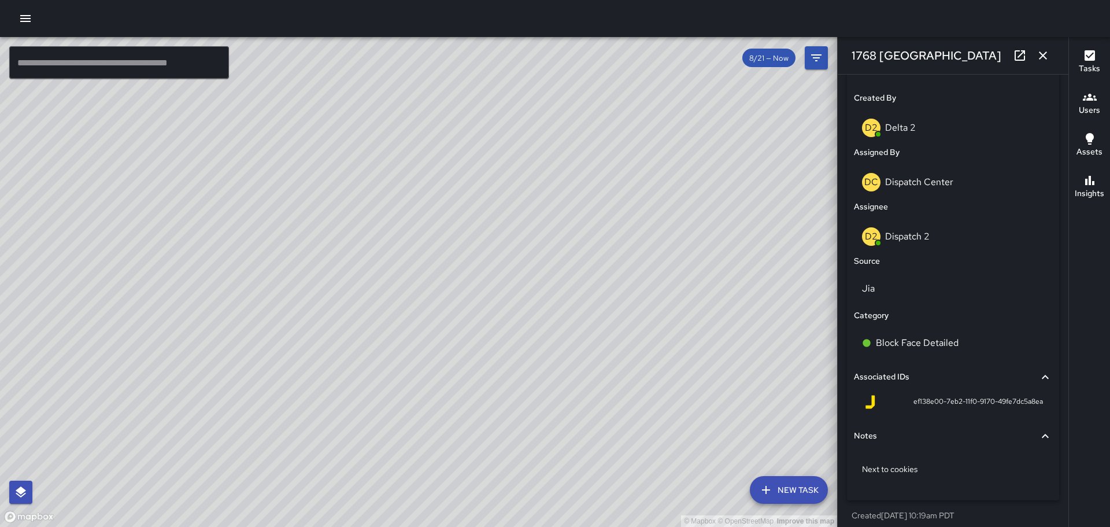
scroll to position [599, 0]
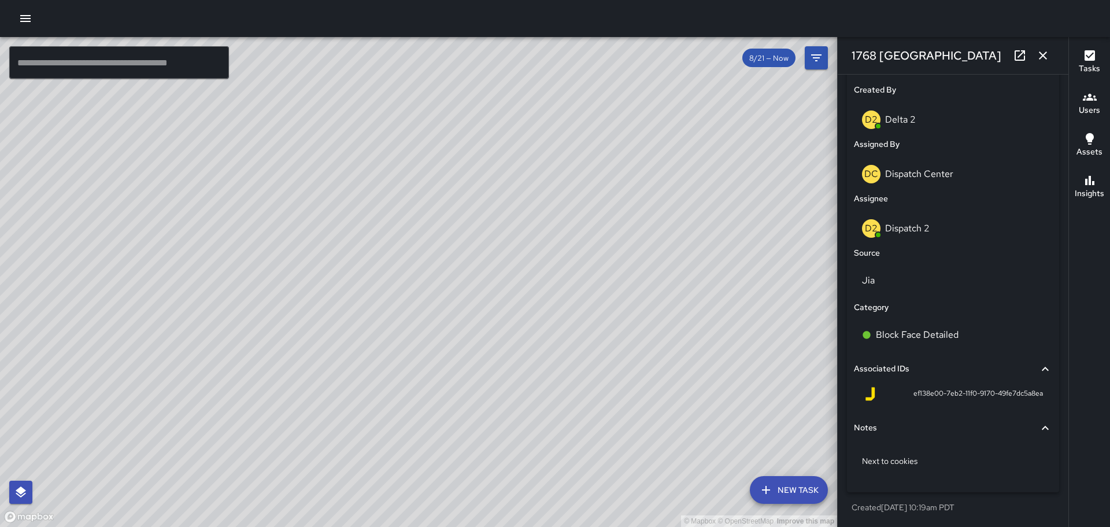
click at [916, 168] on p "Dispatch Center" at bounding box center [919, 174] width 68 height 12
click at [925, 168] on p "Dispatch Center" at bounding box center [919, 174] width 68 height 12
click at [919, 222] on p "Dispatch 2" at bounding box center [907, 228] width 45 height 12
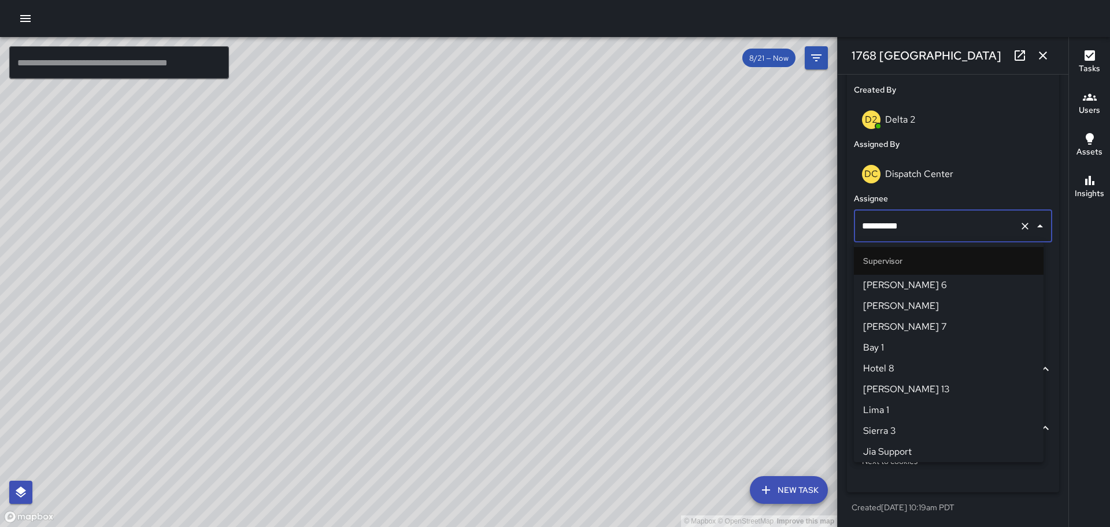
scroll to position [271, 0]
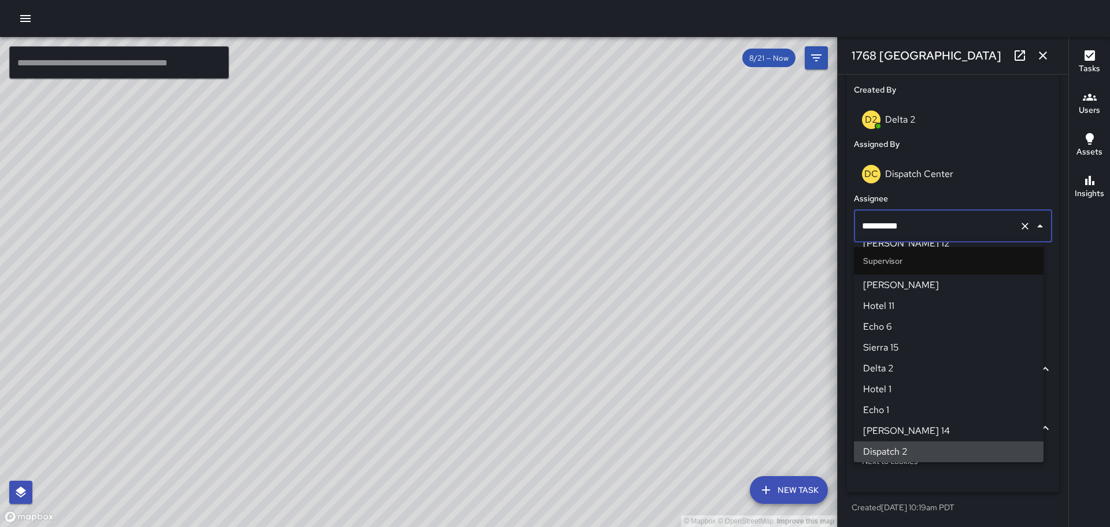
click at [1020, 224] on icon "Clear" at bounding box center [1026, 226] width 12 height 12
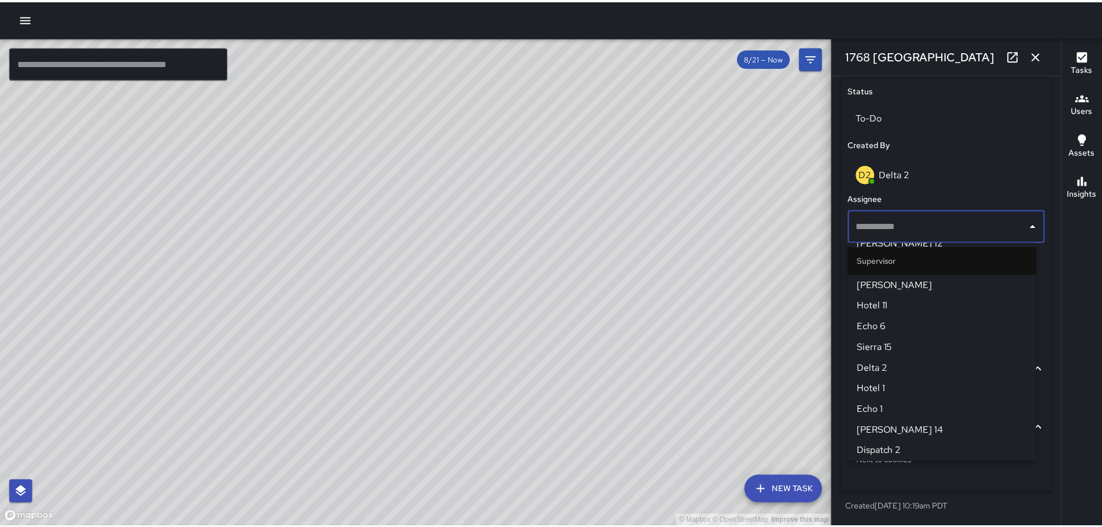
scroll to position [544, 0]
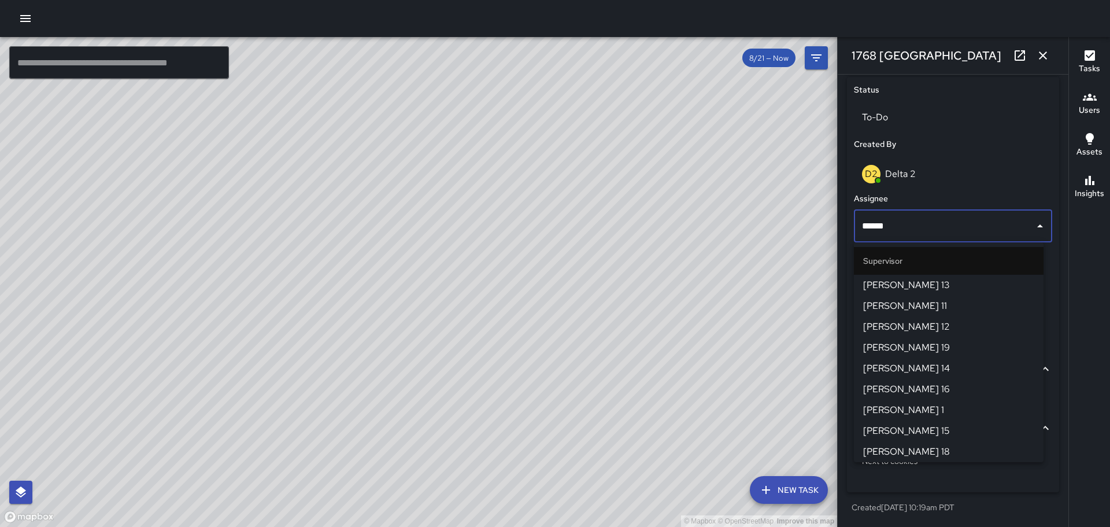
type input "*******"
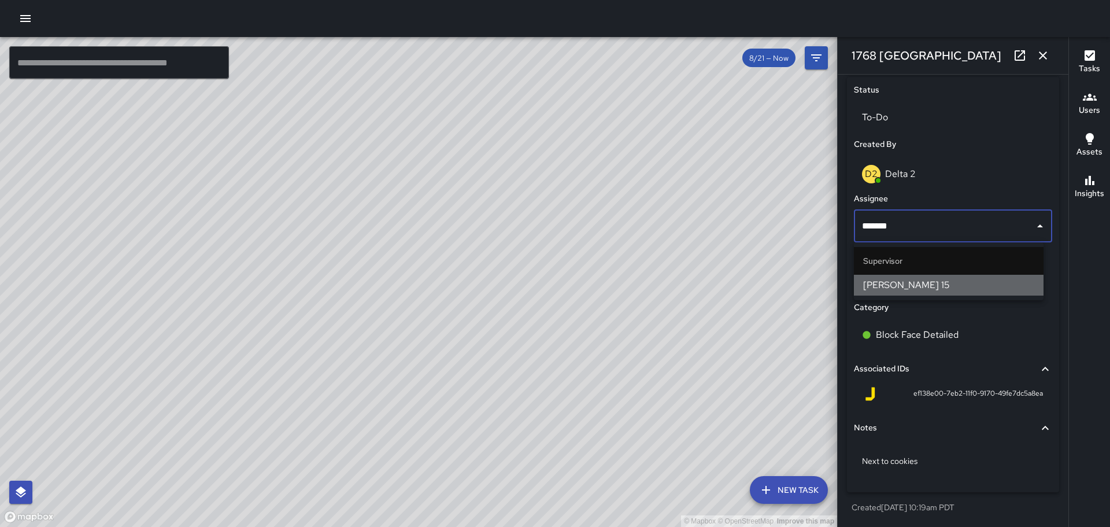
click at [898, 287] on span "[PERSON_NAME] 15" at bounding box center [948, 285] width 171 height 14
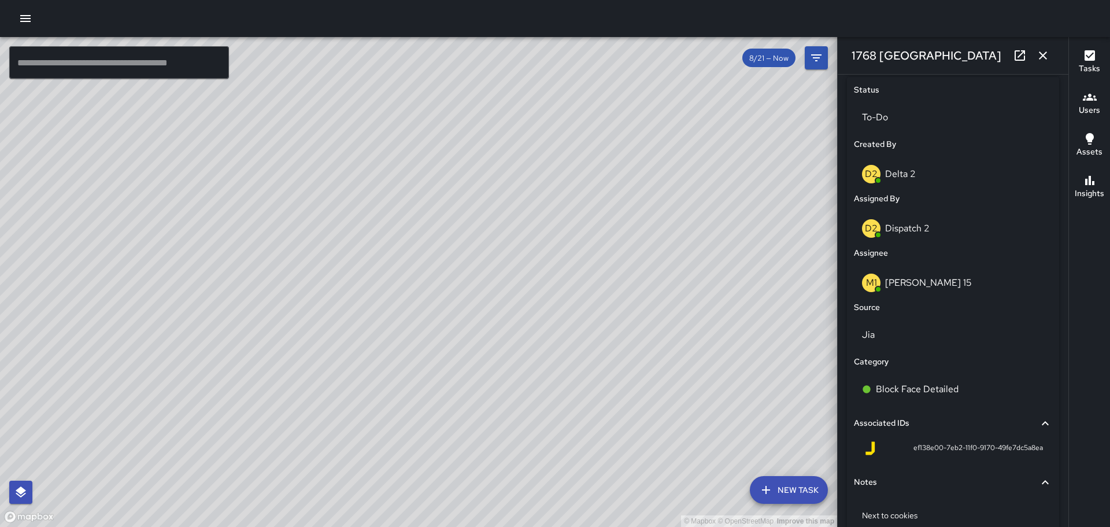
click at [703, 165] on div "© Mapbox © OpenStreetMap Improve this map" at bounding box center [418, 282] width 837 height 490
click at [1050, 57] on icon "button" at bounding box center [1043, 56] width 14 height 14
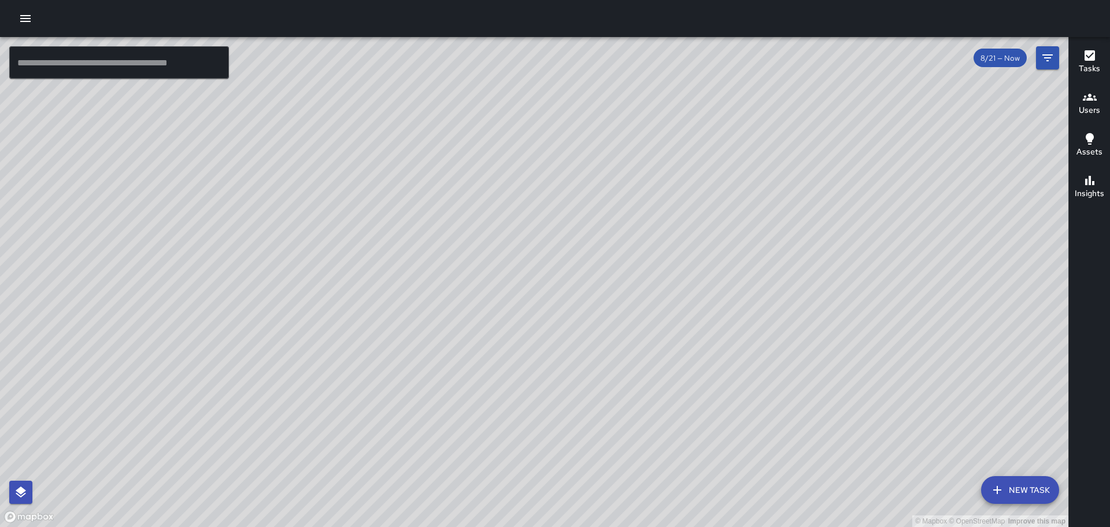
click at [1006, 489] on button "New Task" at bounding box center [1020, 490] width 78 height 28
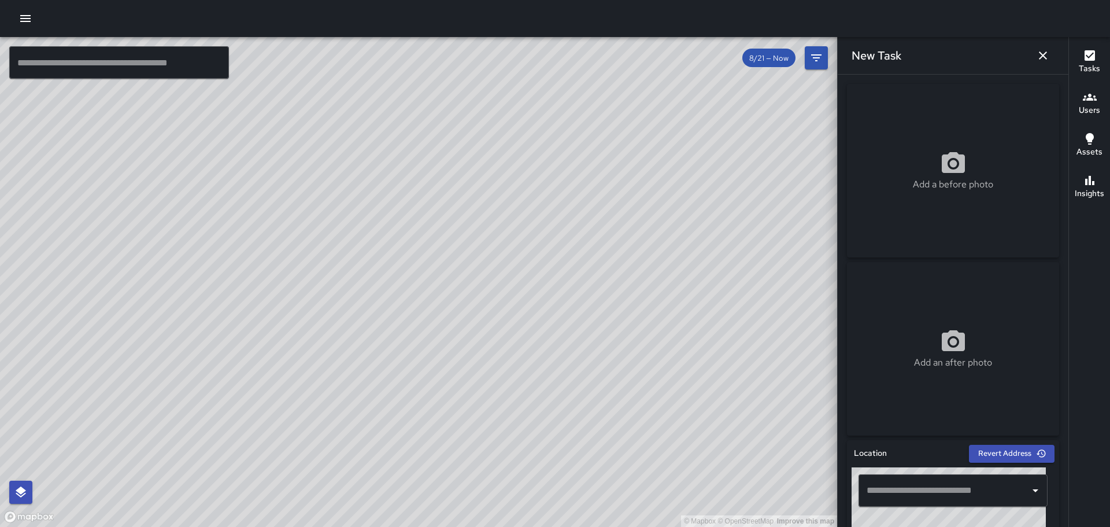
click at [27, 21] on icon "button" at bounding box center [25, 18] width 10 height 7
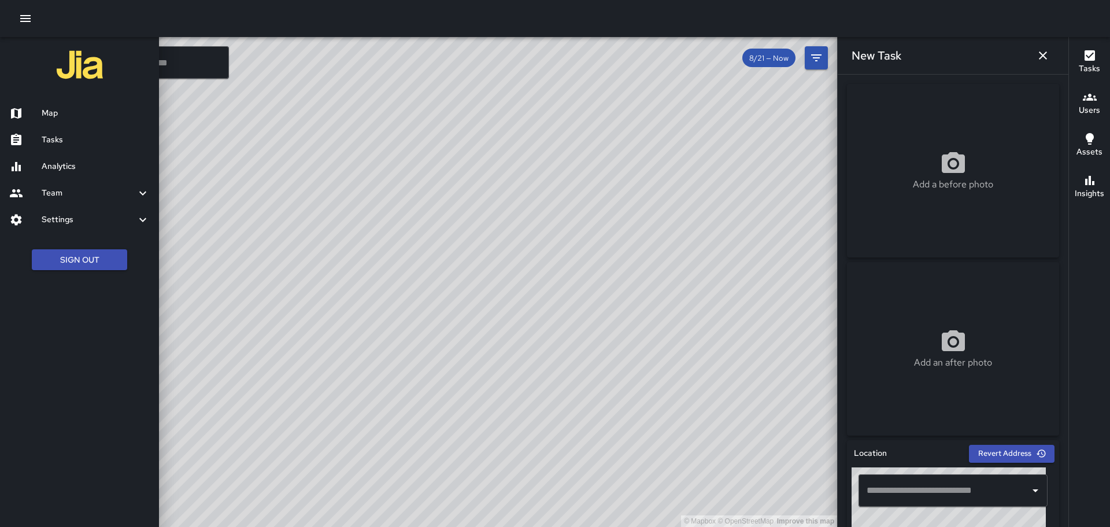
click at [52, 136] on h6 "Tasks" at bounding box center [96, 140] width 108 height 13
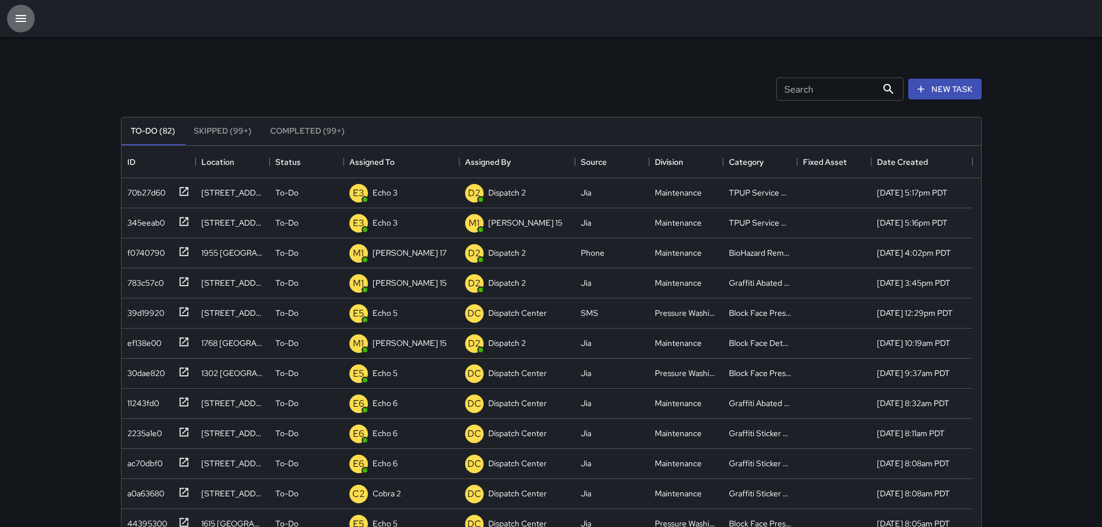
click at [14, 27] on button "button" at bounding box center [21, 19] width 28 height 28
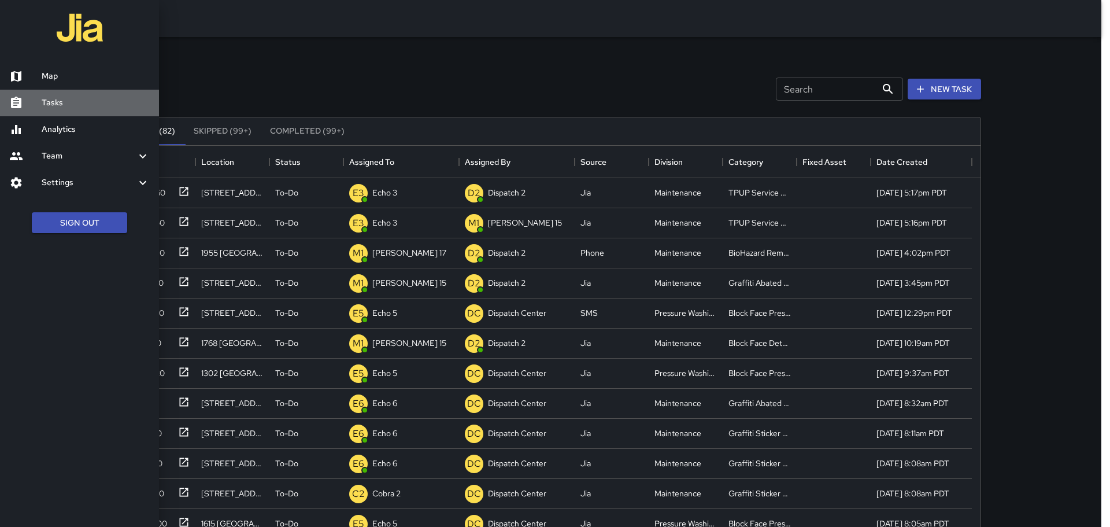
click at [65, 107] on h6 "Tasks" at bounding box center [96, 103] width 108 height 13
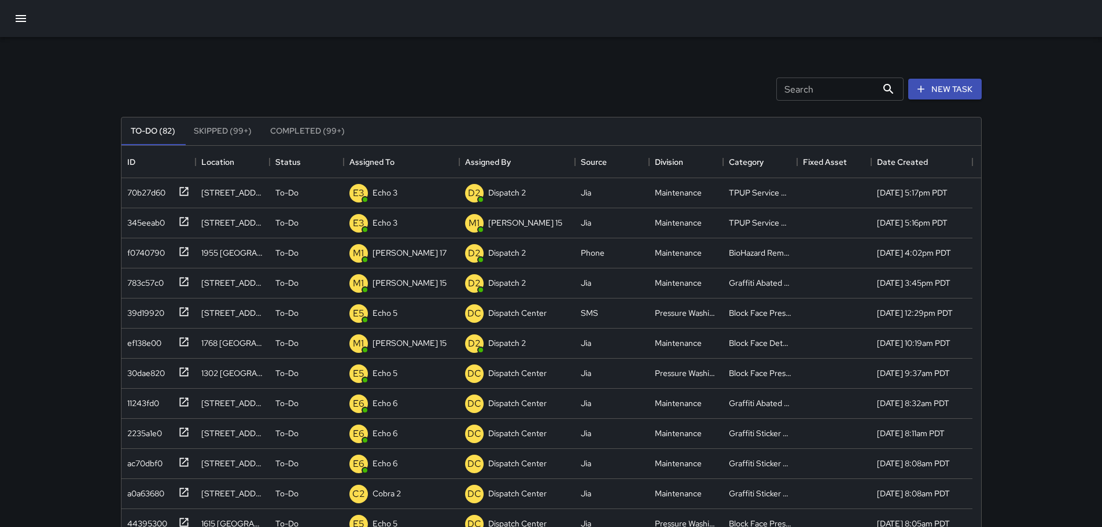
click at [23, 15] on icon "button" at bounding box center [21, 18] width 10 height 7
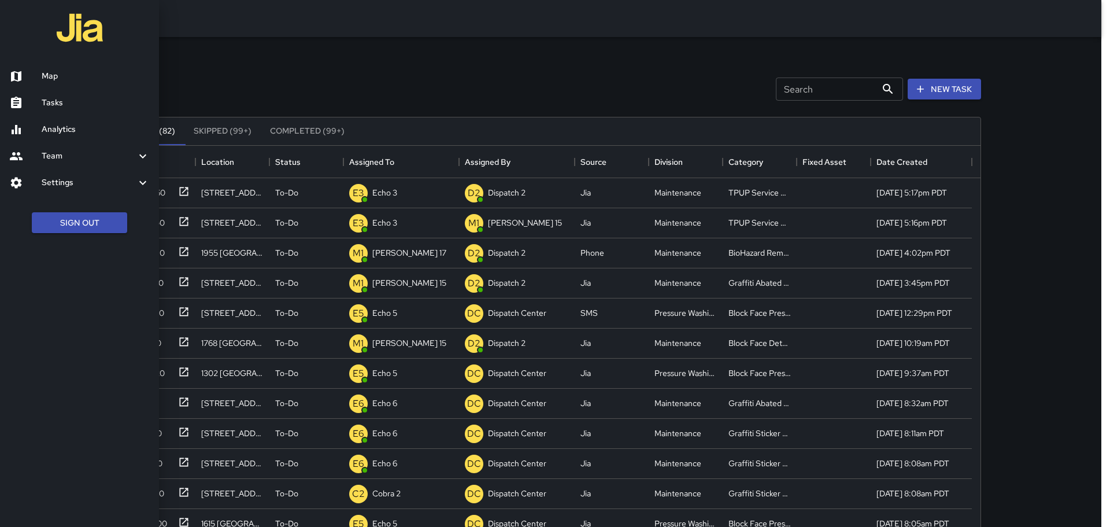
click at [75, 79] on h6 "Map" at bounding box center [96, 76] width 108 height 13
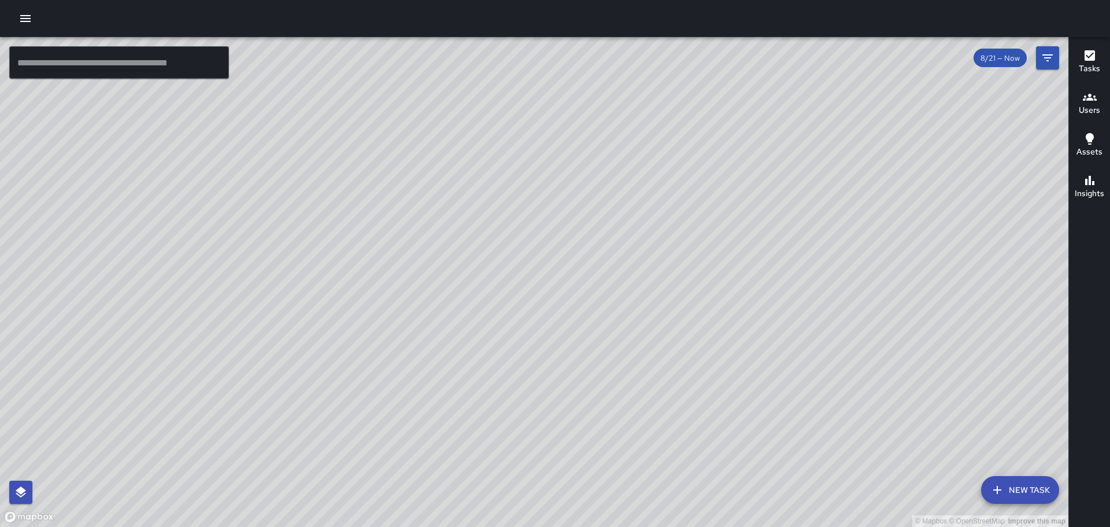
click at [1009, 497] on button "New Task" at bounding box center [1020, 490] width 78 height 28
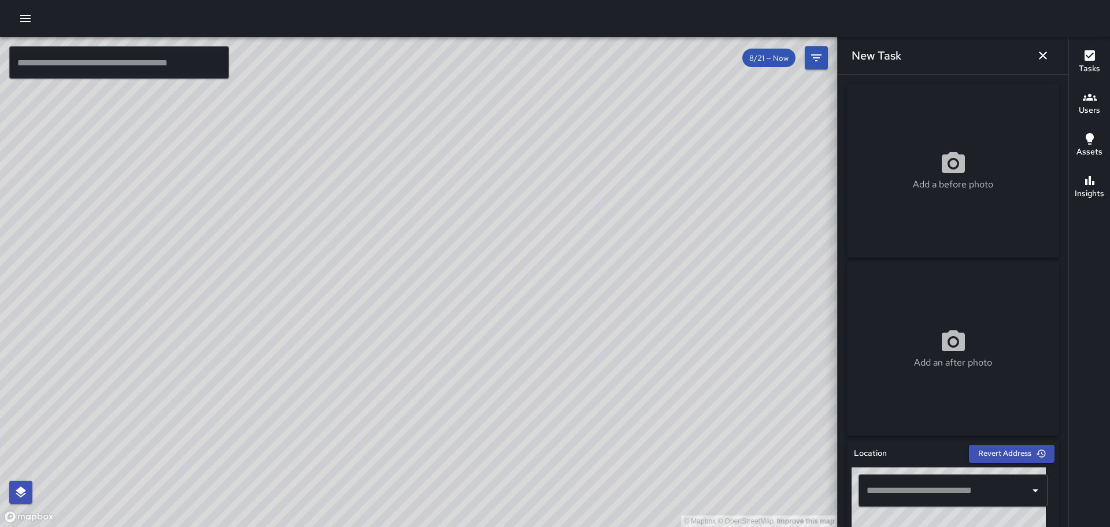
click at [946, 162] on icon at bounding box center [954, 164] width 28 height 28
click at [31, 23] on icon "button" at bounding box center [26, 19] width 14 height 14
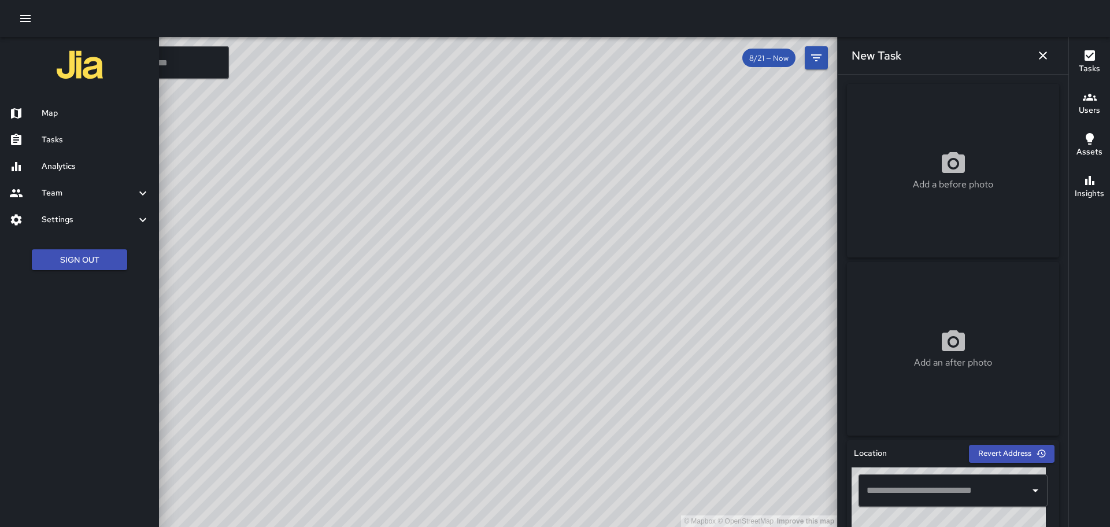
click at [80, 138] on h6 "Tasks" at bounding box center [96, 140] width 108 height 13
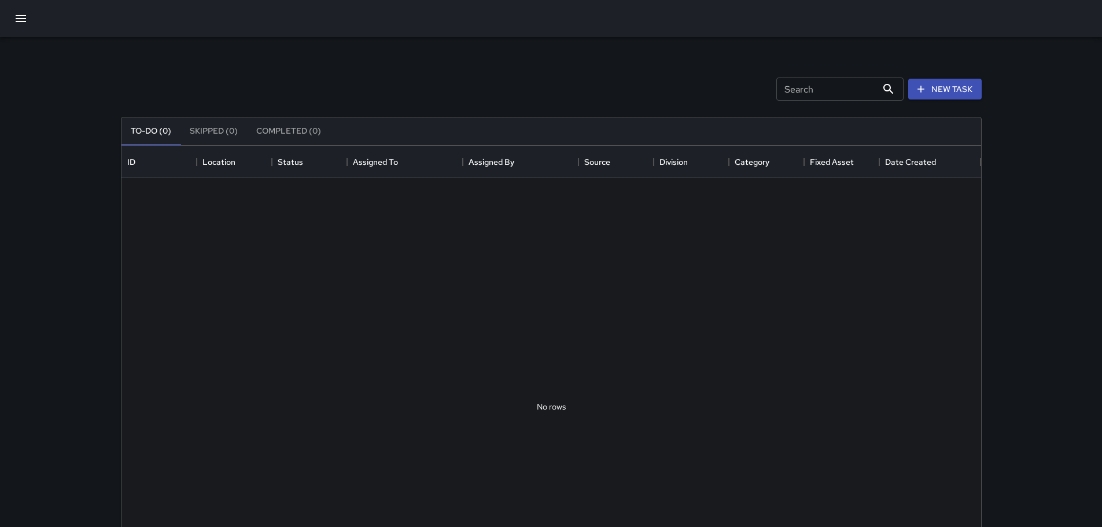
scroll to position [481, 851]
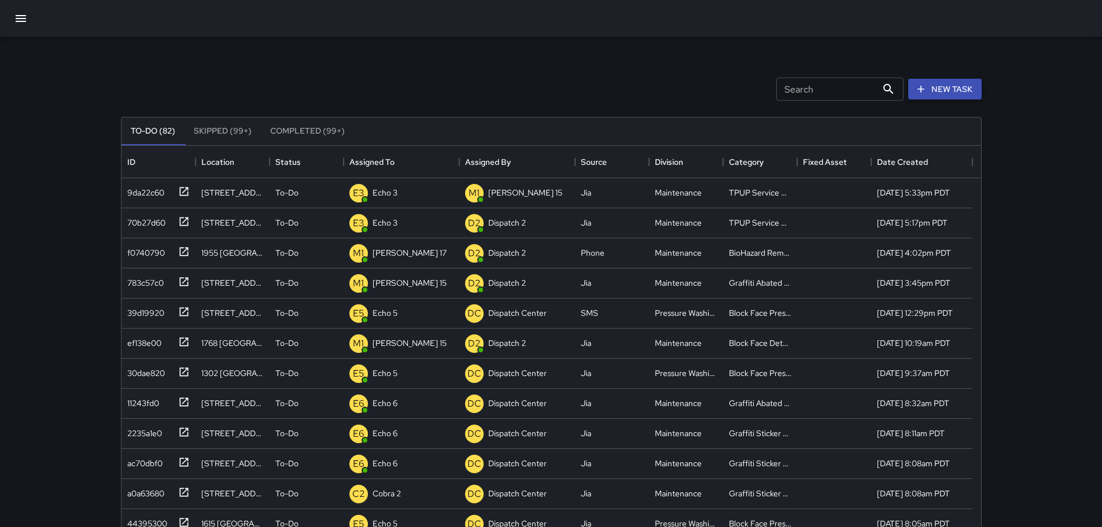
click at [972, 82] on button "New Task" at bounding box center [944, 89] width 73 height 21
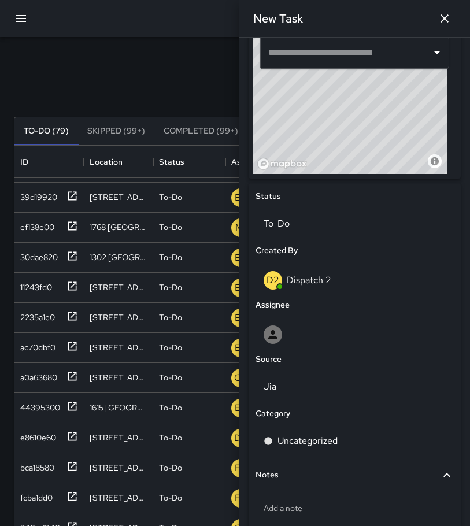
scroll to position [402, 0]
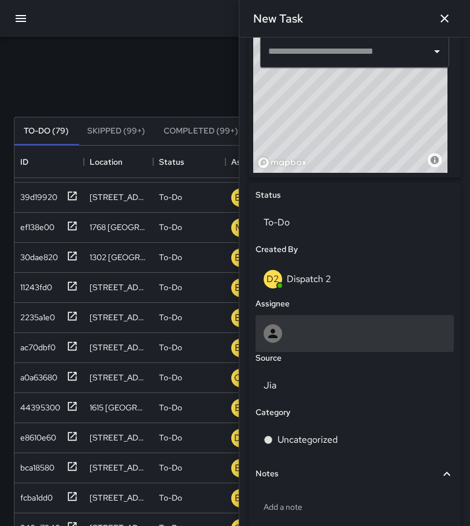
click at [298, 333] on div at bounding box center [355, 333] width 182 height 19
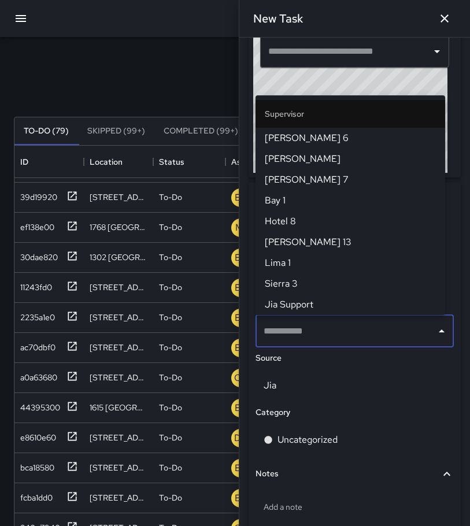
click at [335, 324] on input "text" at bounding box center [346, 331] width 171 height 22
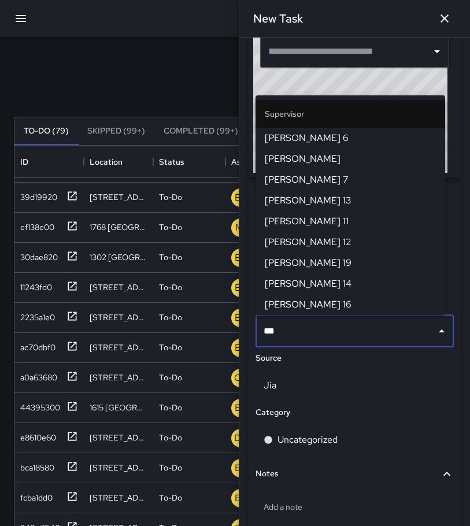
type input "****"
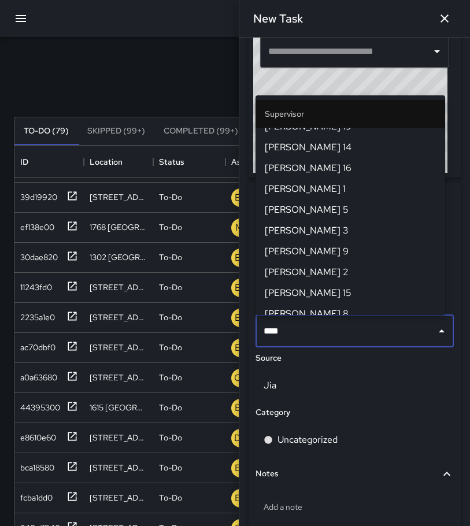
scroll to position [213, 0]
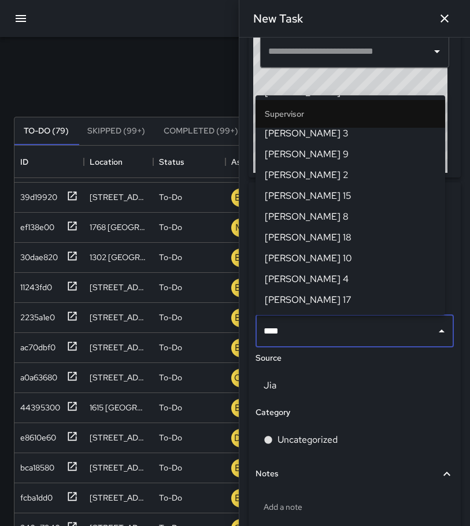
click at [306, 297] on span "[PERSON_NAME] 17" at bounding box center [350, 300] width 171 height 14
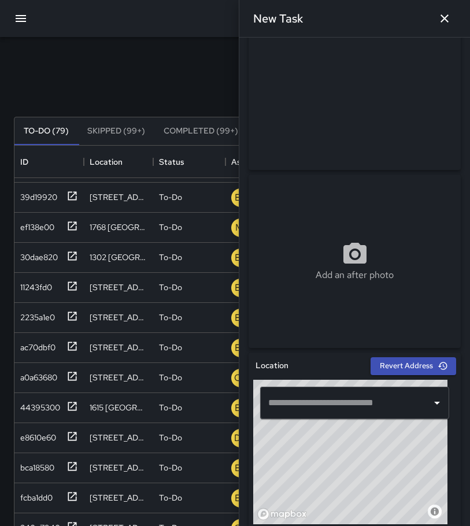
scroll to position [0, 0]
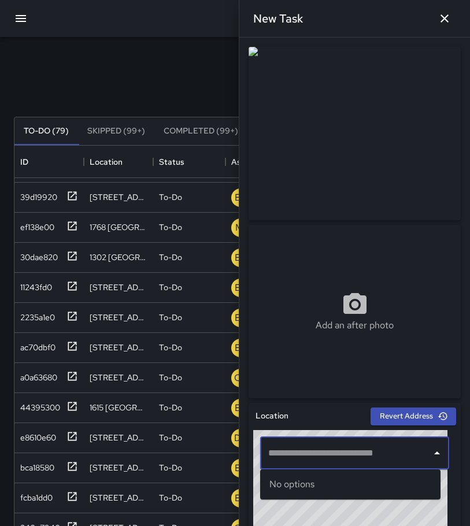
click at [328, 455] on input "text" at bounding box center [345, 453] width 161 height 22
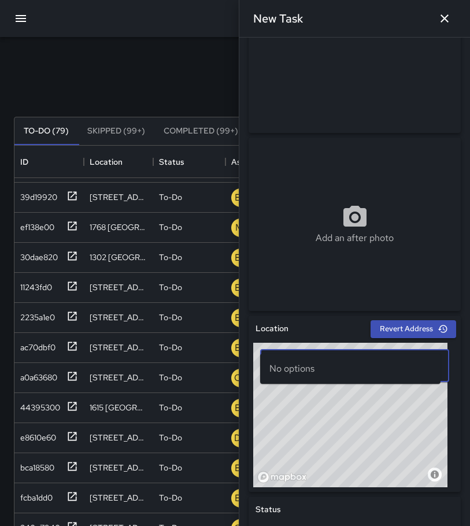
scroll to position [116, 0]
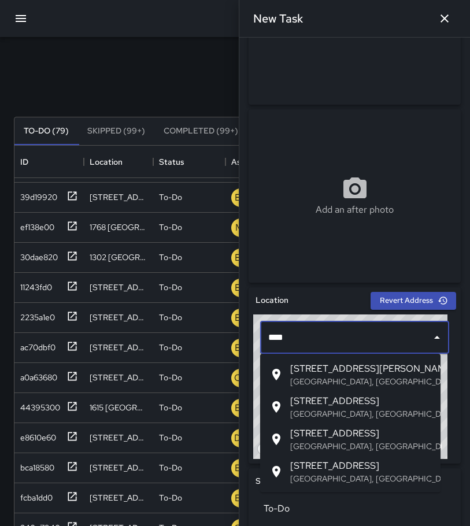
click at [366, 400] on span "[STREET_ADDRESS]" at bounding box center [360, 401] width 141 height 14
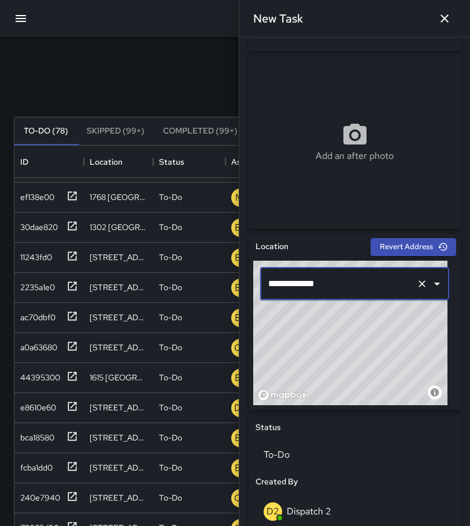
scroll to position [25, 0]
type input "**********"
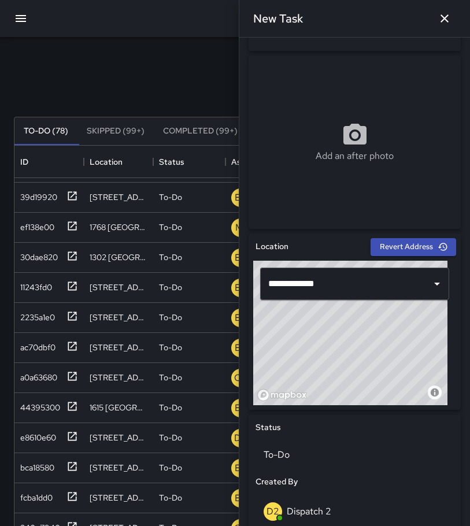
click at [449, 20] on icon "button" at bounding box center [445, 19] width 14 height 14
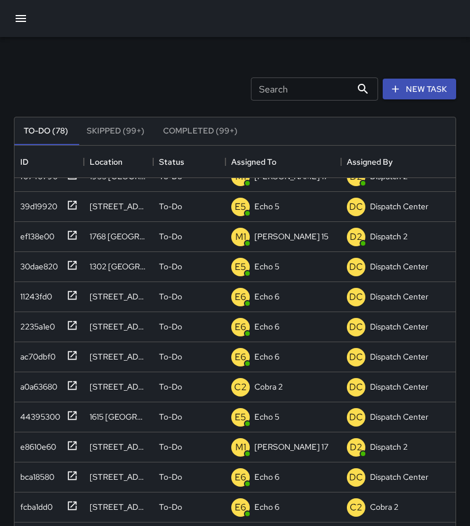
scroll to position [0, 0]
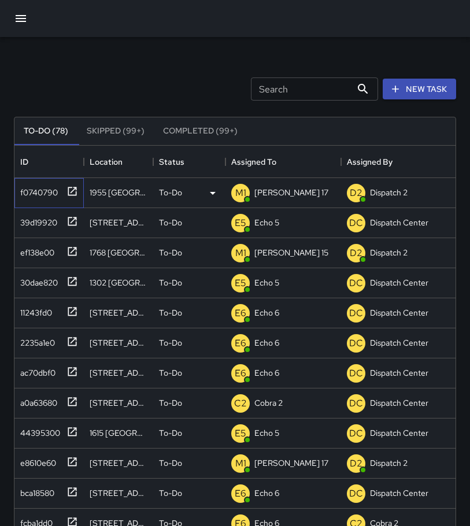
click at [76, 189] on icon at bounding box center [72, 191] width 9 height 9
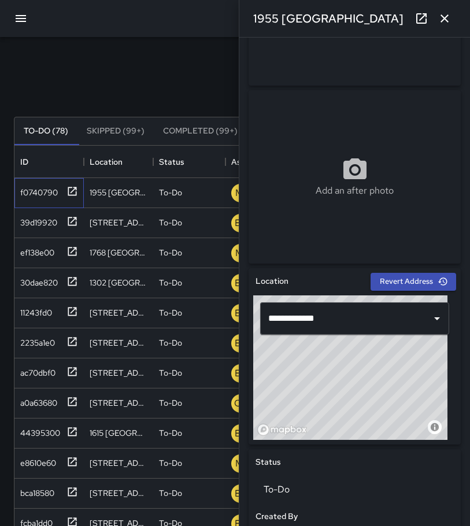
scroll to position [174, 0]
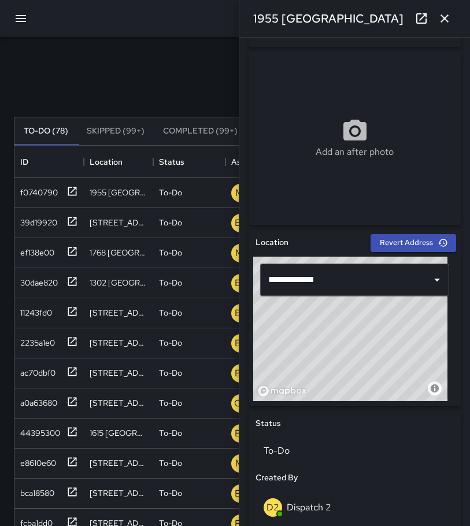
click at [445, 20] on icon "button" at bounding box center [445, 19] width 14 height 14
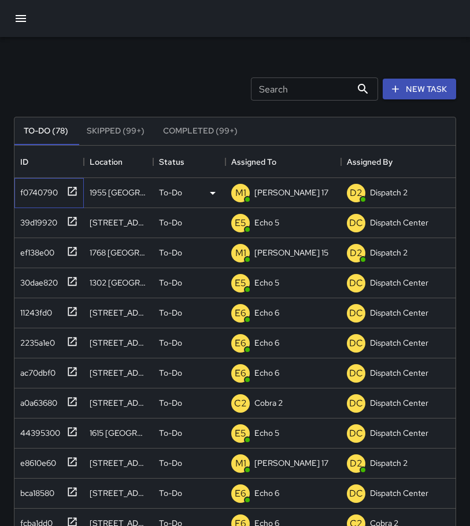
click at [67, 189] on div at bounding box center [70, 190] width 16 height 19
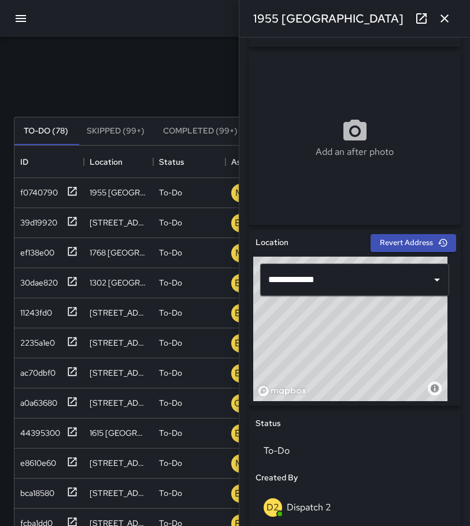
click at [443, 17] on icon "button" at bounding box center [445, 18] width 8 height 8
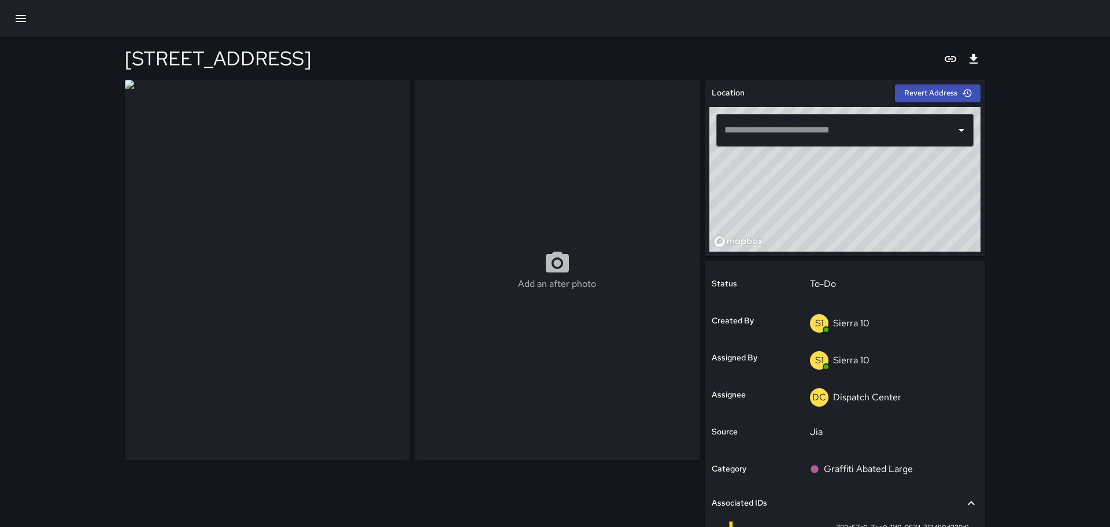
type input "**********"
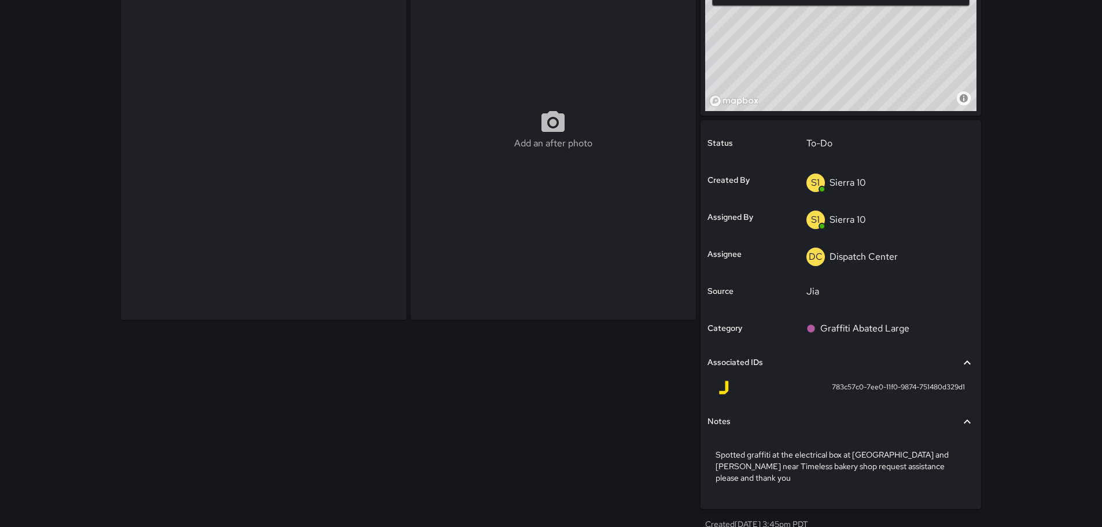
scroll to position [141, 0]
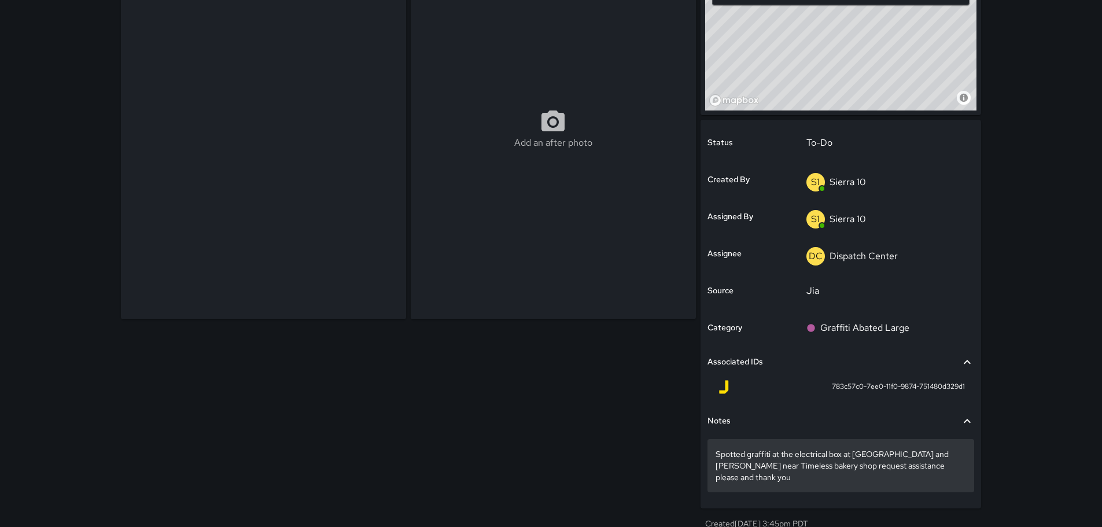
click at [954, 457] on p "Spotted graffiti at the electrical box at [GEOGRAPHIC_DATA] and [PERSON_NAME] n…" at bounding box center [840, 465] width 250 height 35
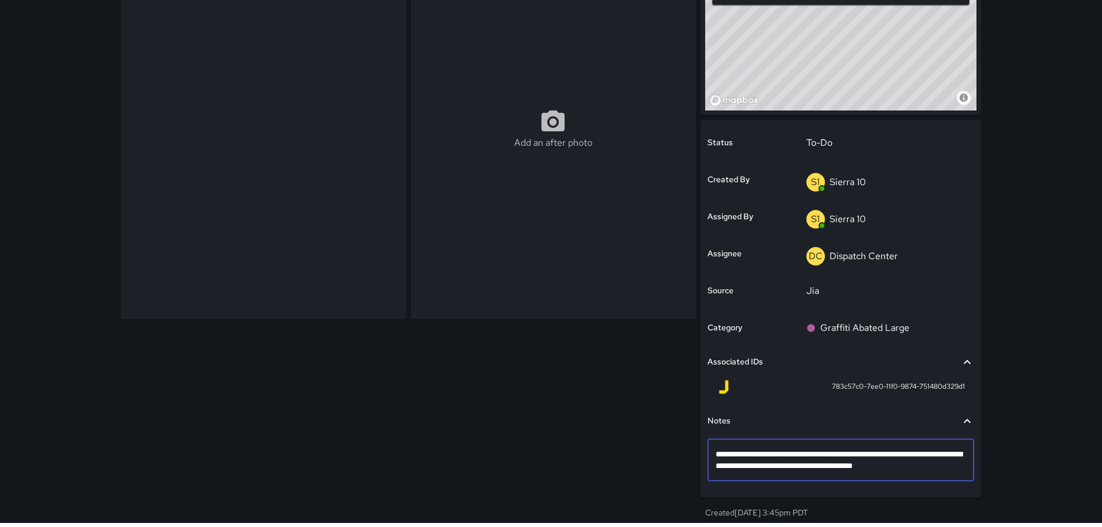
click at [954, 457] on textarea "**********" at bounding box center [840, 459] width 250 height 23
click at [1090, 312] on div "**********" at bounding box center [551, 191] width 1102 height 664
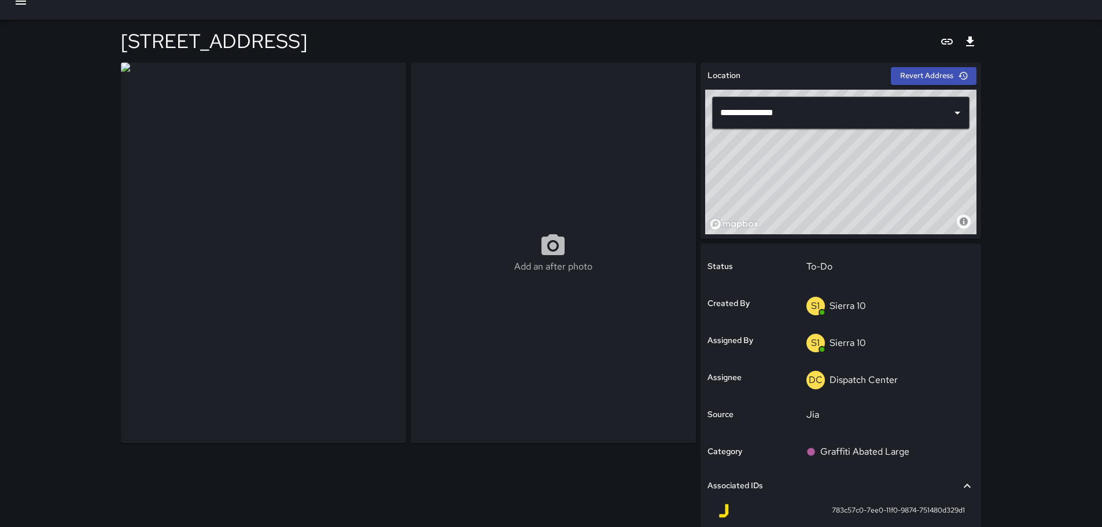
scroll to position [0, 0]
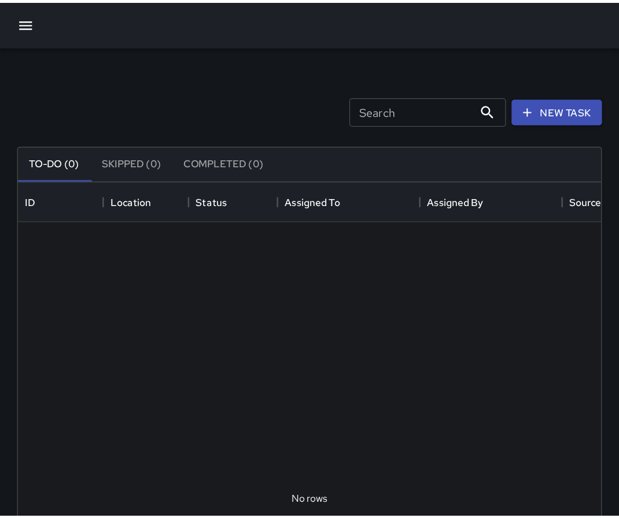
scroll to position [481, 466]
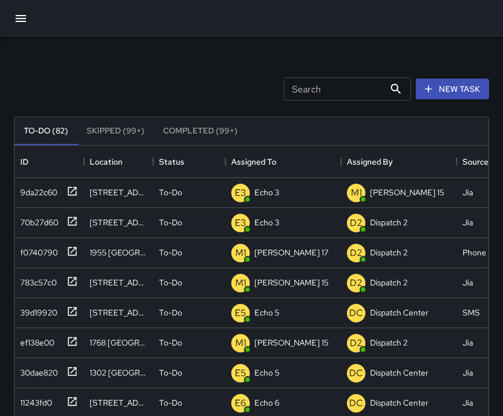
click at [18, 18] on icon "button" at bounding box center [21, 19] width 14 height 14
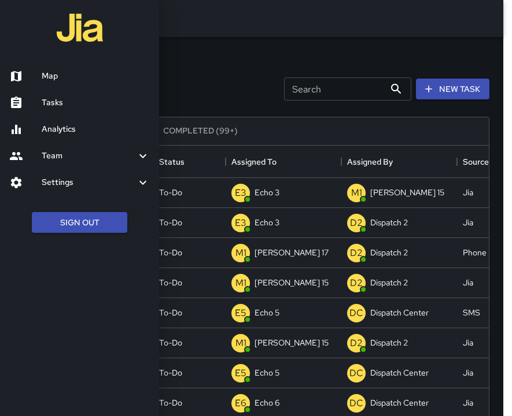
click at [71, 79] on h6 "Map" at bounding box center [96, 76] width 108 height 13
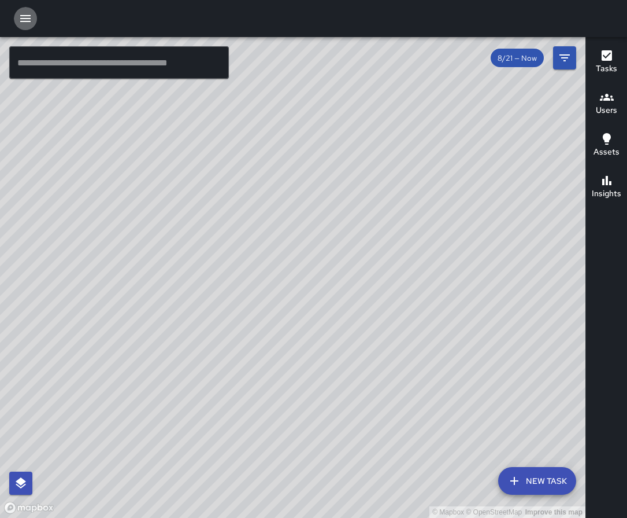
click at [30, 17] on icon "button" at bounding box center [26, 19] width 14 height 14
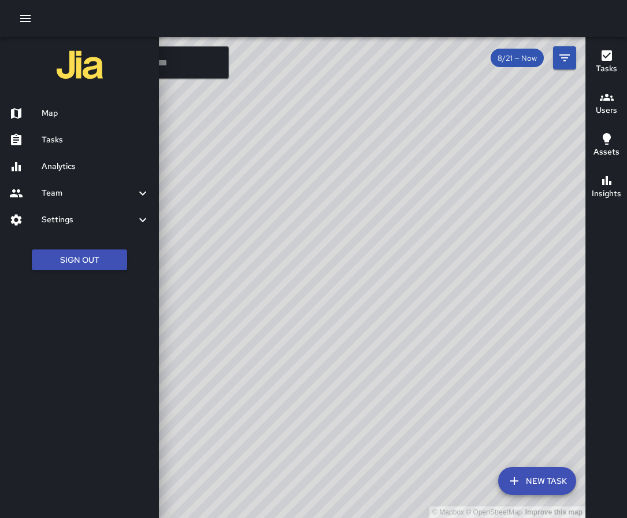
click at [93, 141] on h6 "Tasks" at bounding box center [96, 140] width 108 height 13
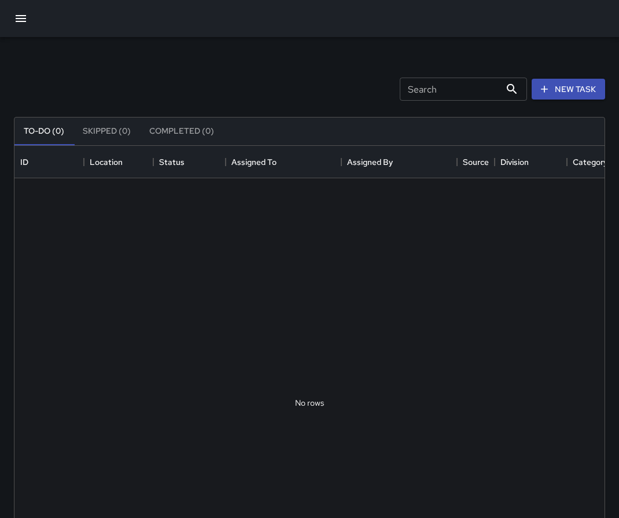
scroll to position [481, 581]
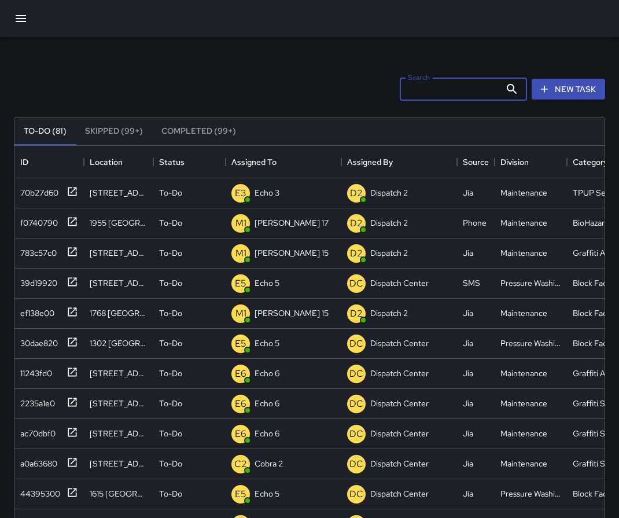
click at [424, 87] on input "Search" at bounding box center [450, 88] width 101 height 23
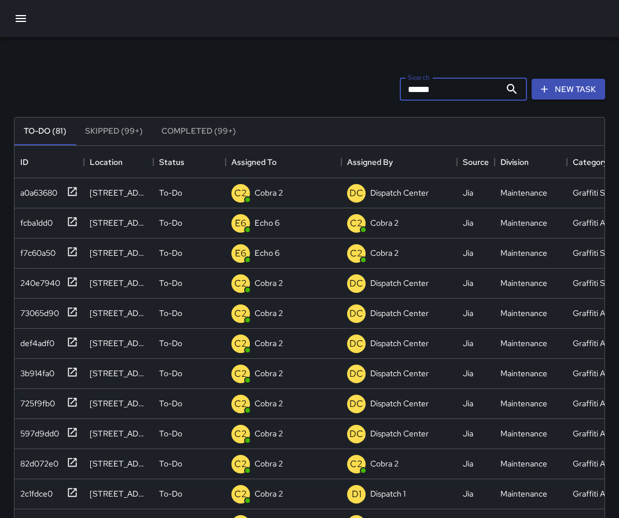
type input "*******"
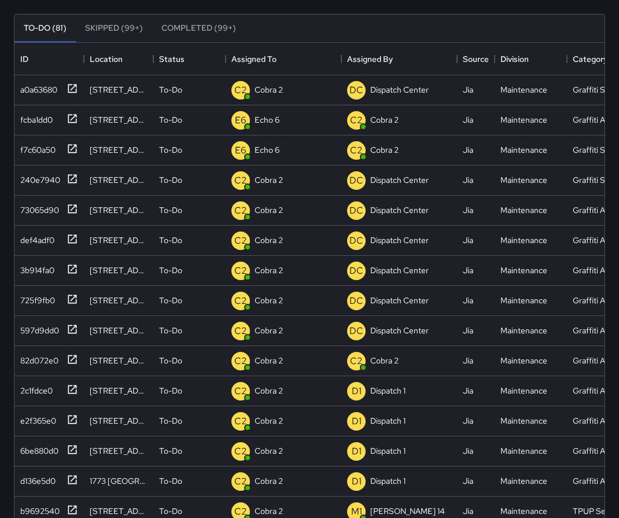
scroll to position [0, 0]
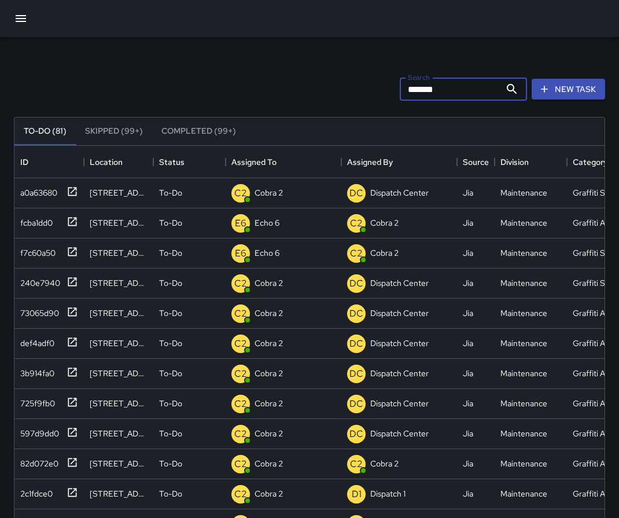
drag, startPoint x: 435, startPoint y: 87, endPoint x: 357, endPoint y: 91, distance: 78.2
click at [357, 91] on div "Search ******* Search New Task" at bounding box center [310, 89] width 596 height 60
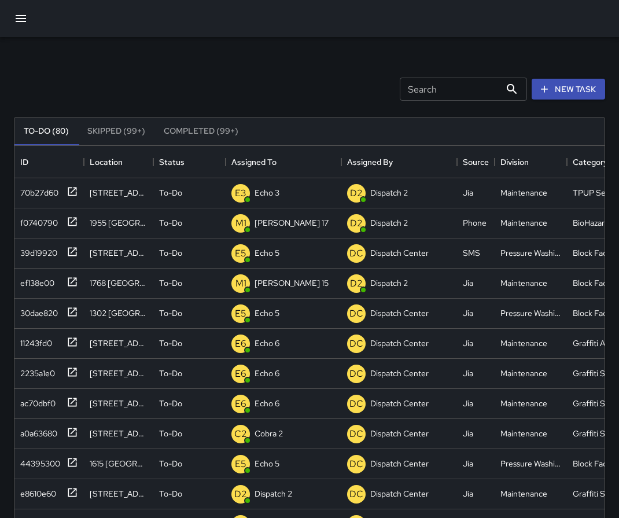
click at [23, 23] on icon "button" at bounding box center [21, 19] width 14 height 14
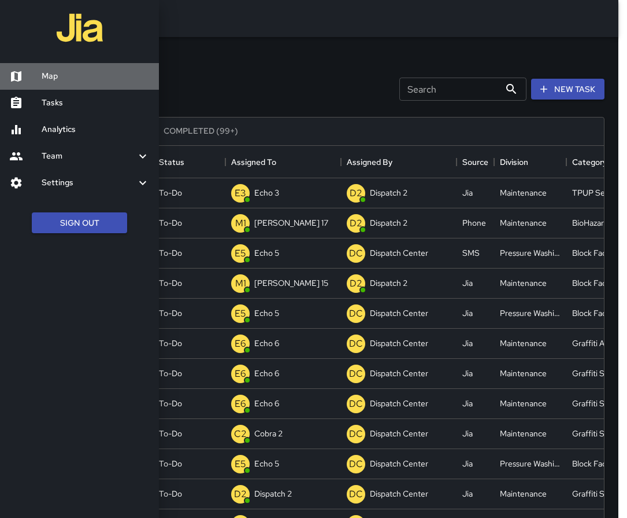
click at [87, 75] on h6 "Map" at bounding box center [96, 76] width 108 height 13
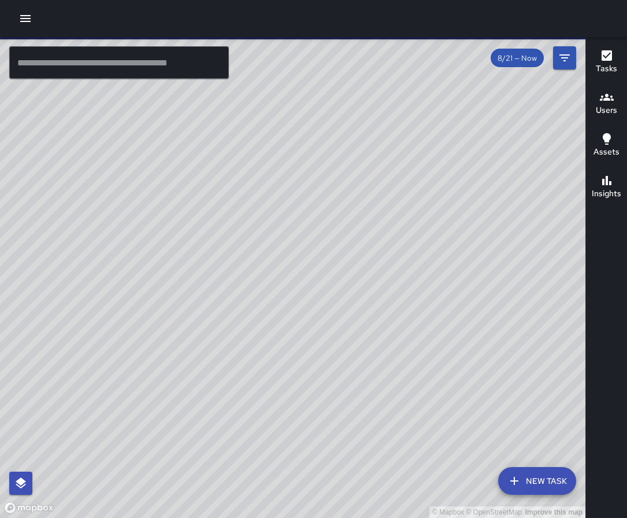
drag, startPoint x: 345, startPoint y: 275, endPoint x: 271, endPoint y: 478, distance: 216.1
click at [289, 416] on div "© Mapbox © OpenStreetMap Improve this map" at bounding box center [293, 277] width 586 height 481
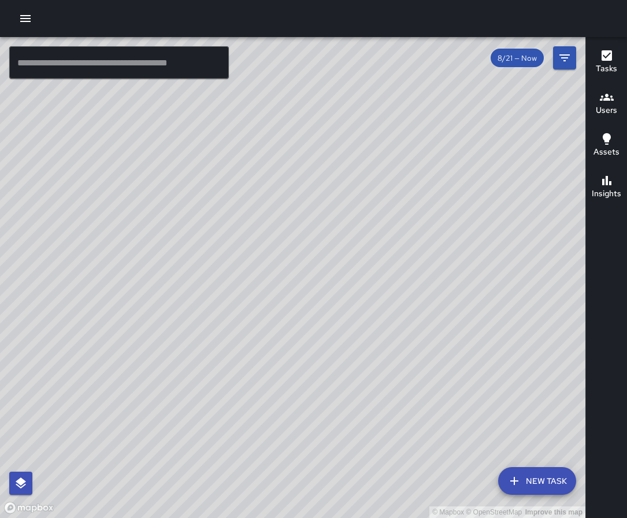
drag, startPoint x: 400, startPoint y: 328, endPoint x: 314, endPoint y: 323, distance: 86.4
click at [314, 323] on div "© Mapbox © OpenStreetMap Improve this map" at bounding box center [293, 277] width 586 height 481
drag, startPoint x: 247, startPoint y: 231, endPoint x: 424, endPoint y: 116, distance: 211.4
click at [427, 115] on div "© Mapbox © OpenStreetMap Improve this map" at bounding box center [293, 277] width 586 height 481
drag, startPoint x: 270, startPoint y: 335, endPoint x: 215, endPoint y: 404, distance: 88.1
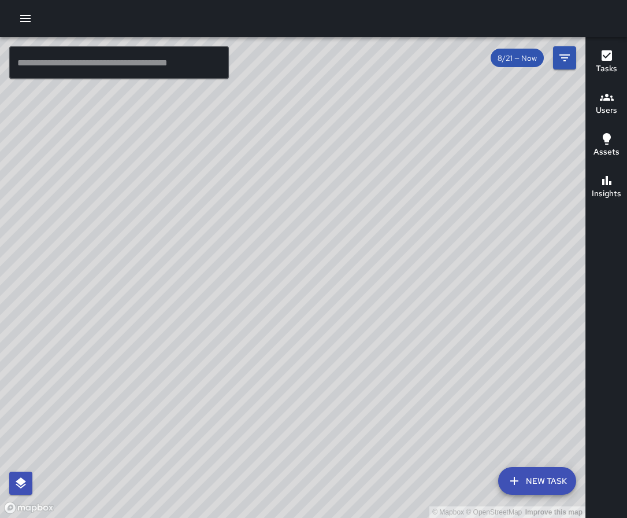
click at [200, 408] on div "© Mapbox © OpenStreetMap Improve this map" at bounding box center [293, 277] width 586 height 481
click at [24, 19] on icon "button" at bounding box center [25, 18] width 10 height 7
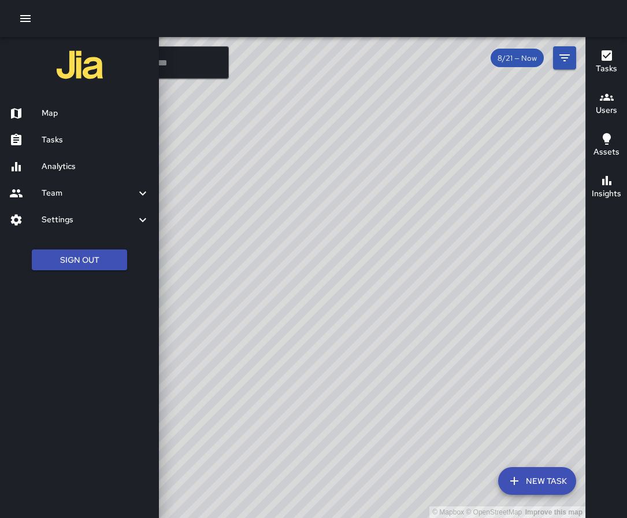
click at [82, 135] on h6 "Tasks" at bounding box center [96, 140] width 108 height 13
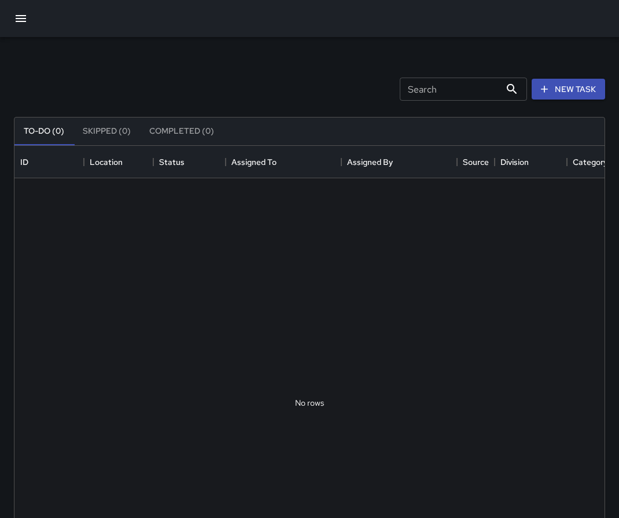
scroll to position [481, 581]
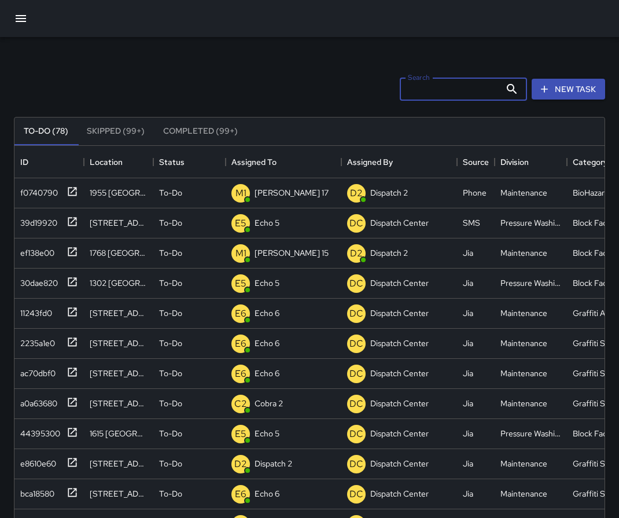
click at [418, 87] on input "Search" at bounding box center [450, 88] width 101 height 23
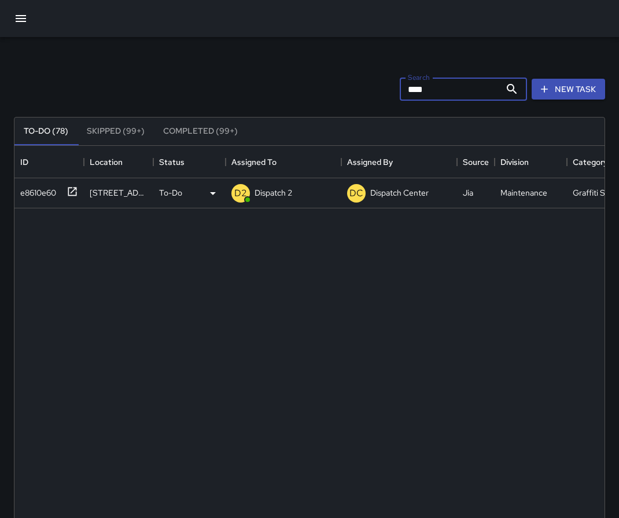
type input "****"
click at [66, 186] on div at bounding box center [70, 190] width 16 height 19
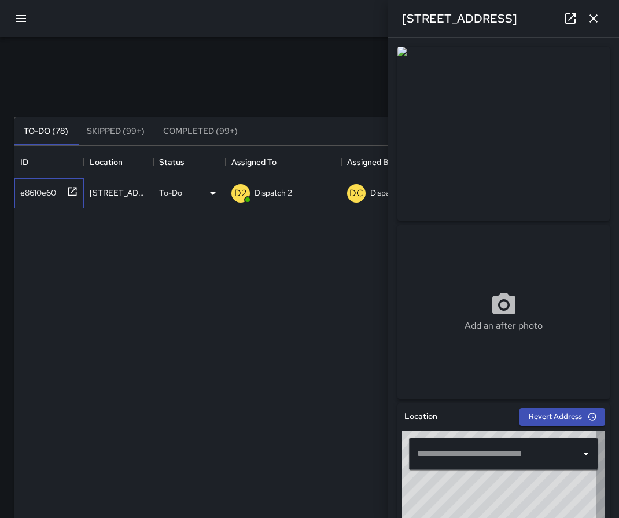
type input "**********"
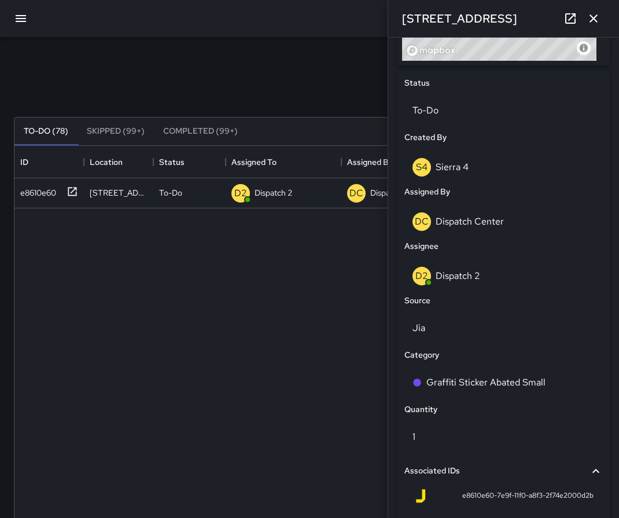
scroll to position [521, 0]
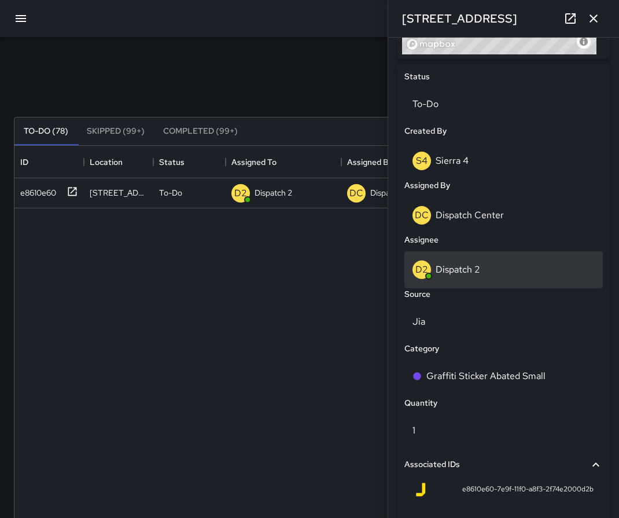
click at [466, 267] on p "Dispatch 2" at bounding box center [457, 269] width 45 height 12
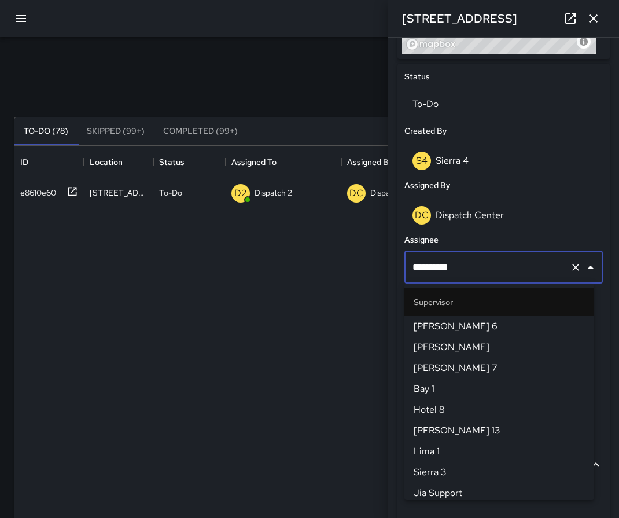
scroll to position [274, 0]
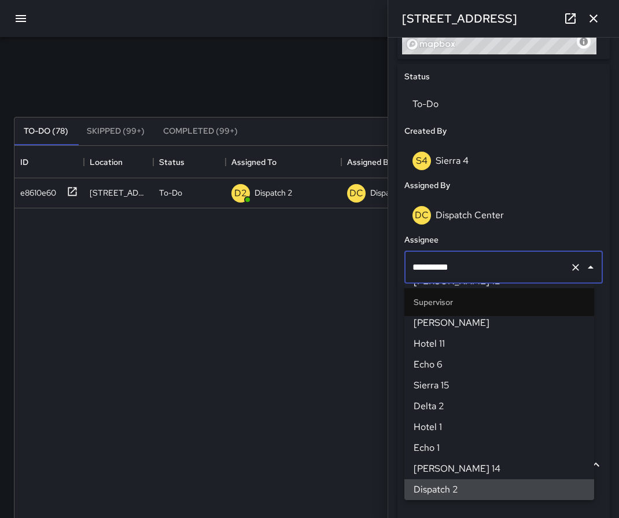
click at [511, 271] on icon "Clear" at bounding box center [576, 267] width 12 height 12
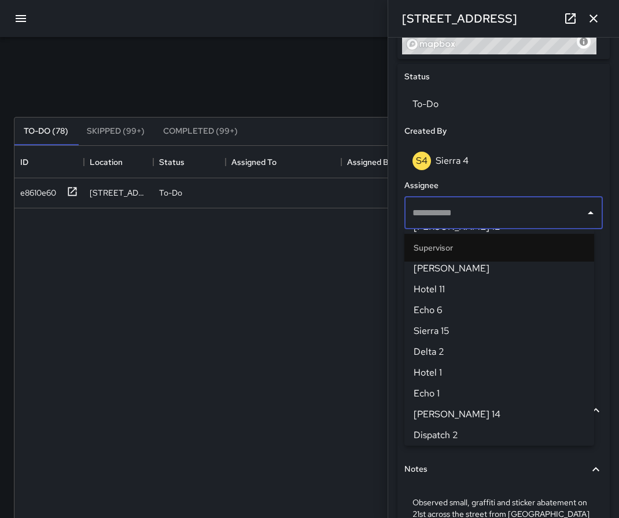
scroll to position [0, 0]
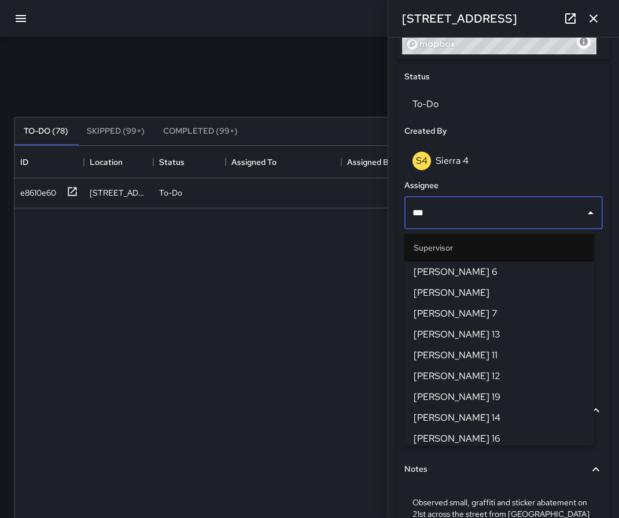
type input "****"
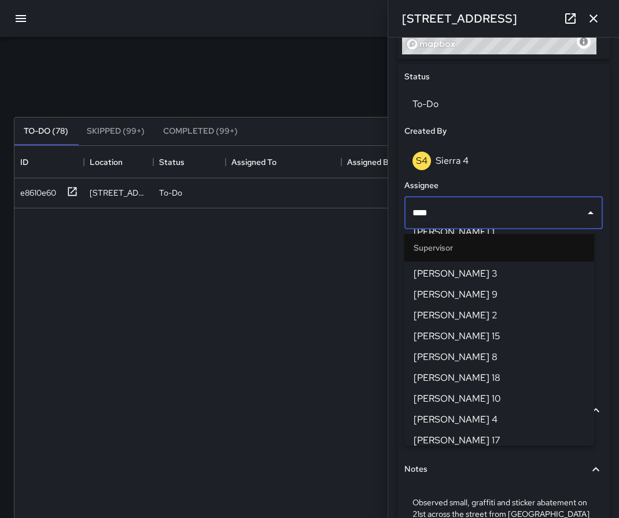
scroll to position [216, 0]
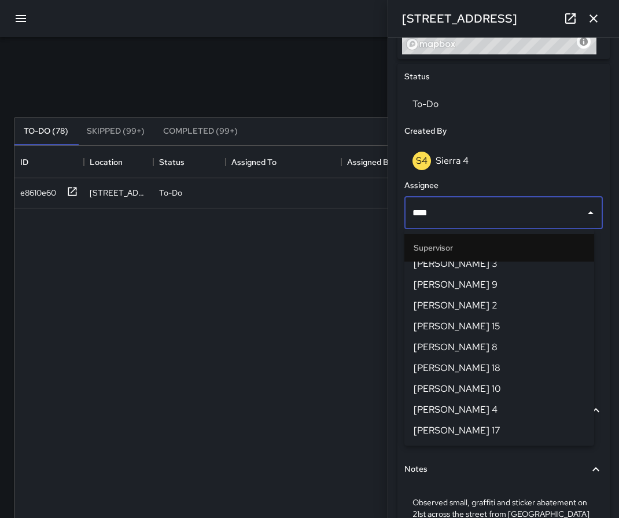
click at [475, 416] on span "[PERSON_NAME] 17" at bounding box center [499, 430] width 171 height 14
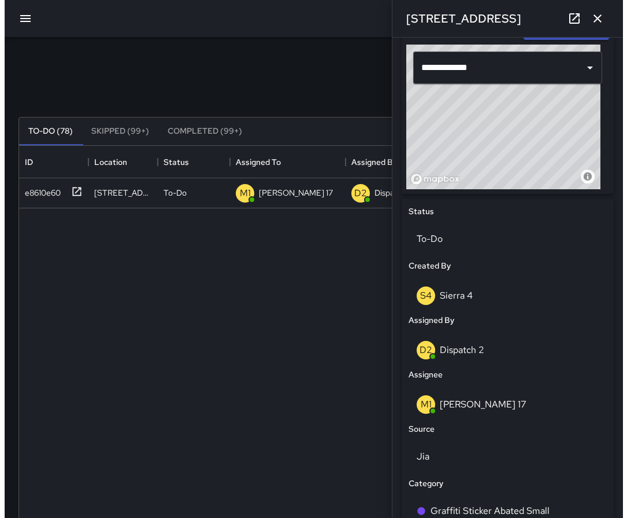
scroll to position [301, 0]
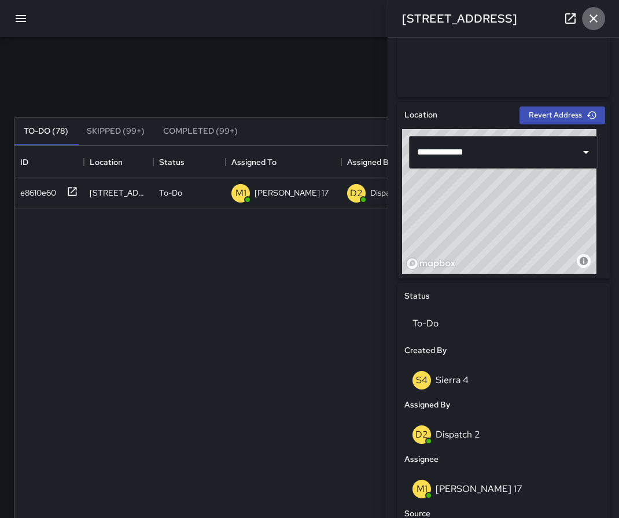
click at [511, 17] on icon "button" at bounding box center [593, 19] width 14 height 14
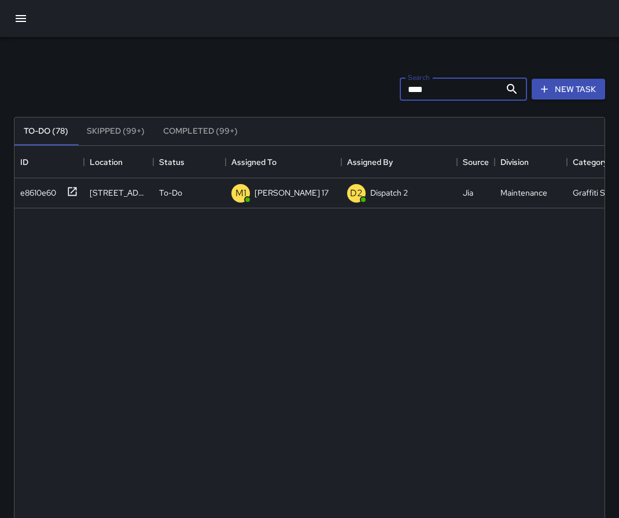
drag, startPoint x: 425, startPoint y: 93, endPoint x: 361, endPoint y: 97, distance: 63.2
click at [361, 97] on div "Search **** Search New Task" at bounding box center [310, 89] width 596 height 60
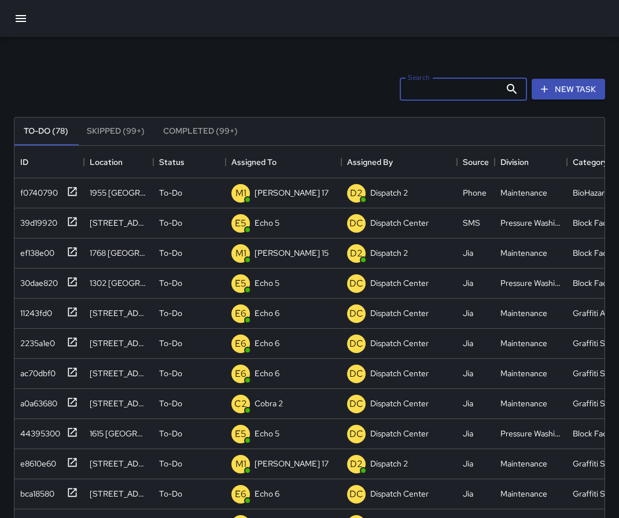
click at [13, 19] on button "button" at bounding box center [21, 19] width 28 height 28
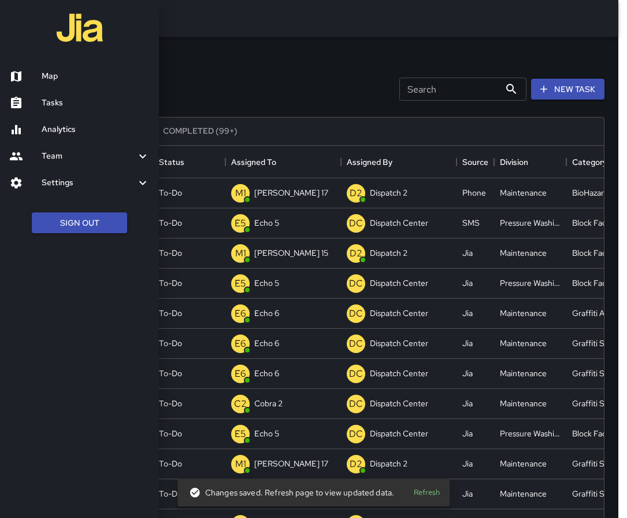
click at [79, 71] on h6 "Map" at bounding box center [96, 76] width 108 height 13
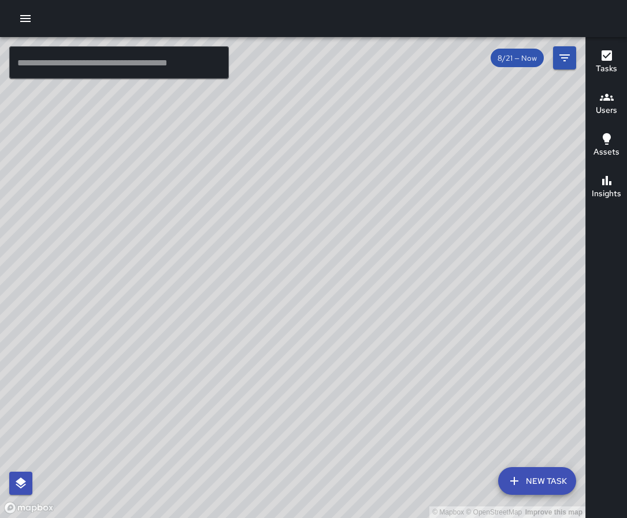
click at [153, 57] on input "text" at bounding box center [119, 62] width 220 height 32
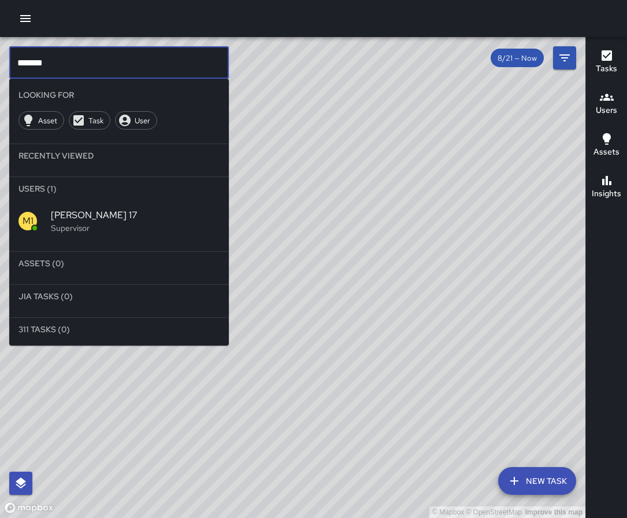
type input "*******"
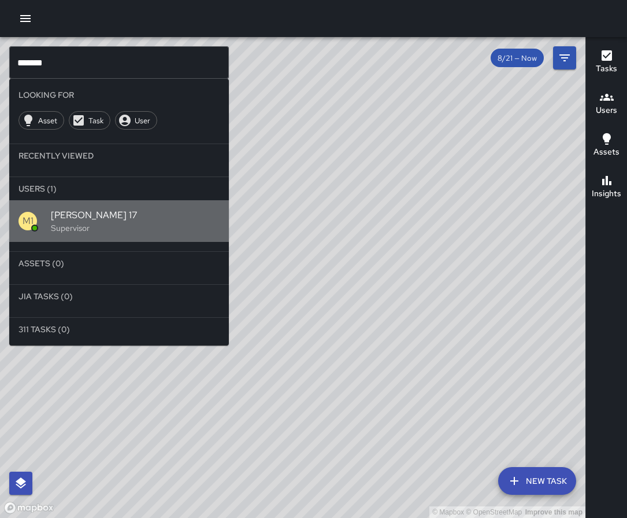
click at [71, 232] on p "Supervisor" at bounding box center [135, 228] width 169 height 12
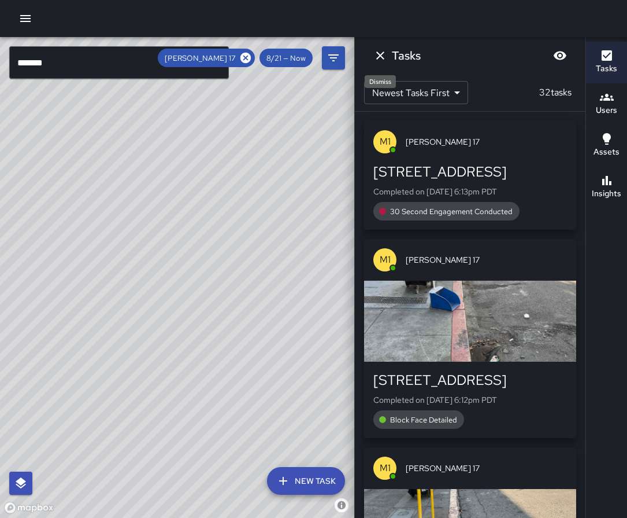
click at [381, 57] on icon "Dismiss" at bounding box center [381, 56] width 14 height 14
